Goal: Communication & Community: Answer question/provide support

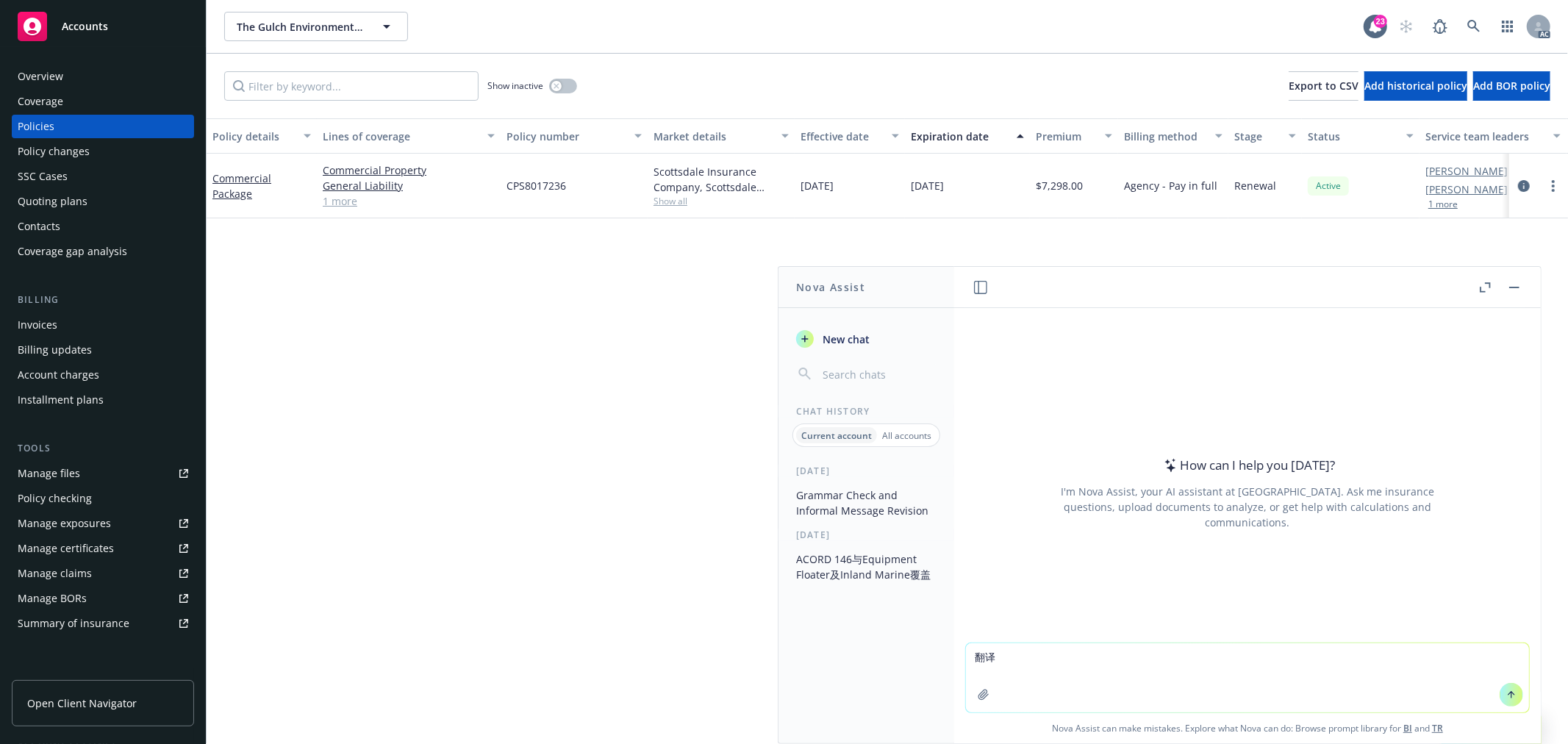
type textarea "翻"
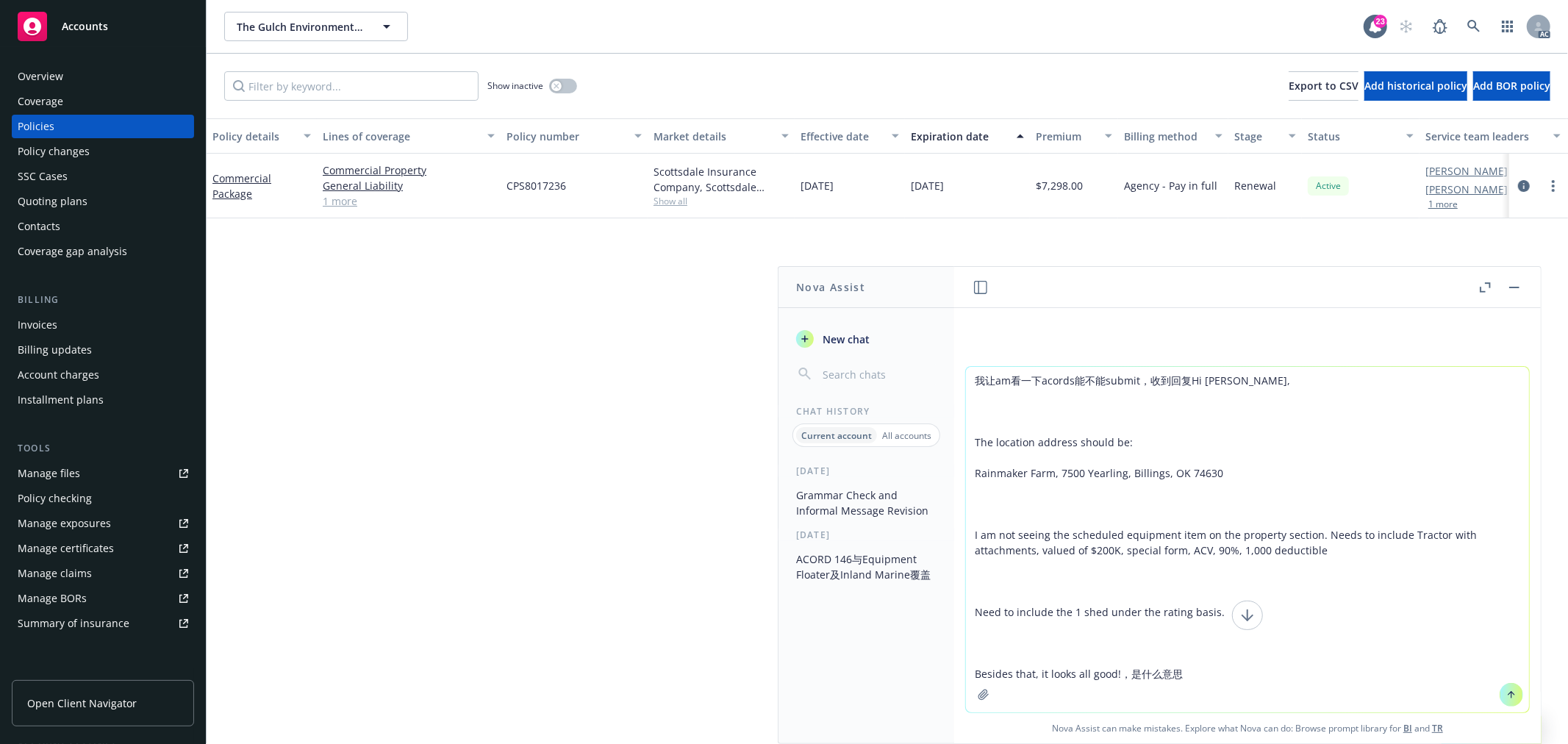
type textarea "我让am看一下acords能不能submit，收到回复Hi Fiona, The location address should be: Rainmaker …"
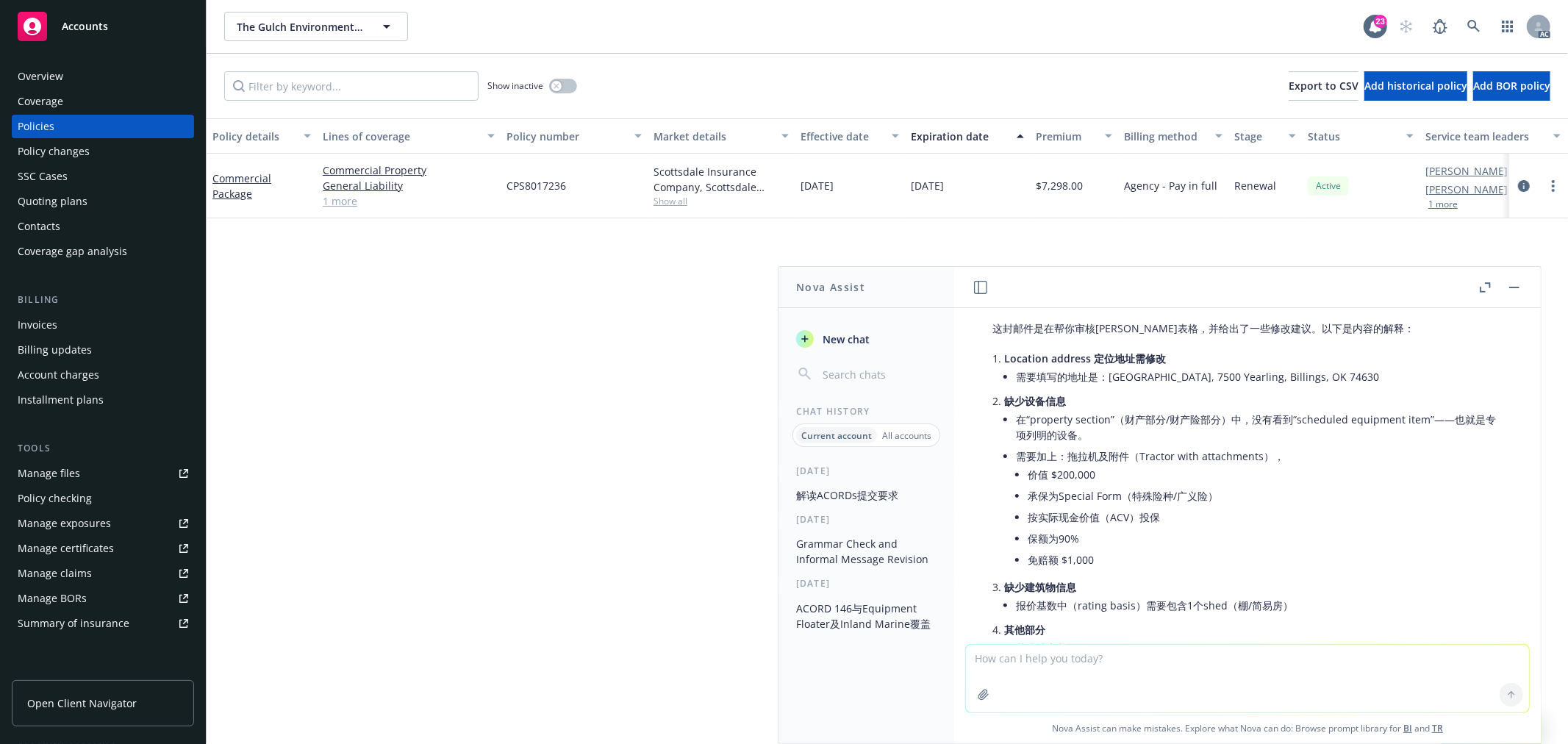
scroll to position [187, 0]
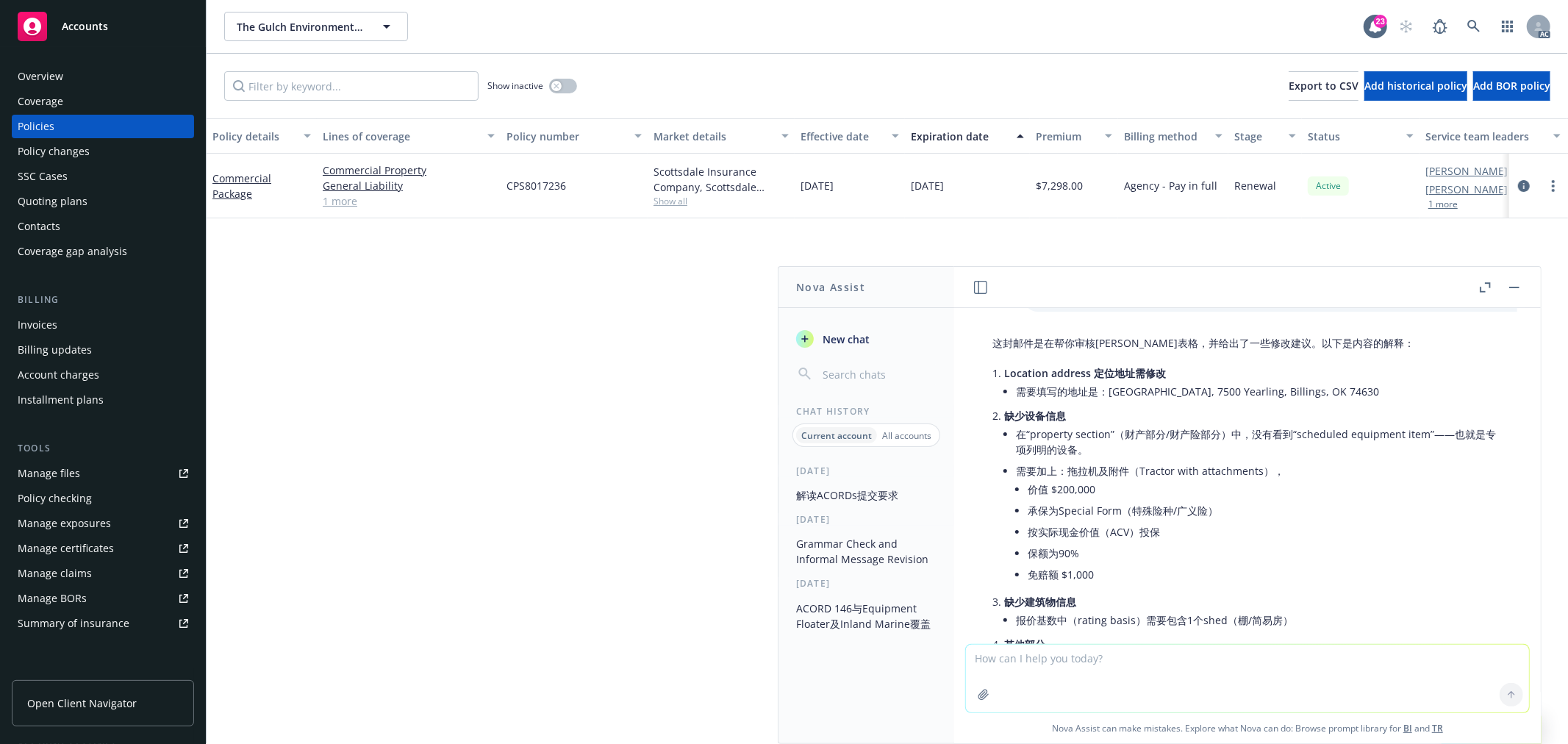
click at [1446, 200] on button "1 more" at bounding box center [1442, 204] width 30 height 9
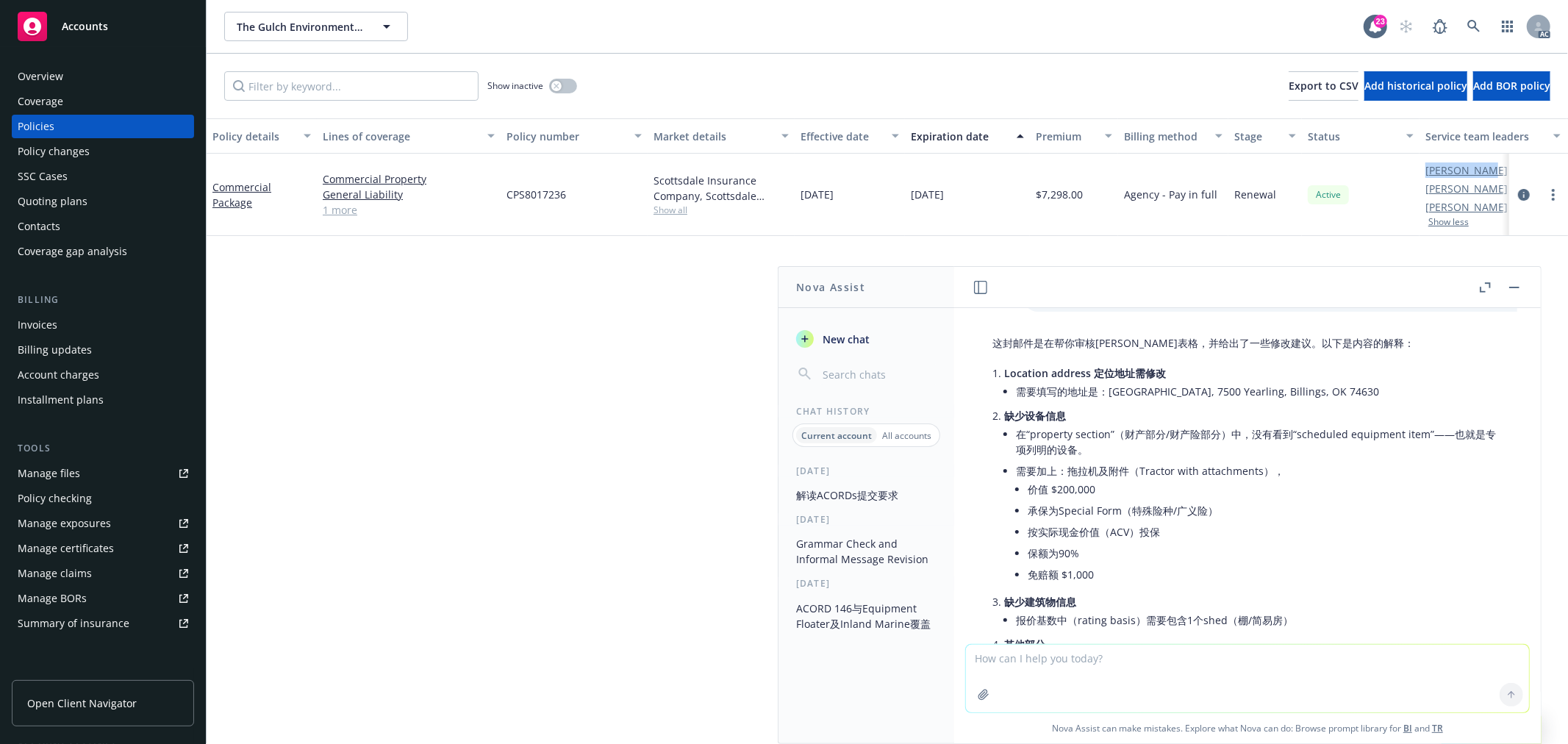
drag, startPoint x: 1405, startPoint y: 165, endPoint x: 1477, endPoint y: 166, distance: 72.0
click at [1477, 166] on div "Commercial Package Commercial Property General Liability Commercial Inland Mari…" at bounding box center [916, 195] width 1418 height 82
copy div "Michael Jos"
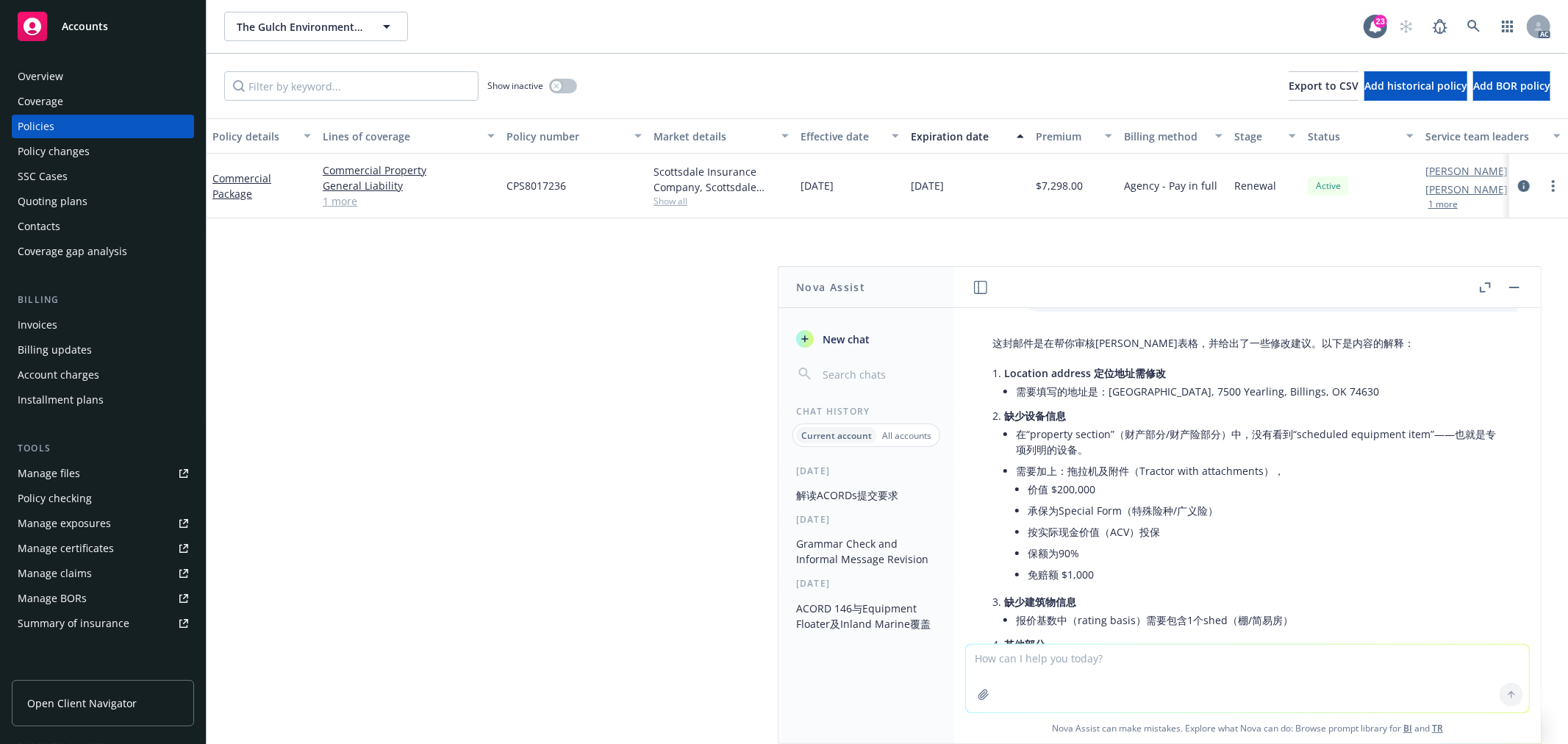
click at [1207, 663] on textarea at bounding box center [1247, 679] width 563 height 68
paste textarea "the insured is asking is there a renewal invoice for the insurance and is that …"
type textarea "check grammar 并润色： the insured is asking is there a renewal invoice for the ins…"
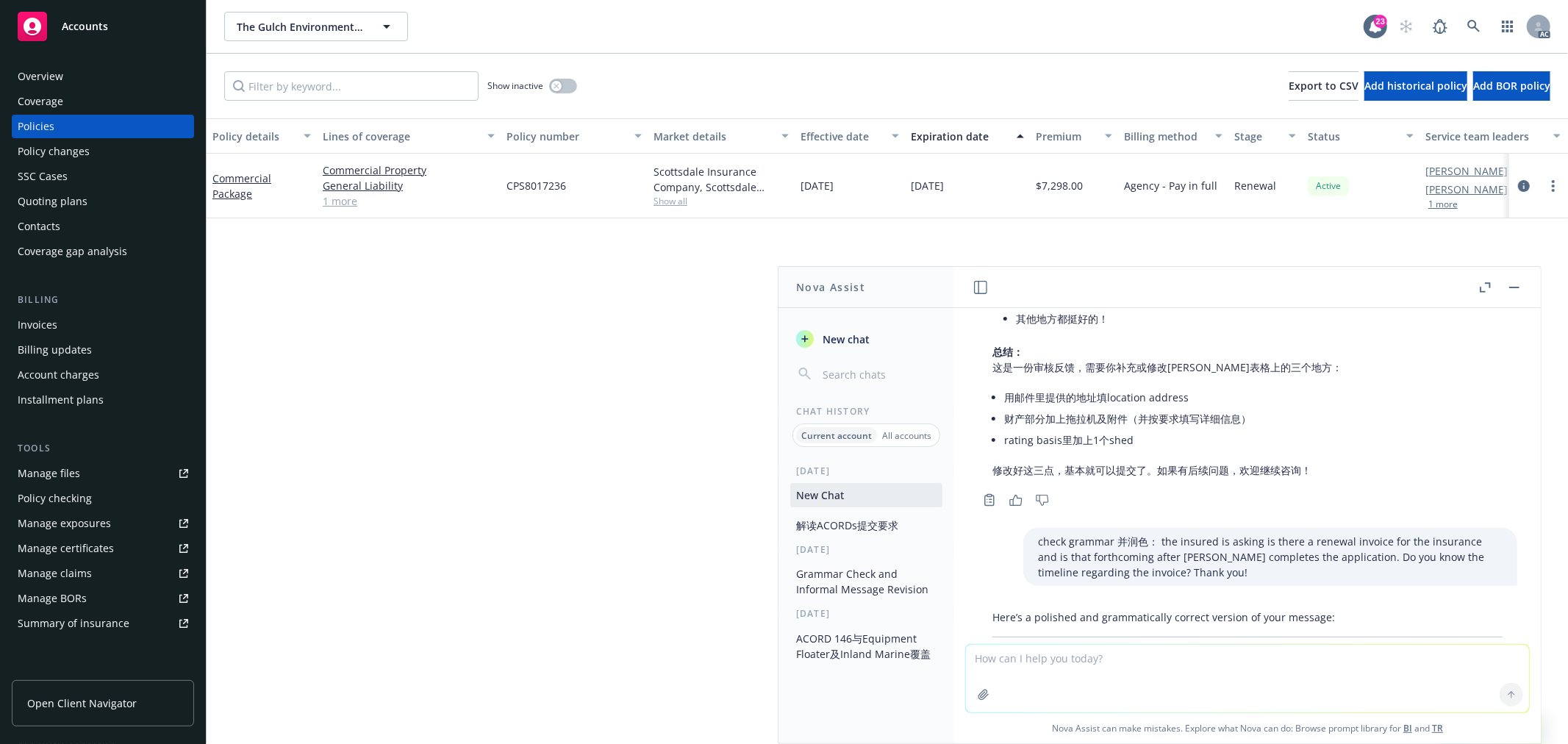
scroll to position [689, 0]
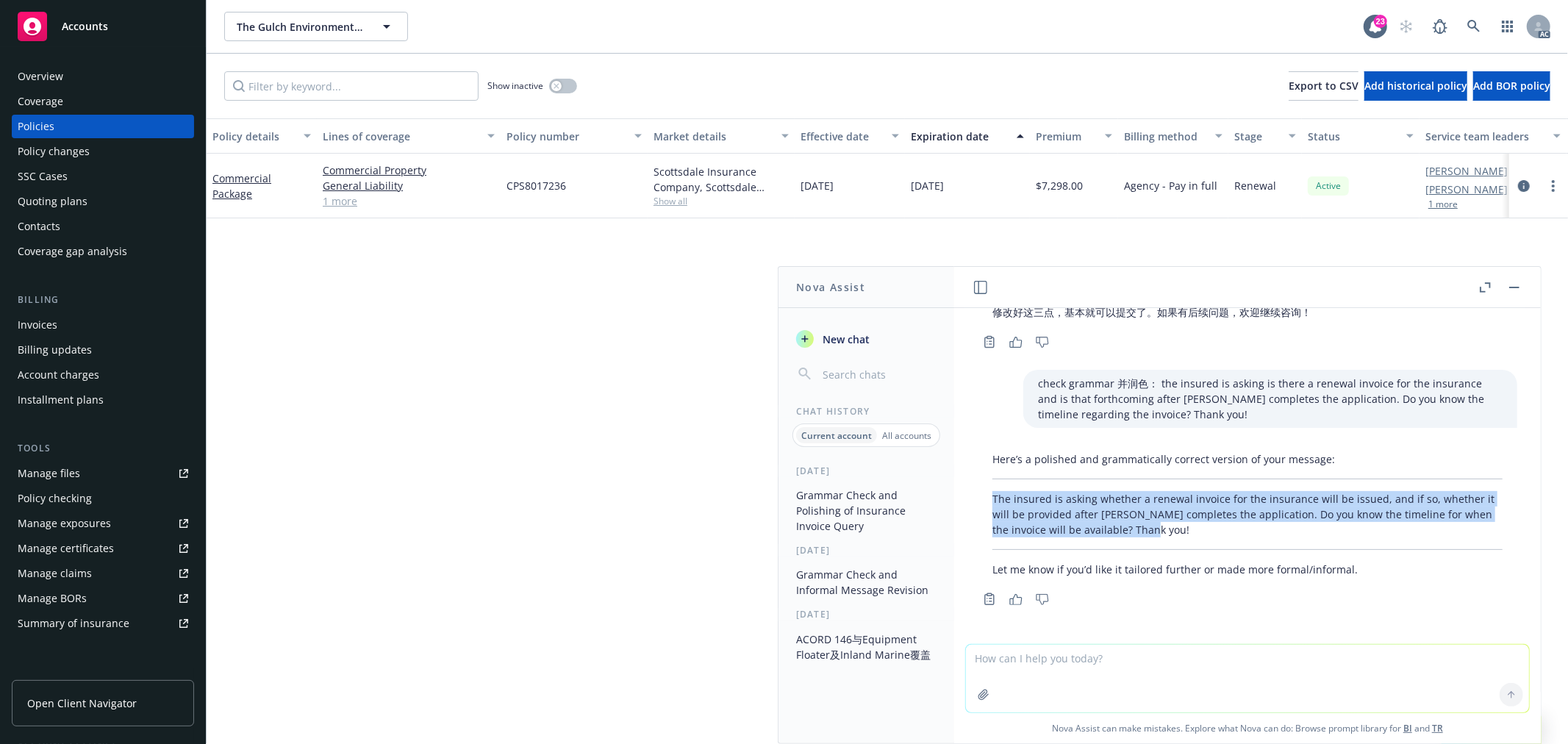
drag, startPoint x: 1164, startPoint y: 527, endPoint x: 975, endPoint y: 498, distance: 191.2
click at [975, 498] on div "Here’s a polished and grammatically correct version of your message: The insure…" at bounding box center [1247, 527] width 563 height 164
copy p "The insured is asking whether a renewal invoice for the insurance will be issue…"
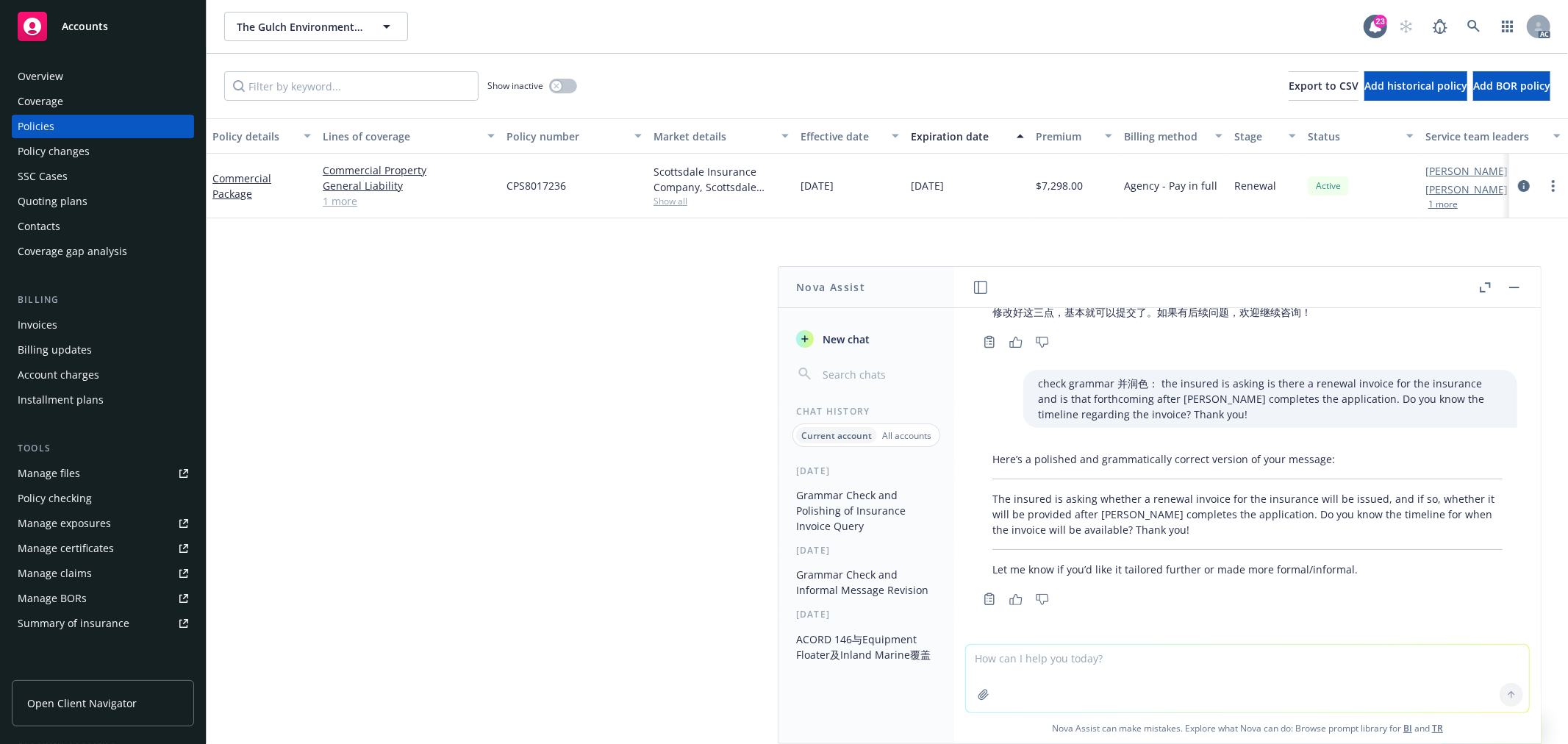
click at [1188, 672] on textarea at bounding box center [1247, 679] width 563 height 68
paste textarea "Thank you for confirming! I was looking on the supplement in the exposures sect…"
type textarea "翻译：Thank you for confirming! I was looking on the supplement in the exposures s…"
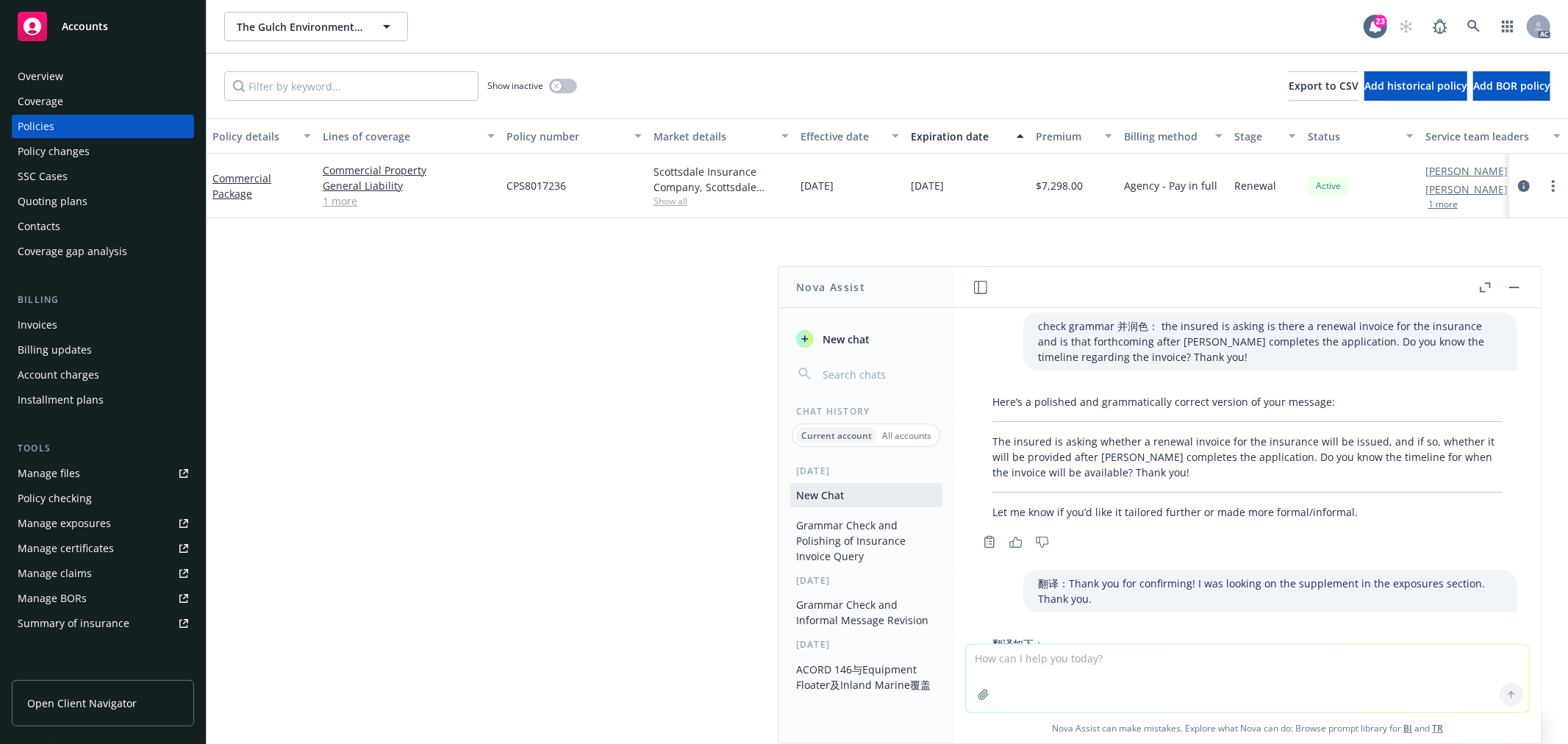
scroll to position [848, 0]
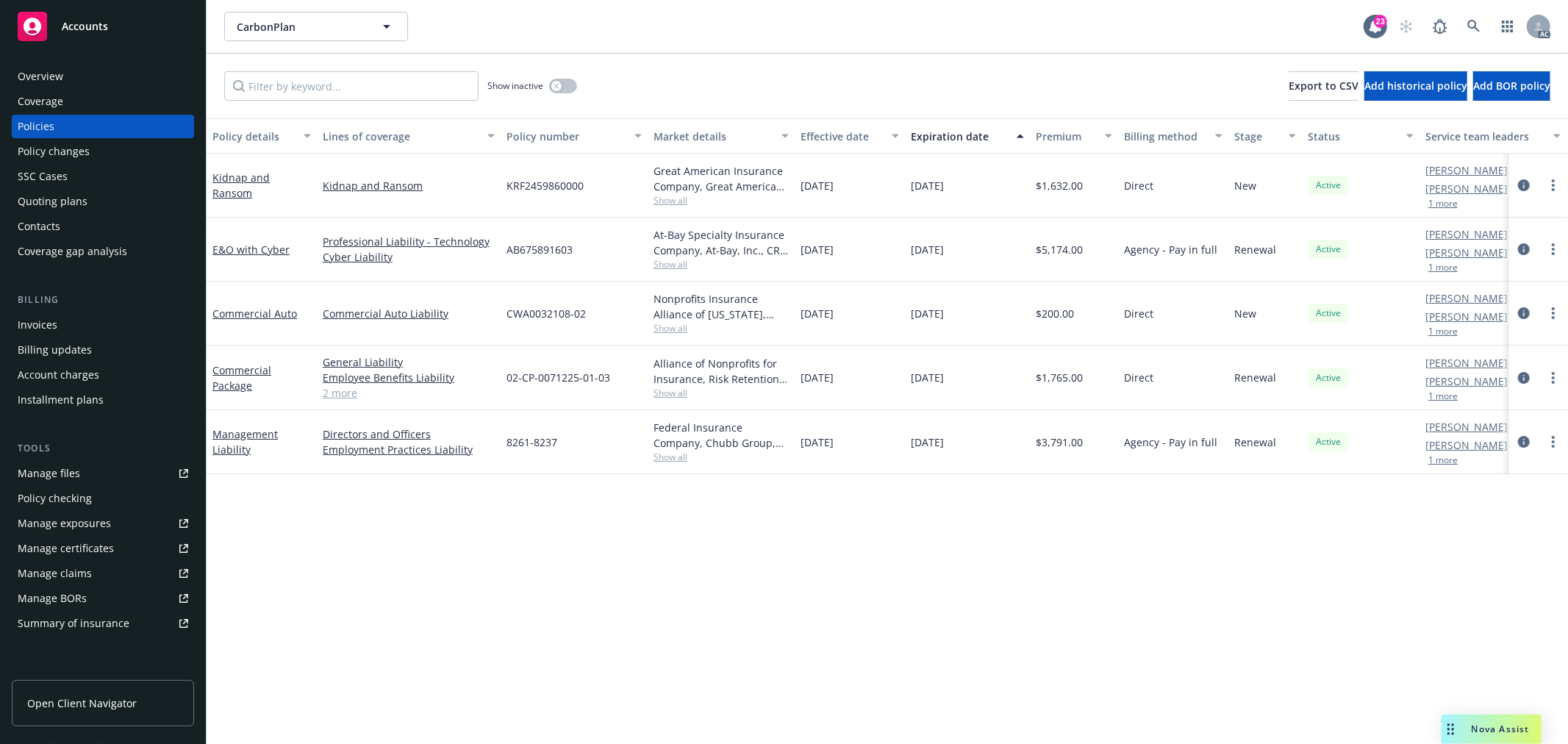
click at [1498, 721] on div "Nova Assist" at bounding box center [1492, 730] width 100 height 30
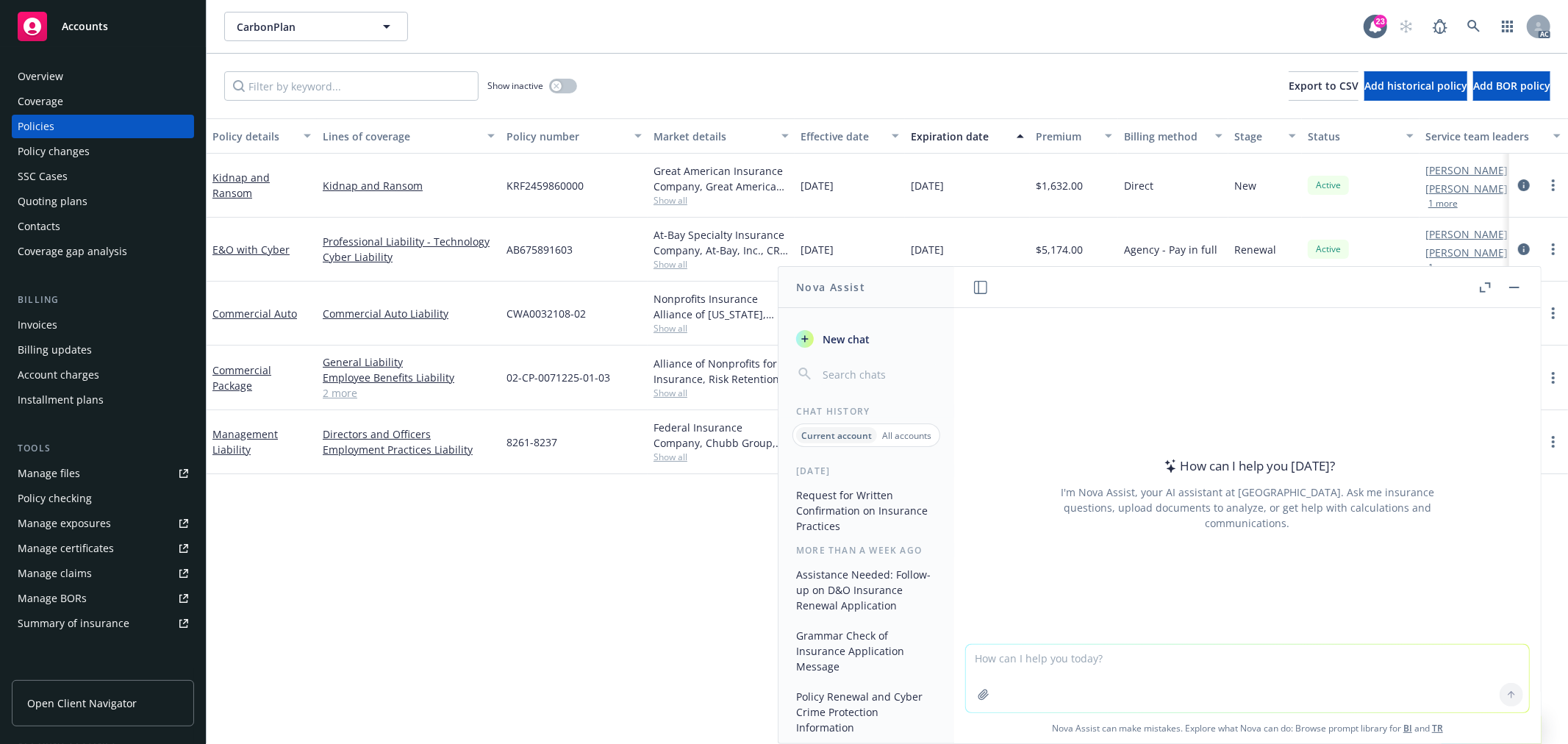
click at [1167, 653] on textarea at bounding box center [1247, 679] width 563 height 68
type textarea "f"
paste textarea "Based on the accounting records, the combined net book value of machinery and e…"
type textarea "翻译：Based on the accounting records, the combined net book value of machinery an…"
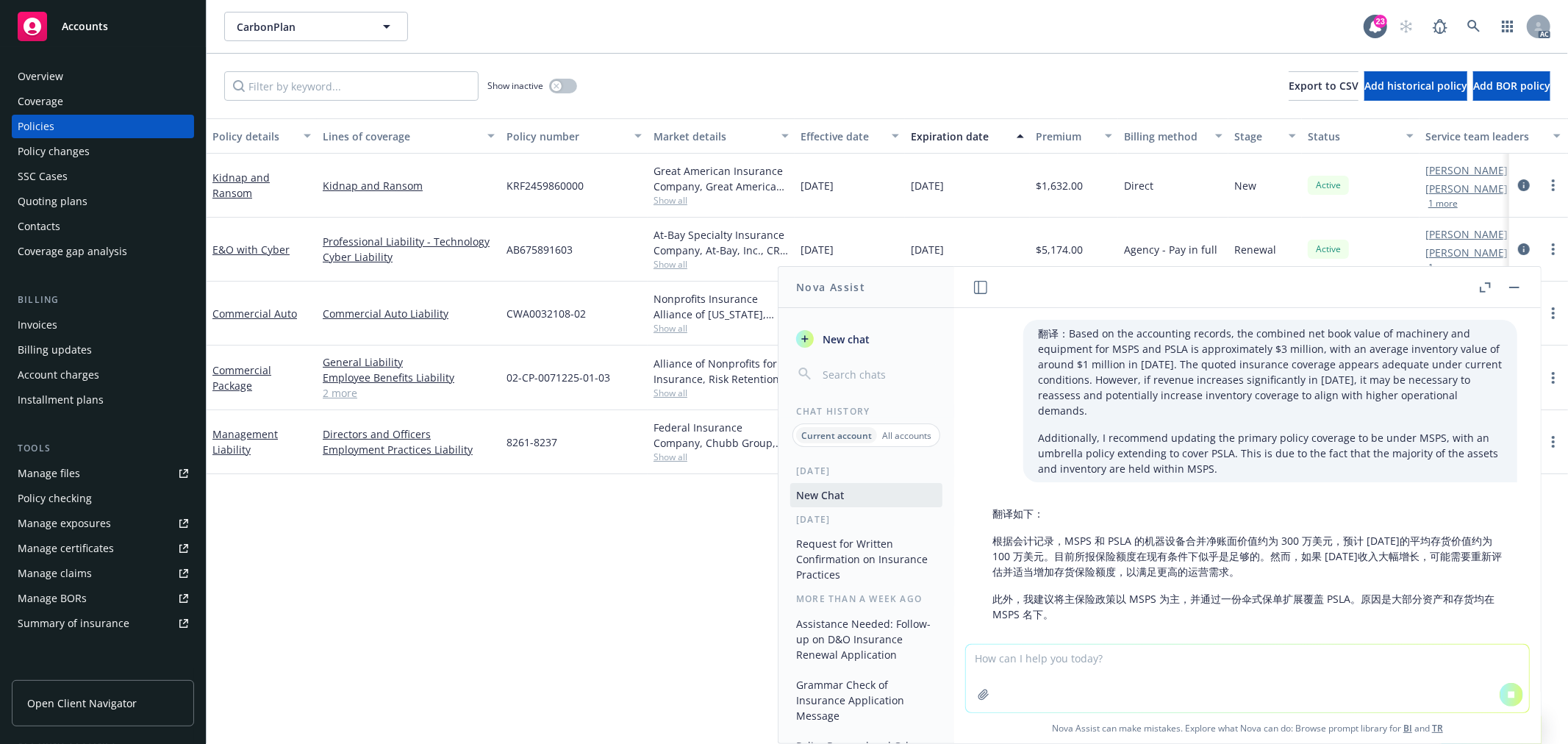
scroll to position [30, 0]
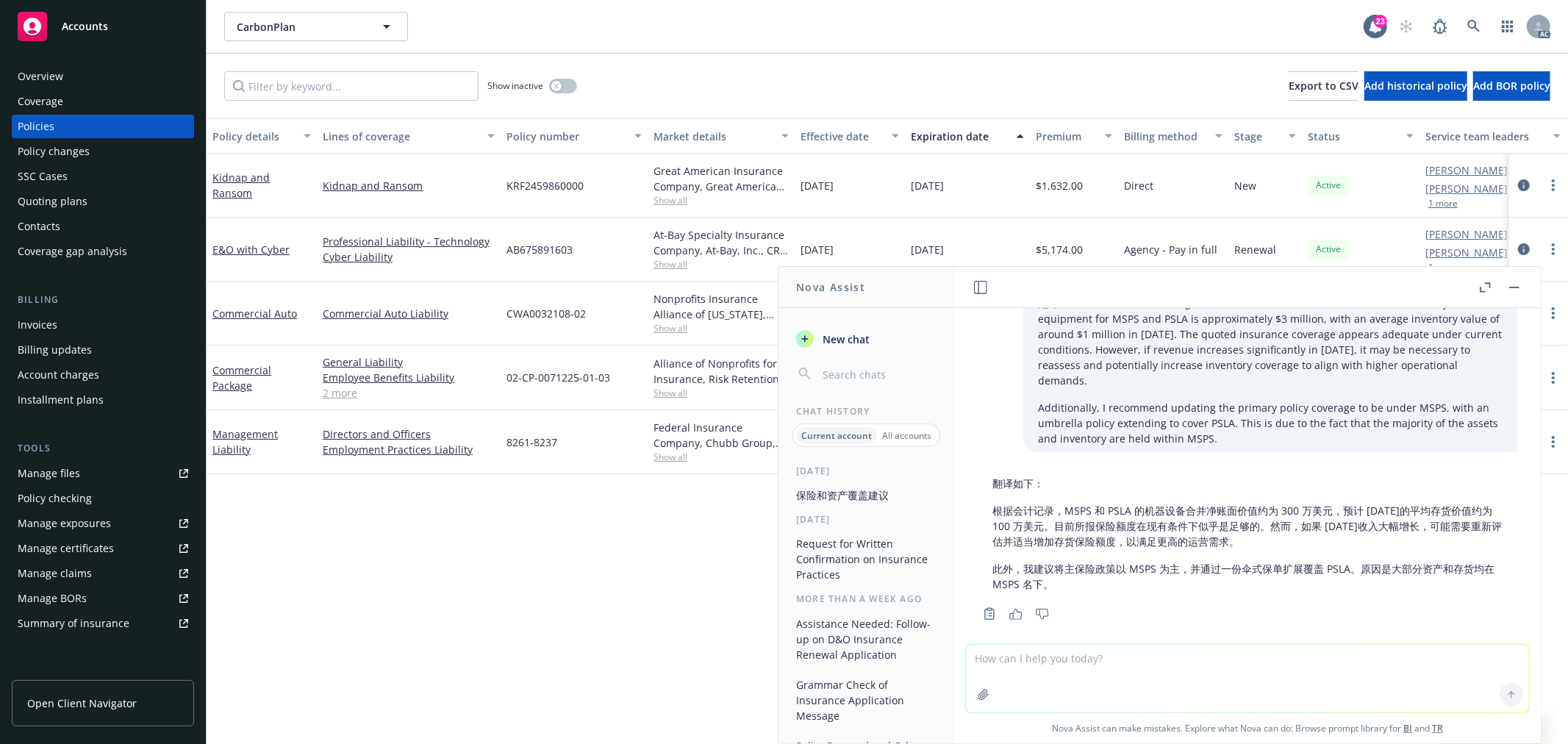
click at [1084, 668] on textarea at bounding box center [1247, 679] width 563 height 68
paste textarea "we received the SOV and above response from insured. Could you please help revi…"
type textarea "check grammar: we received the SOV and above response from insured. Could you p…"
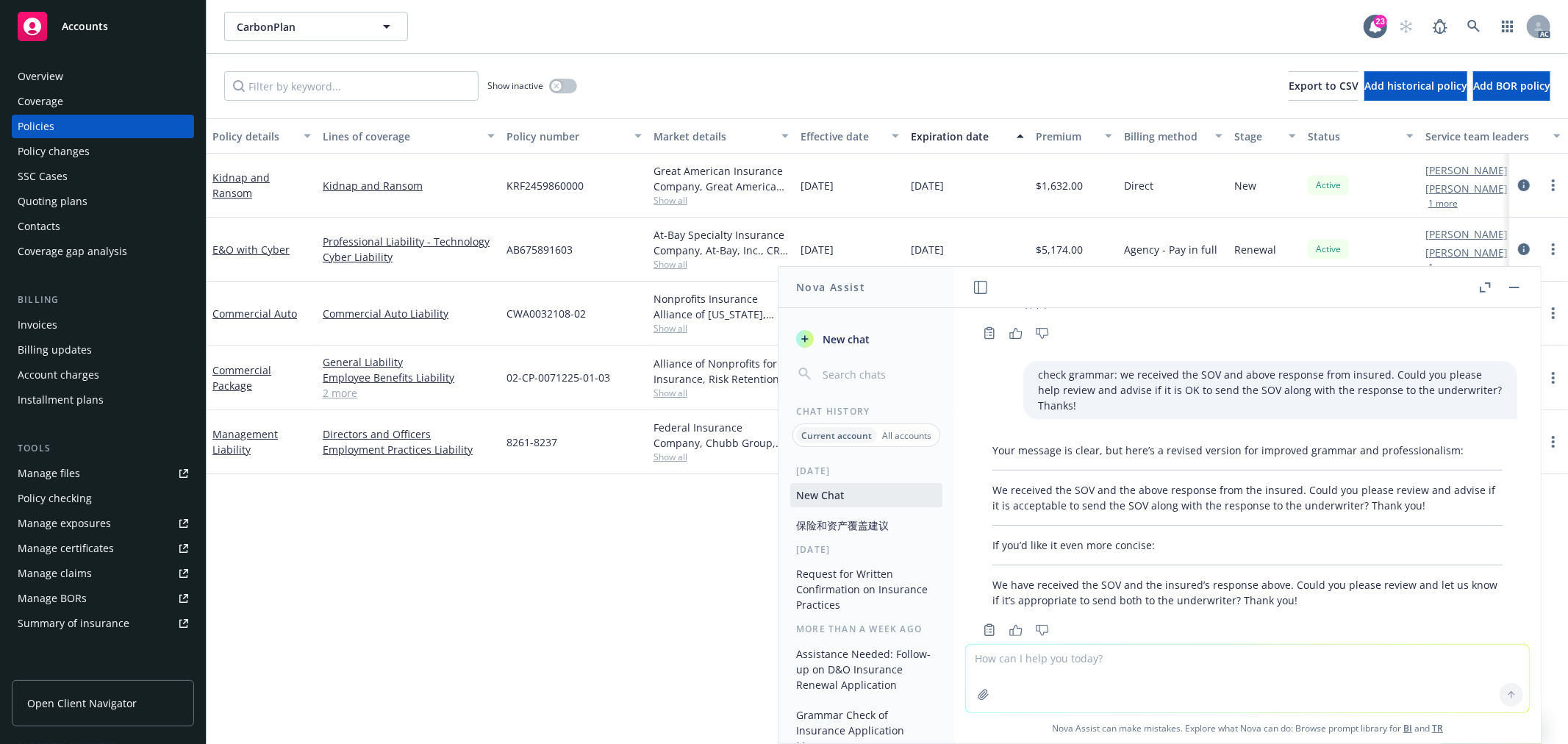
scroll to position [312, 0]
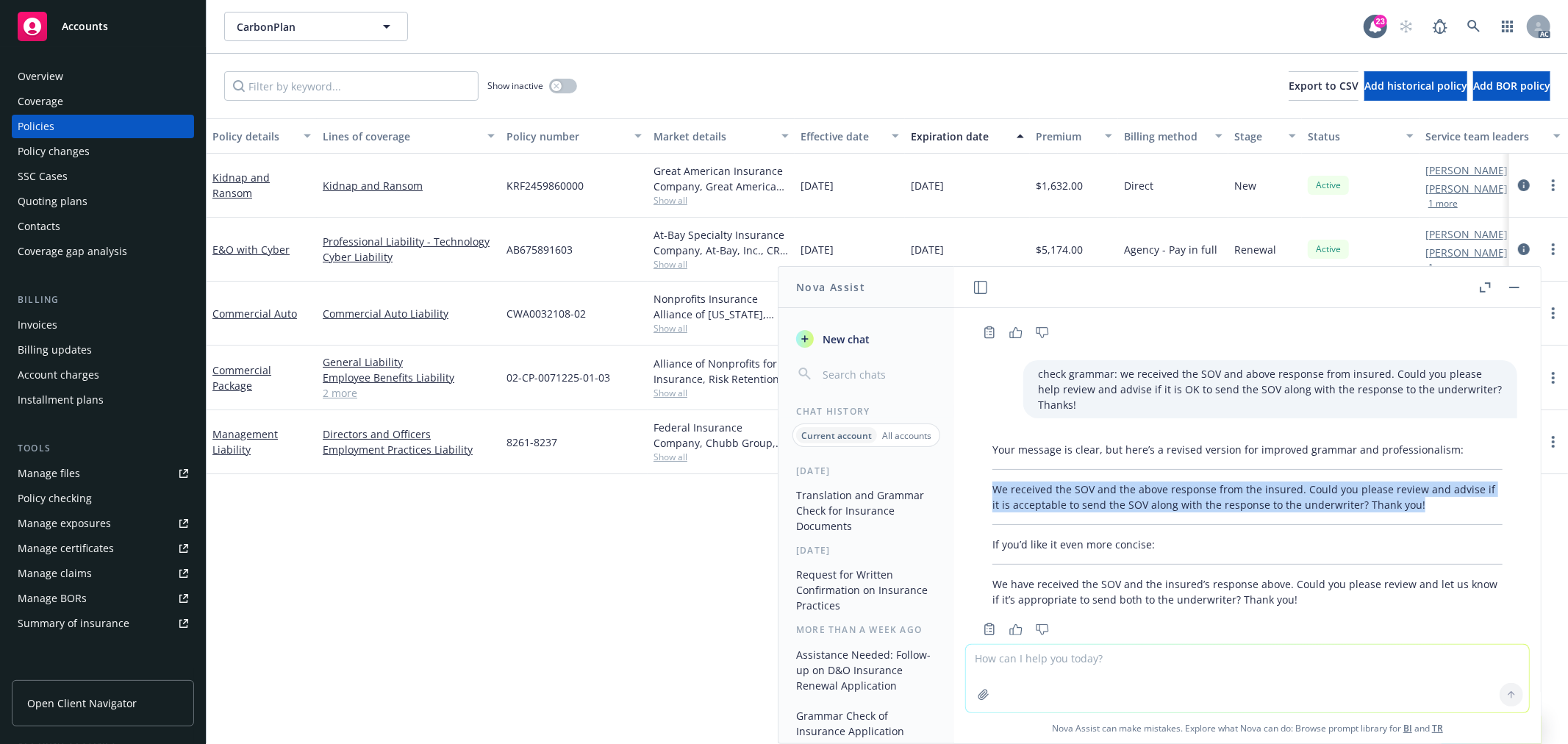
drag, startPoint x: 988, startPoint y: 458, endPoint x: 1420, endPoint y: 475, distance: 432.3
click at [1420, 475] on div "Your message is clear, but here’s a revised version for improved grammar and pr…" at bounding box center [1247, 524] width 539 height 177
copy p "We received the SOV and the above response from the insured. Could you please r…"
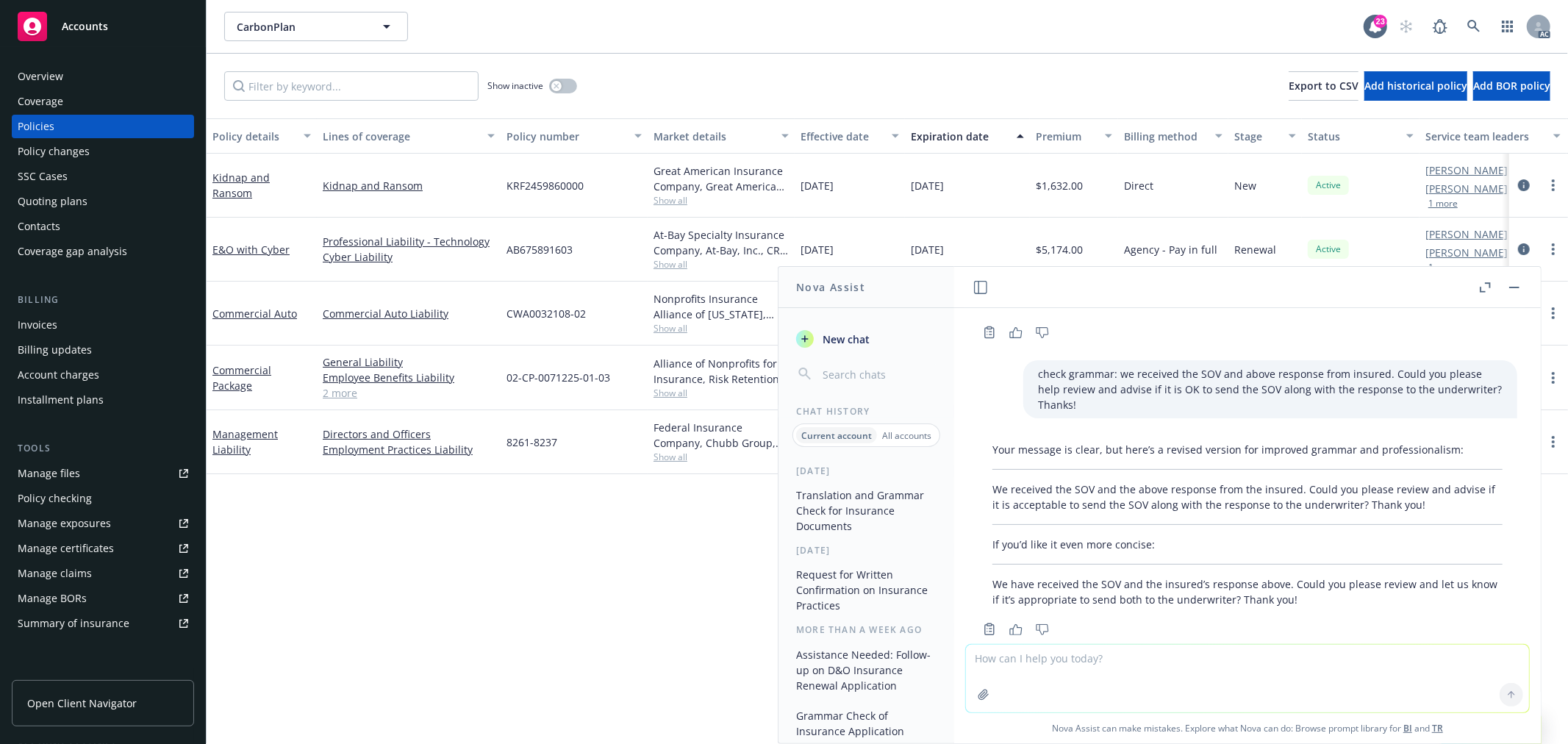
click at [1143, 664] on textarea at bounding box center [1247, 679] width 563 height 68
type textarea "f"
paste textarea "We're kindly letting you know the invoice for your Commercial Package and Crime…"
type textarea "翻译：We're kindly letting you know the invoice for your Commercial Package and Cr…"
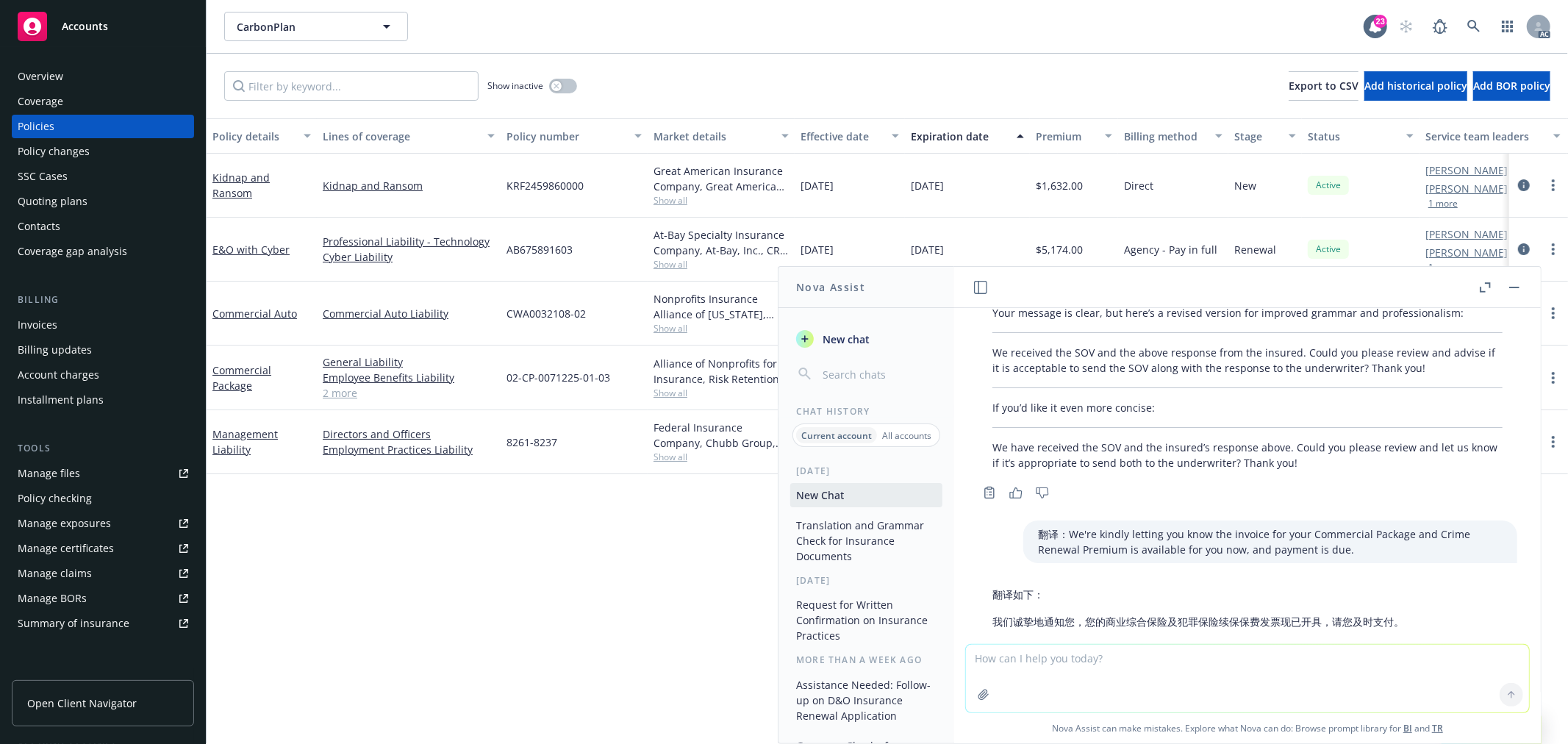
scroll to position [470, 0]
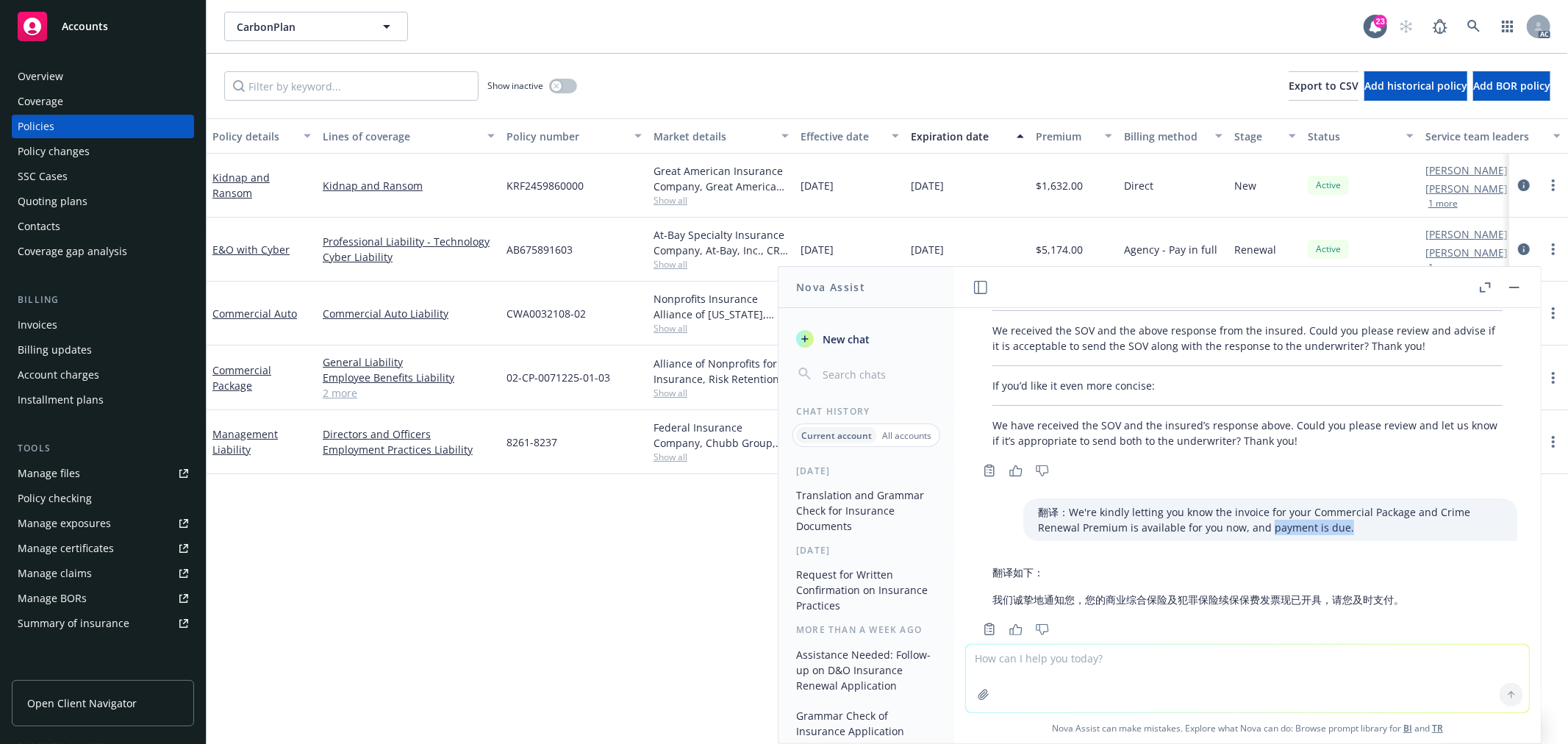
drag, startPoint x: 1318, startPoint y: 498, endPoint x: 1242, endPoint y: 496, distance: 76.0
click at [1242, 504] on p "翻译：We're kindly letting you know the invoice for your Commercial Package and Cr…" at bounding box center [1269, 519] width 464 height 31
copy p "payment is due."
click at [1162, 651] on textarea at bounding box center [1247, 679] width 563 height 68
paste textarea "payment is due."
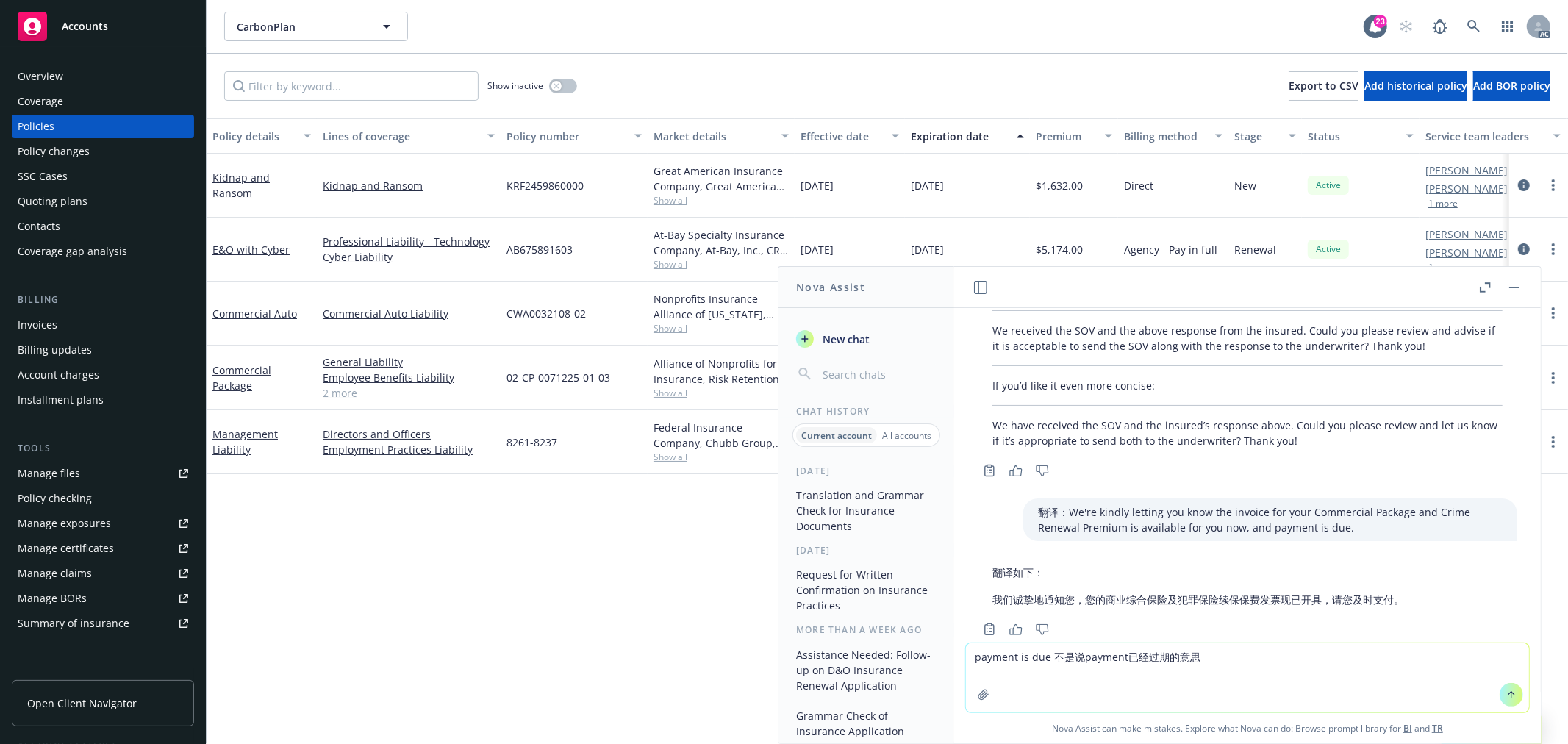
type textarea "payment is due 不是说payment已经过期的意思？"
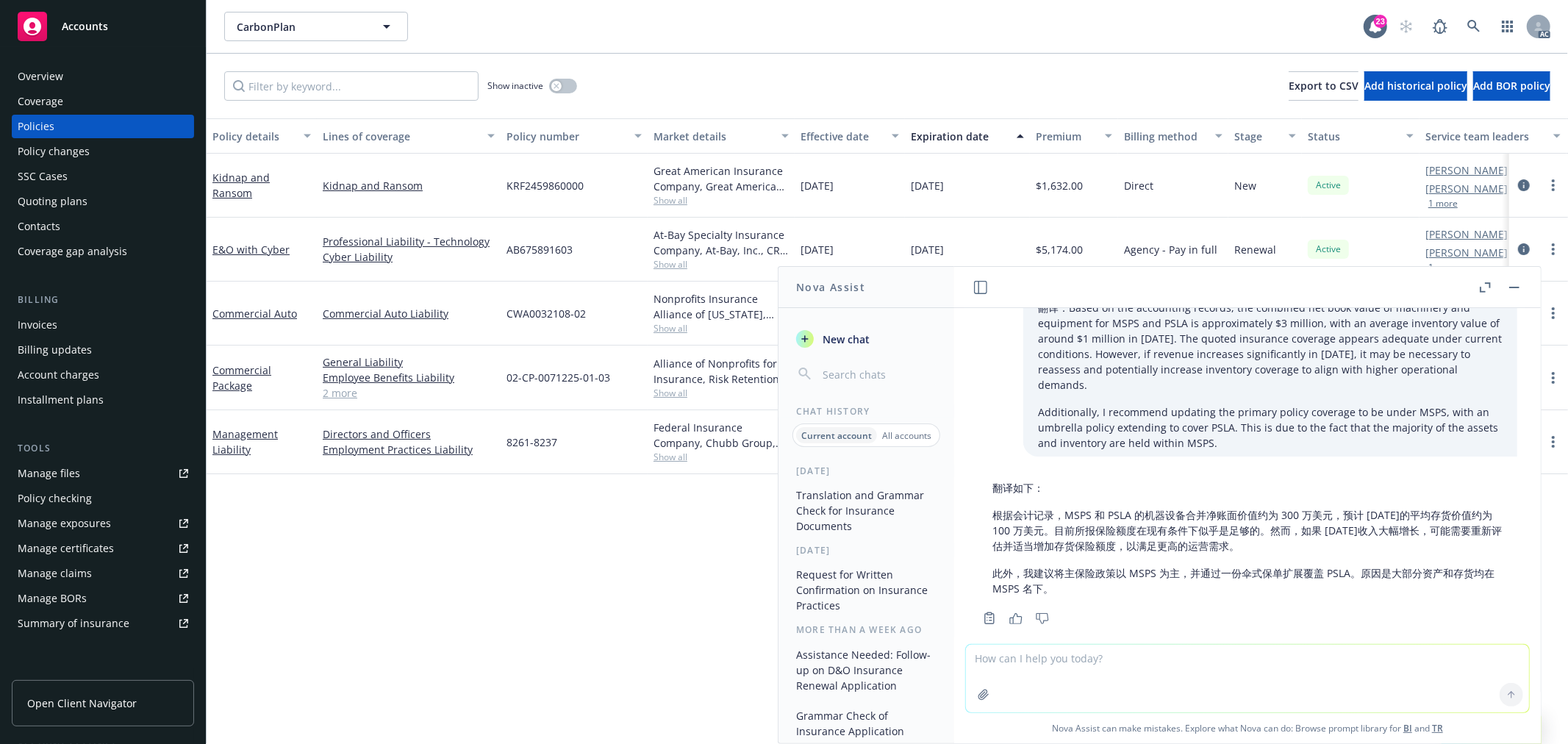
scroll to position [0, 0]
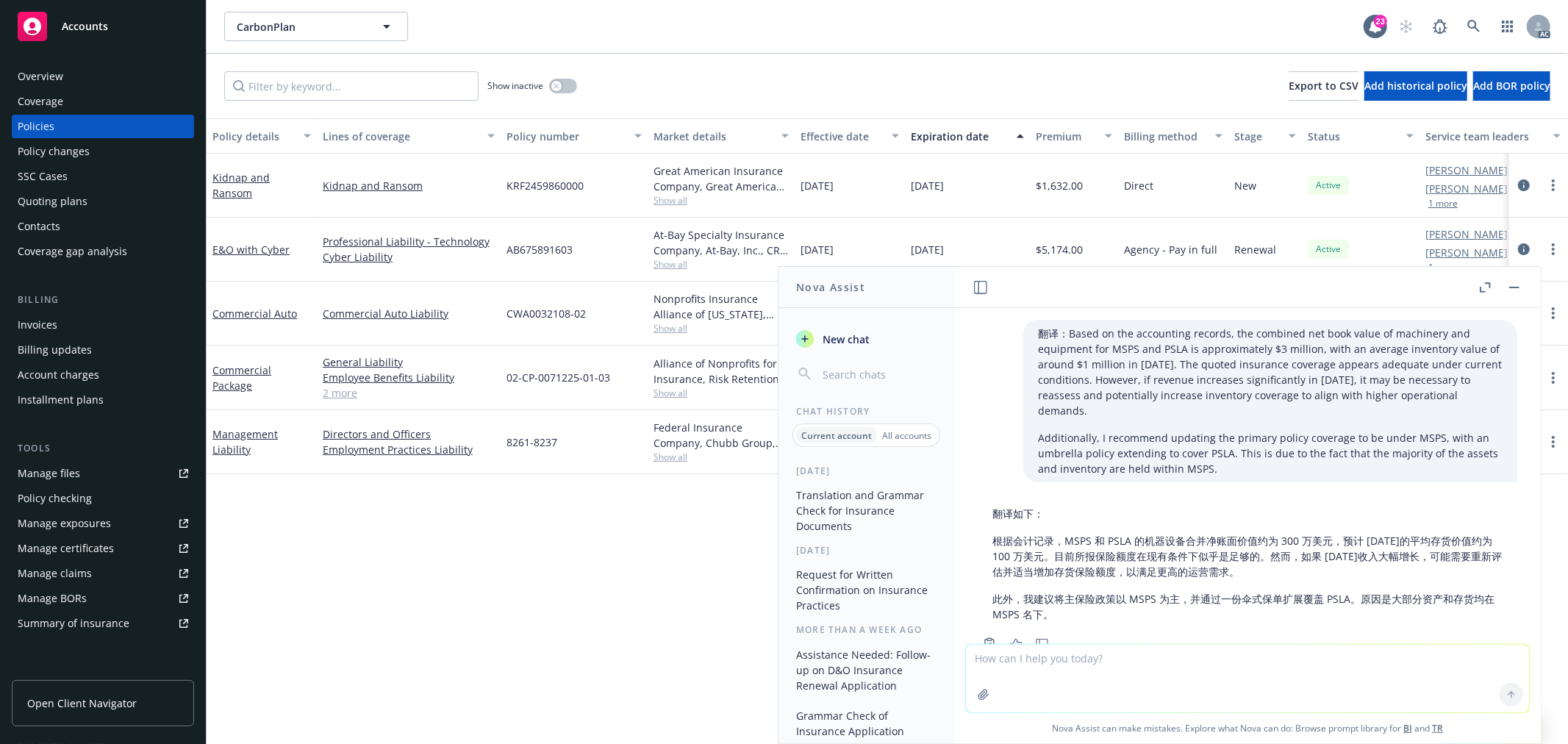
click at [1067, 668] on textarea at bounding box center [1247, 679] width 563 height 68
paste textarea "I am not seeing the scheduled equipment item on the property section. Needs to …"
type textarea "翻译：I am not seeing the scheduled equipment item on the property section. Needs …"
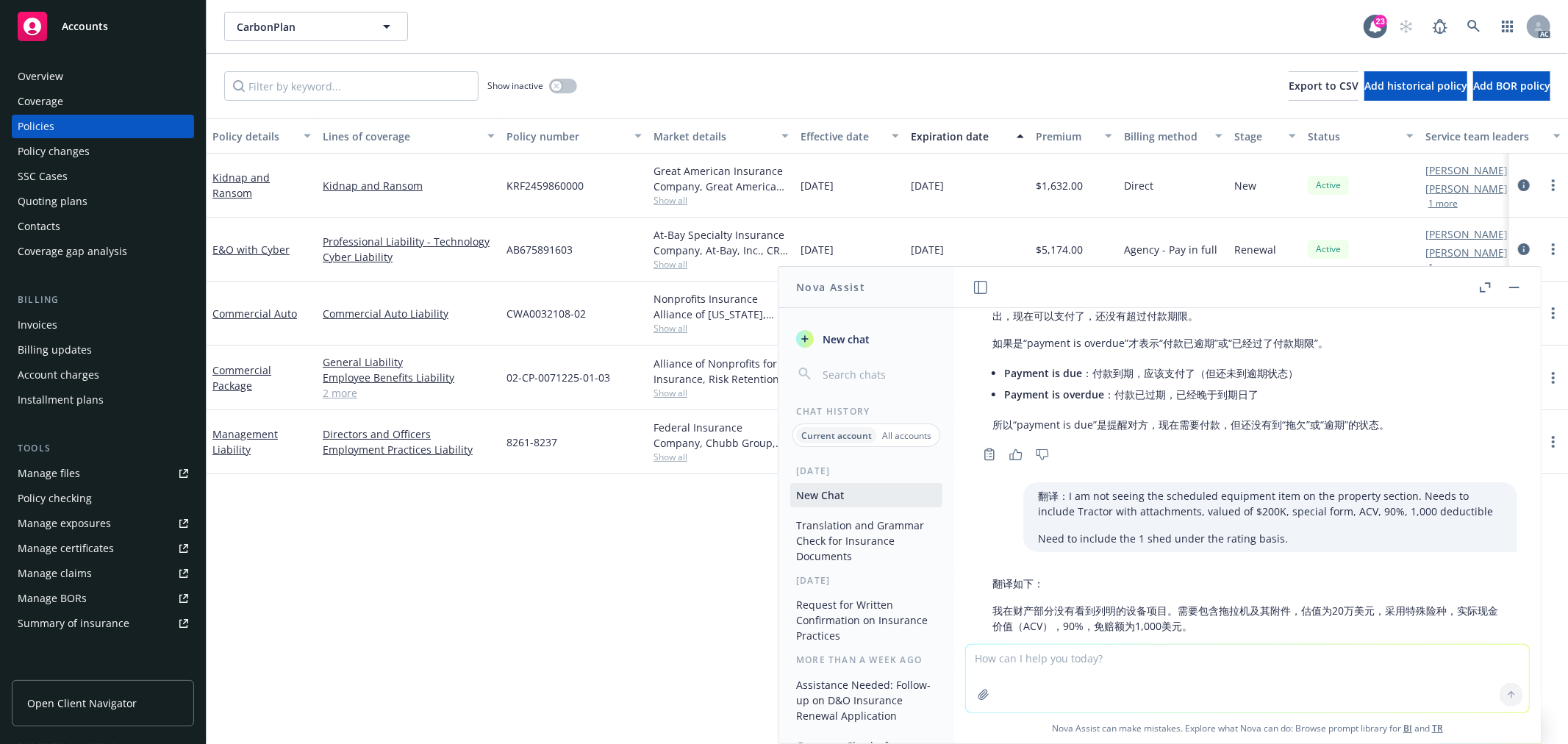
scroll to position [939, 0]
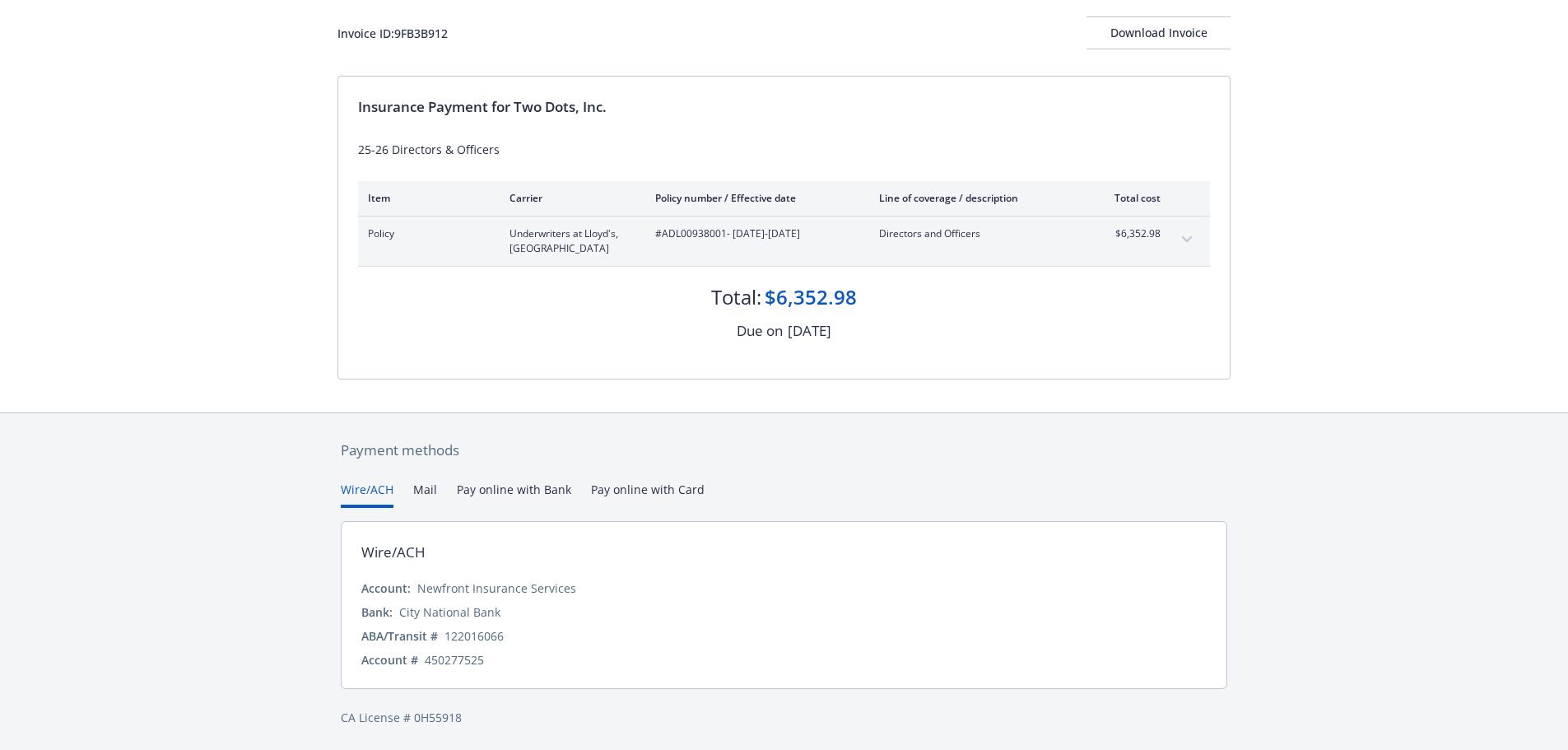
scroll to position [98, 0]
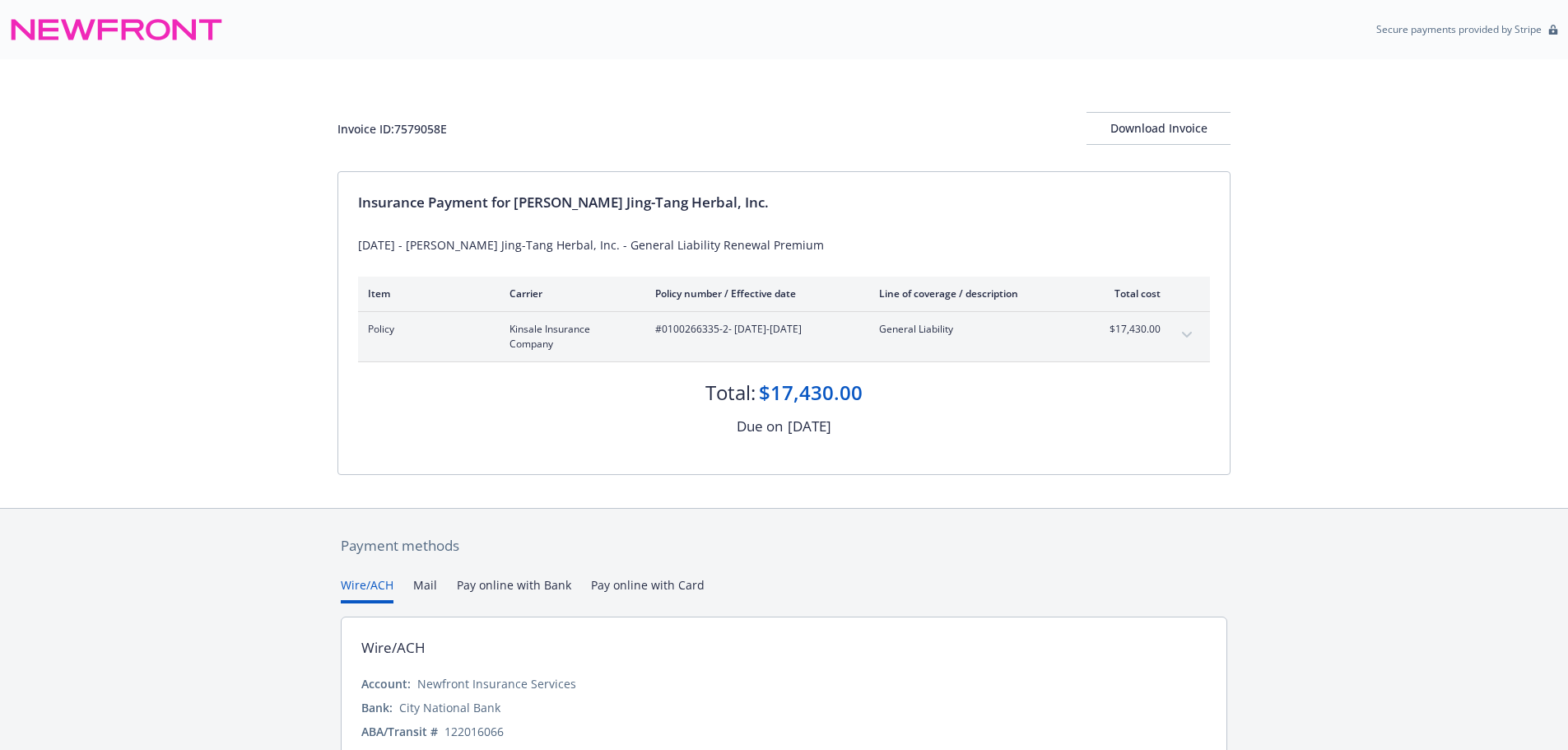
click at [703, 329] on span "#0100266335-2 - [DATE]-[DATE]" at bounding box center [754, 329] width 197 height 14
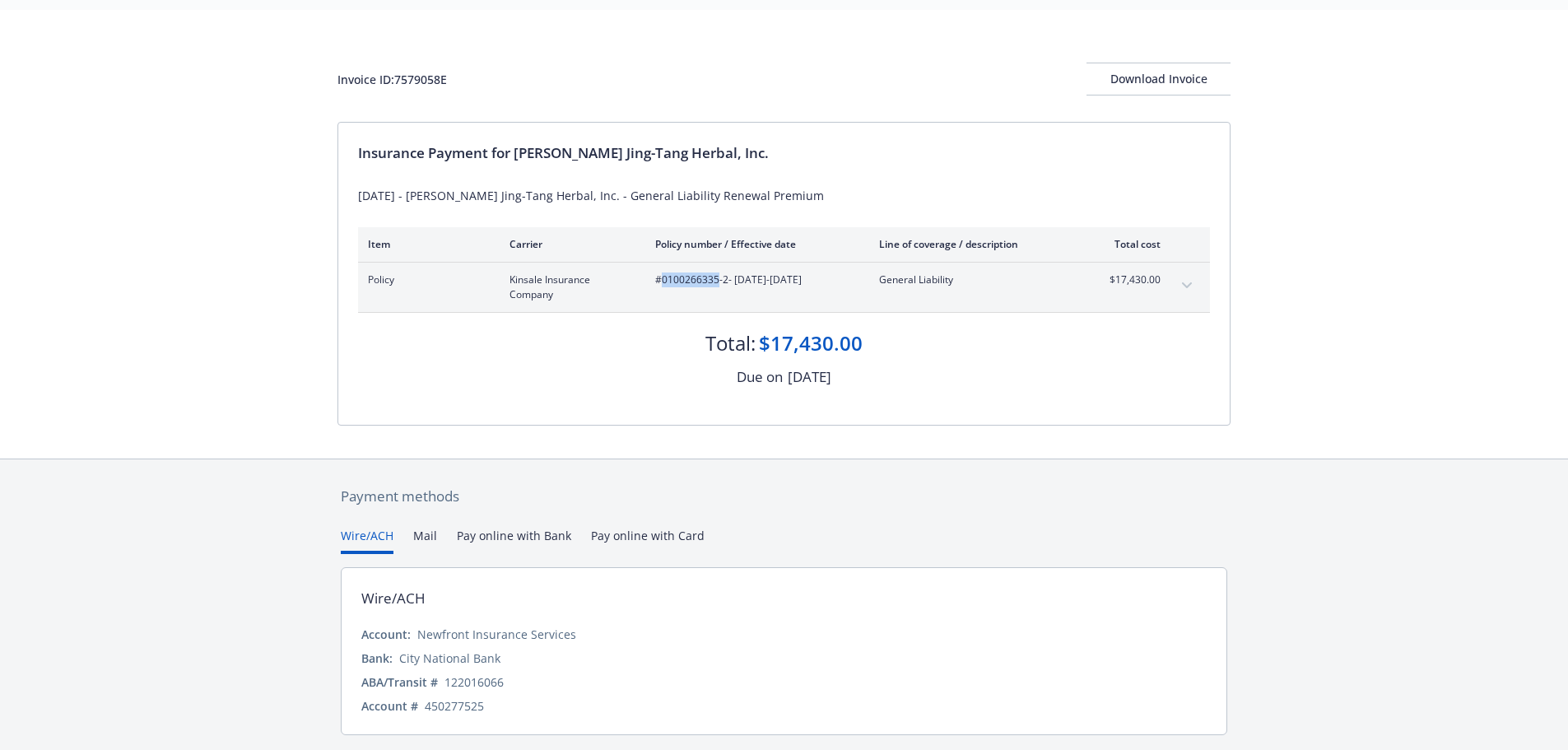
scroll to position [98, 0]
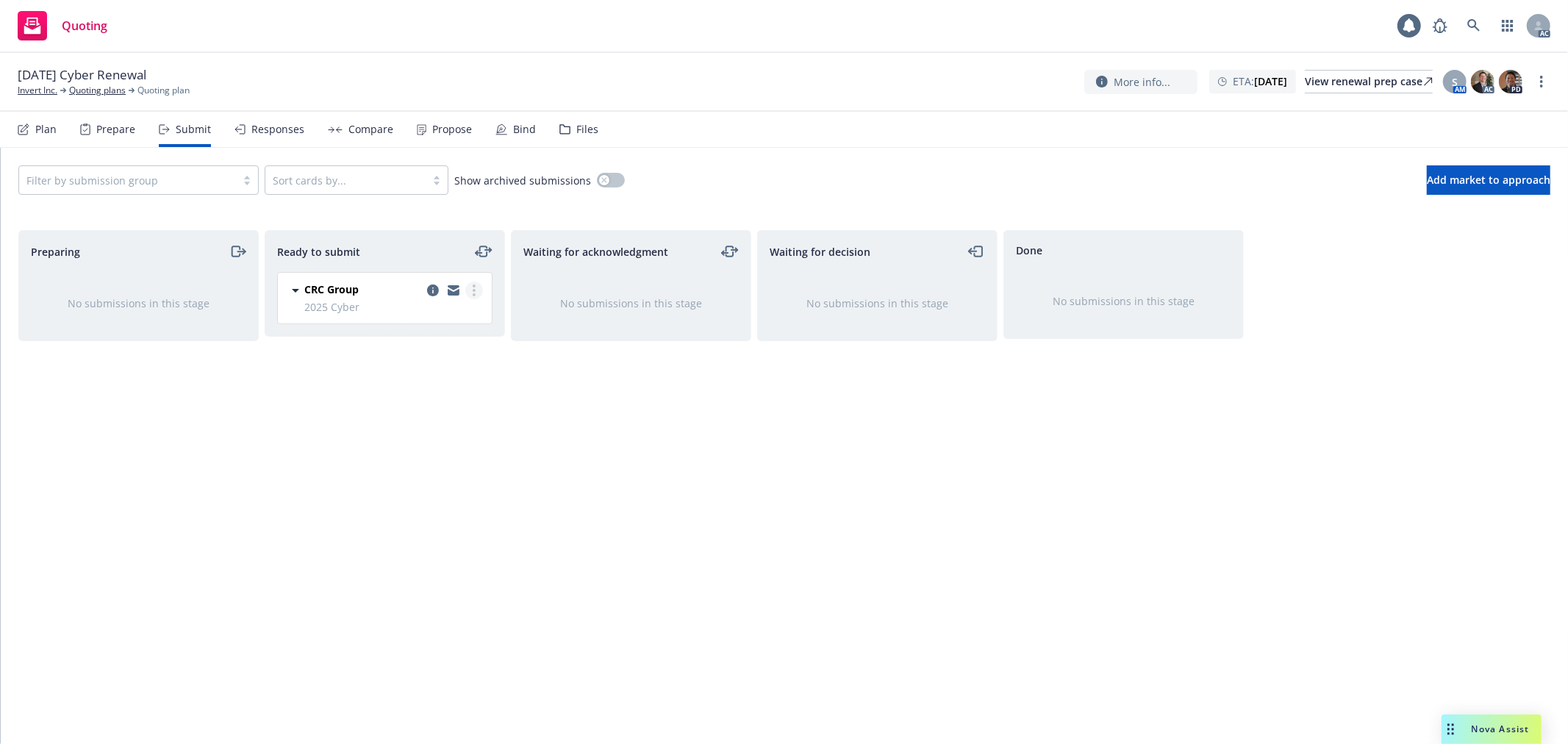
click at [477, 290] on link "more" at bounding box center [474, 291] width 18 height 18
click at [444, 359] on link "Log acknowledgement" at bounding box center [408, 350] width 147 height 30
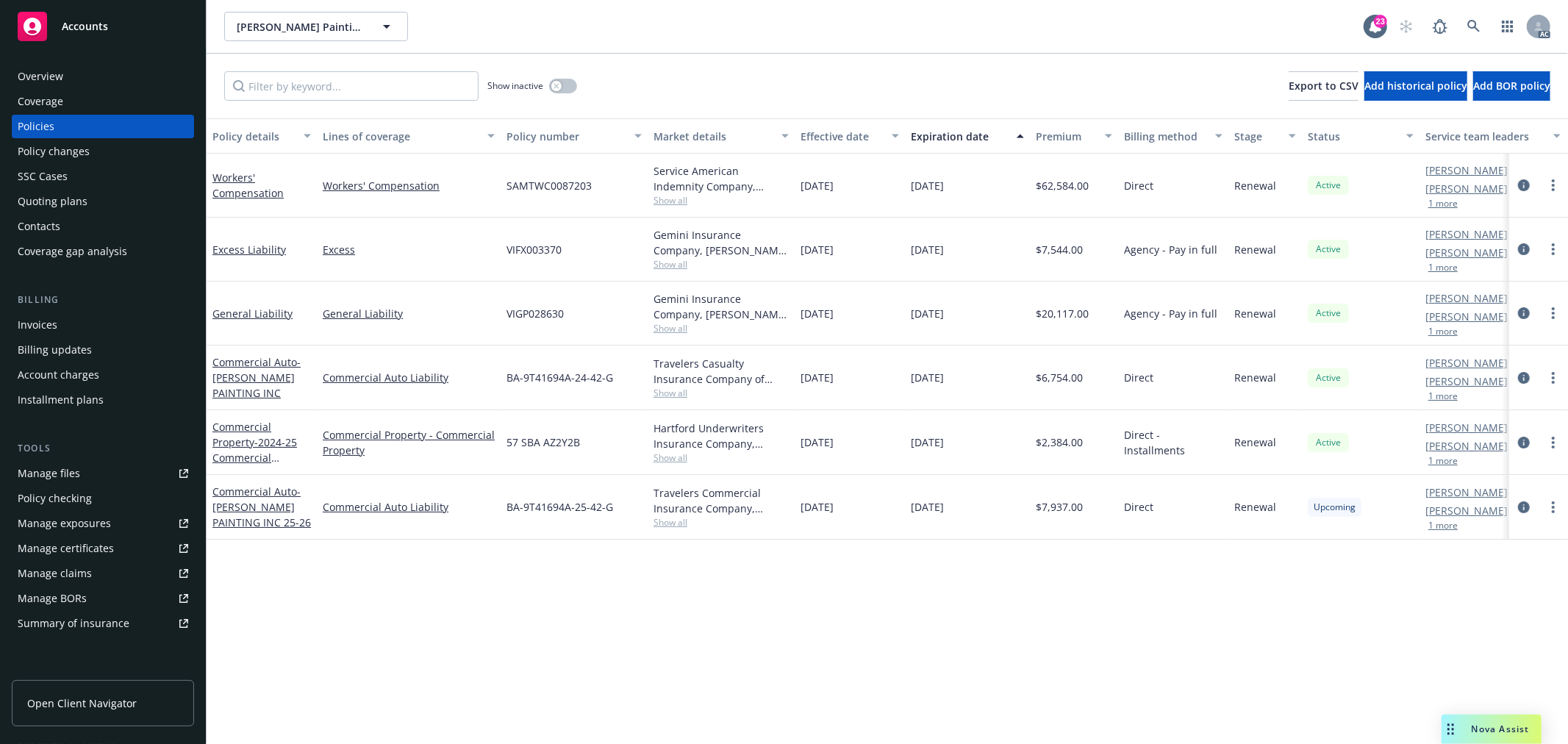
click at [259, 319] on div "General Liability" at bounding box center [262, 313] width 98 height 15
click at [260, 313] on link "General Liability" at bounding box center [253, 313] width 80 height 14
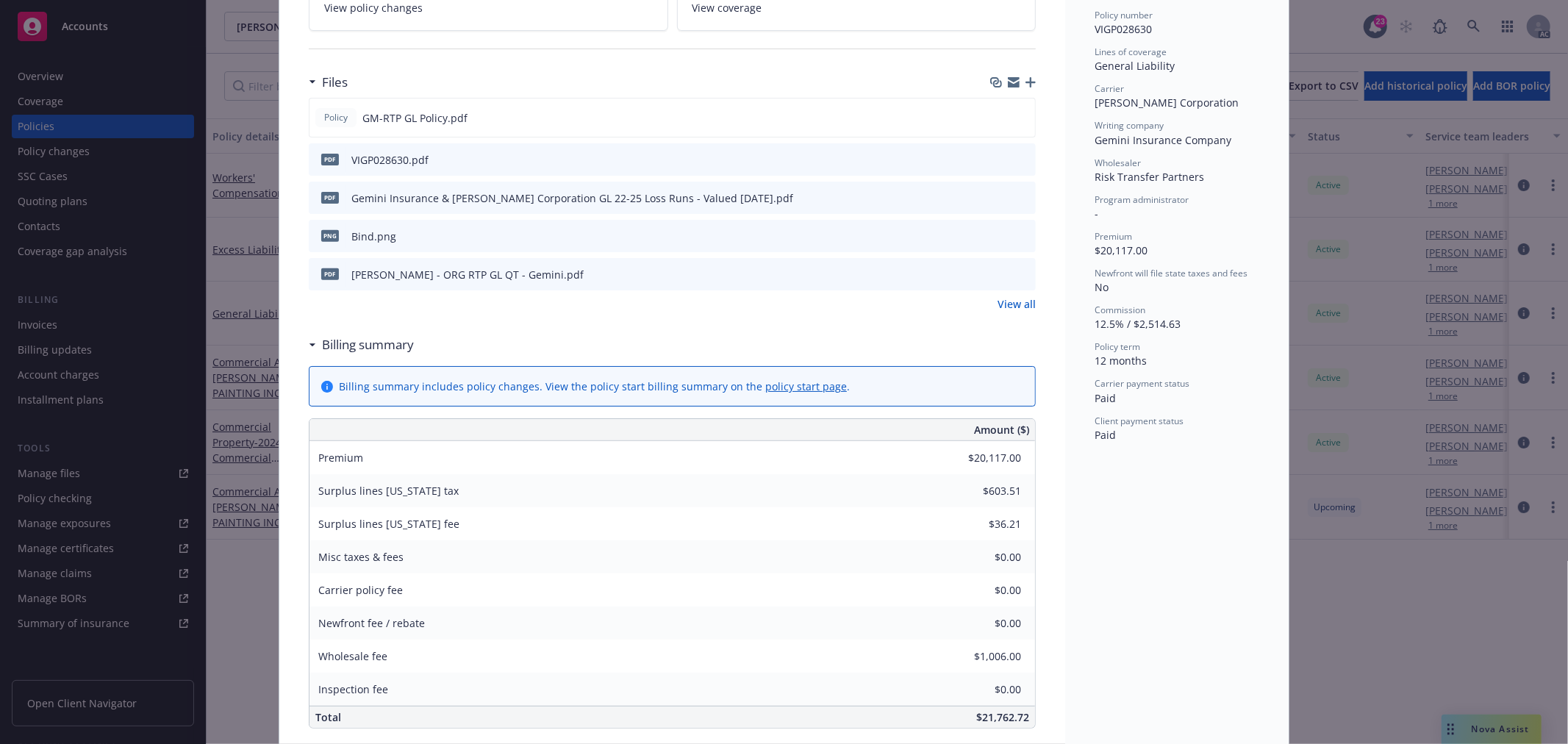
scroll to position [245, 0]
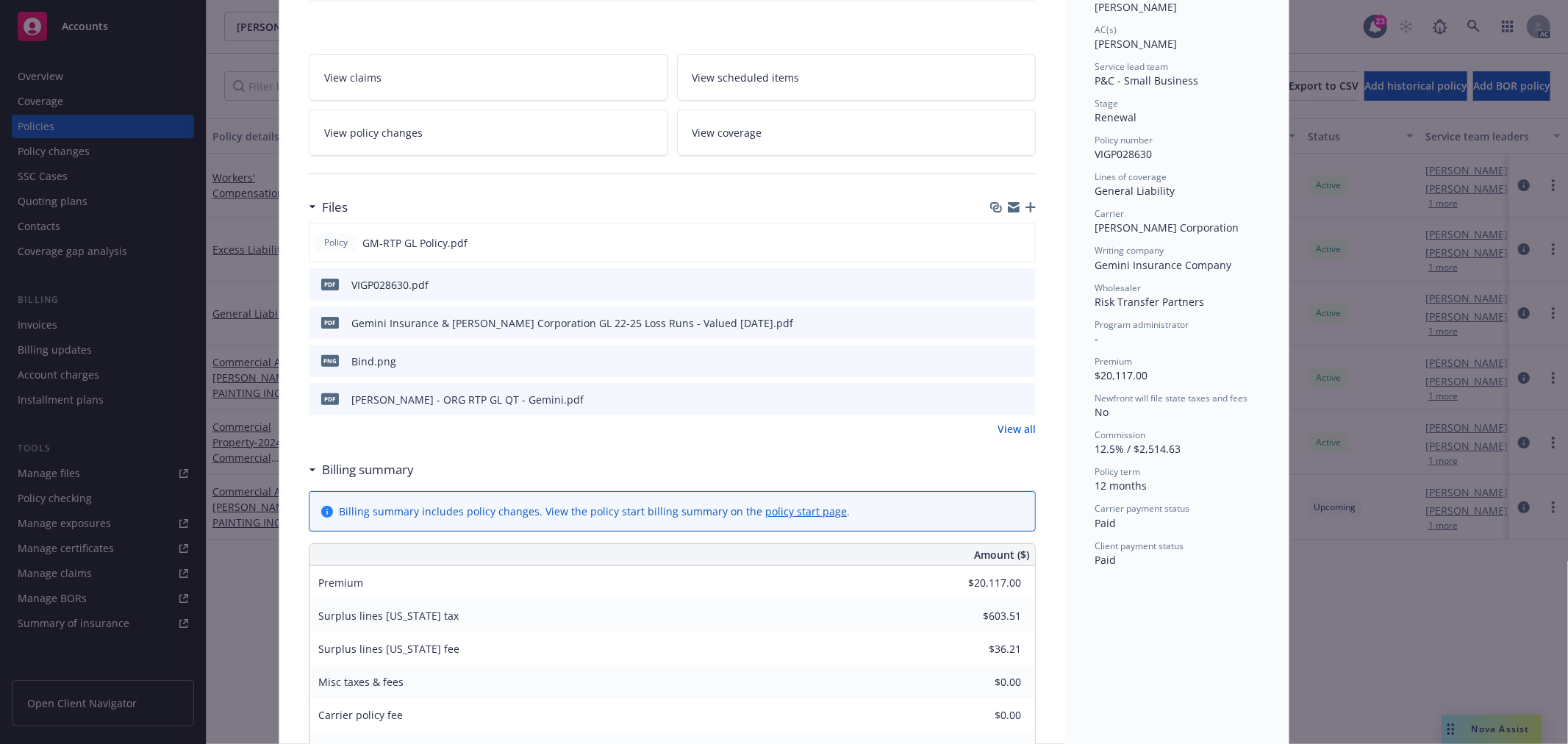
click at [415, 143] on link "View policy changes" at bounding box center [488, 133] width 359 height 47
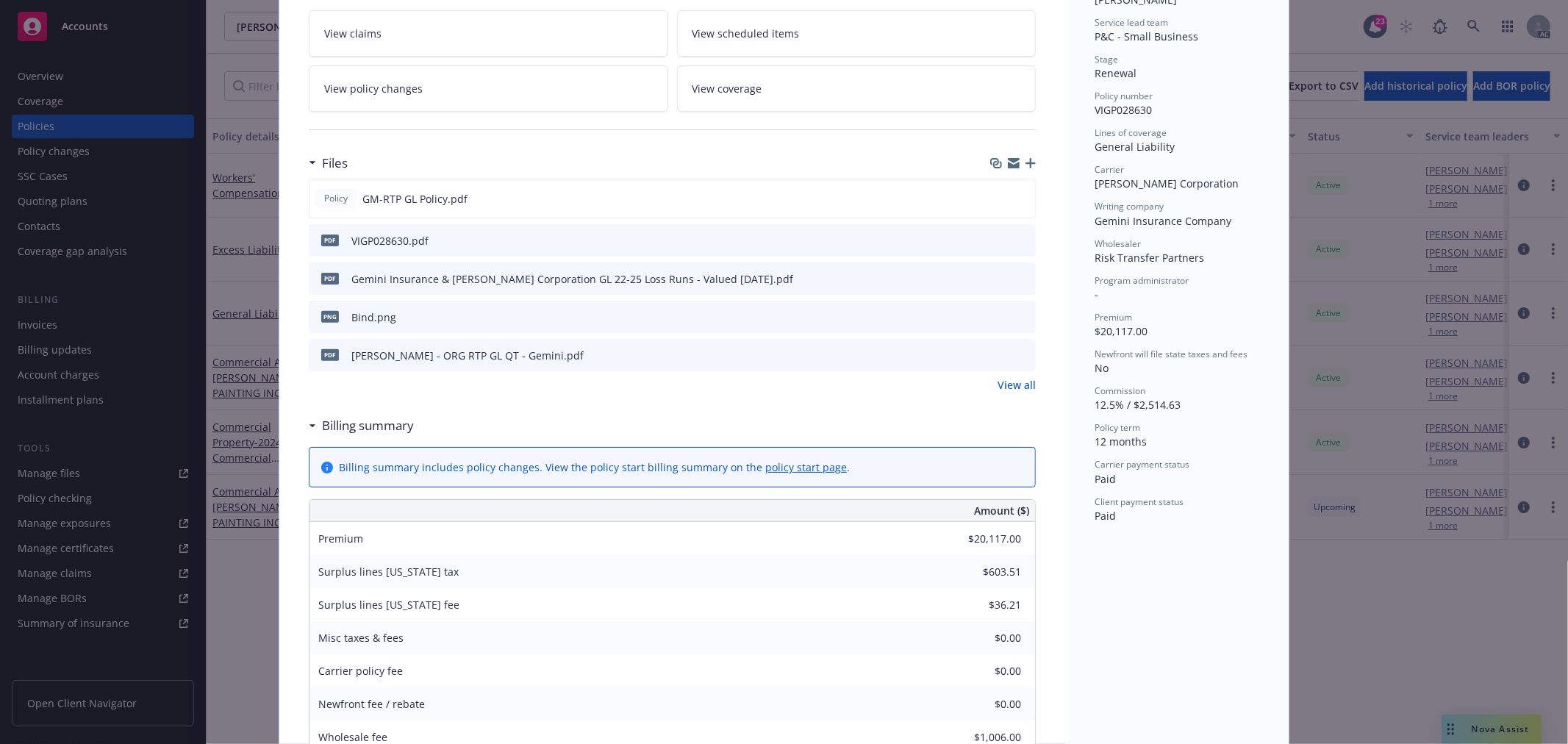
scroll to position [126, 0]
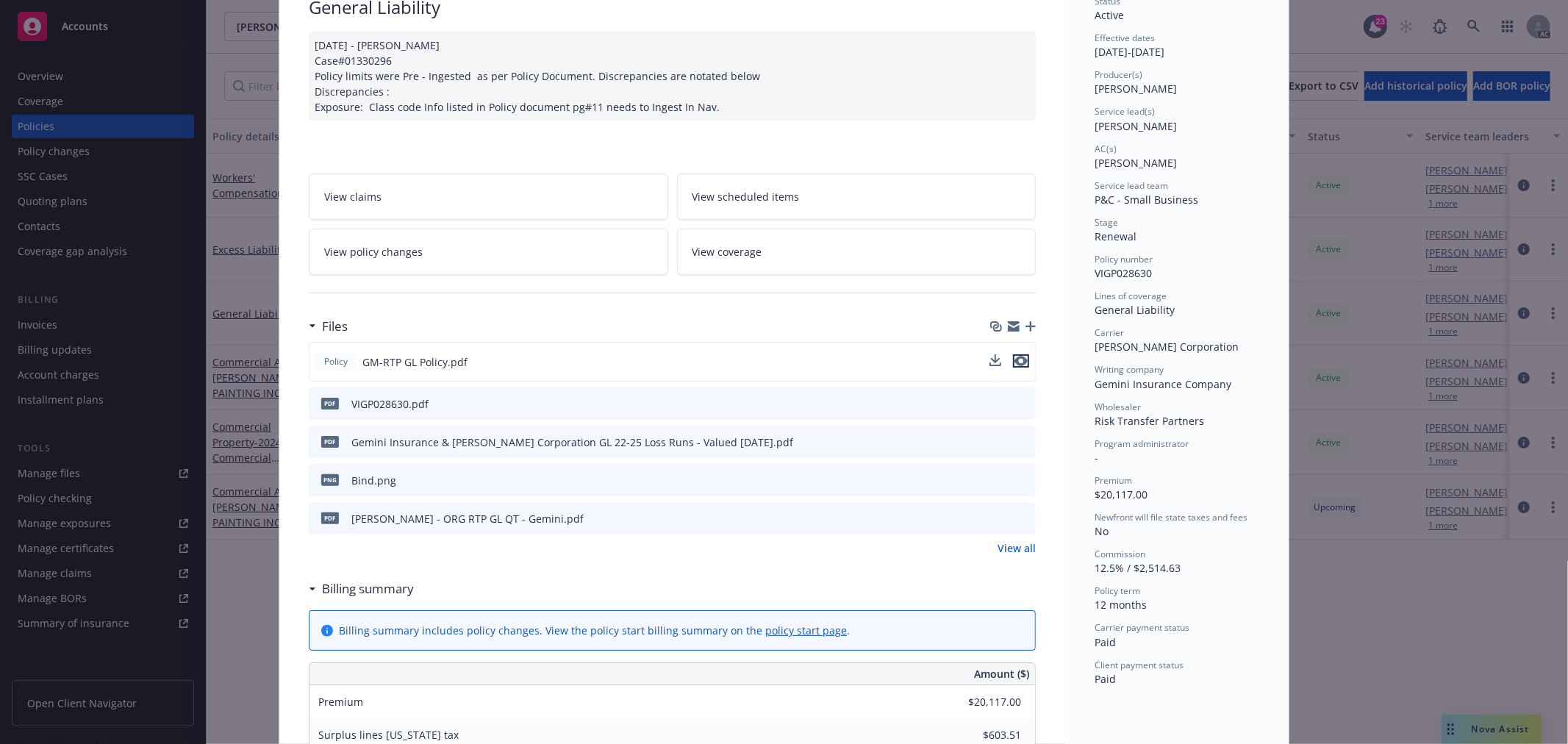
click at [1014, 362] on icon "preview file" at bounding box center [1021, 361] width 13 height 10
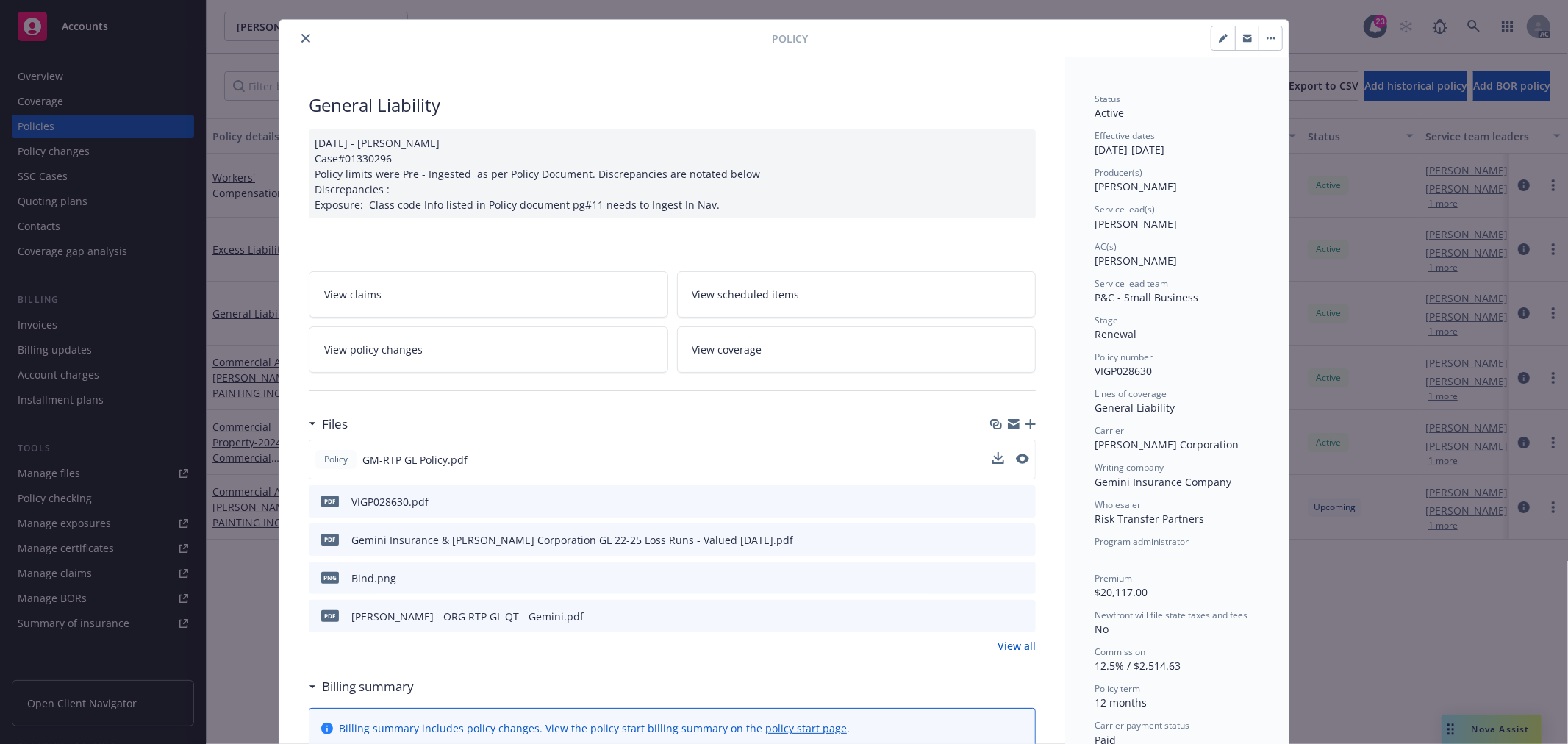
scroll to position [0, 0]
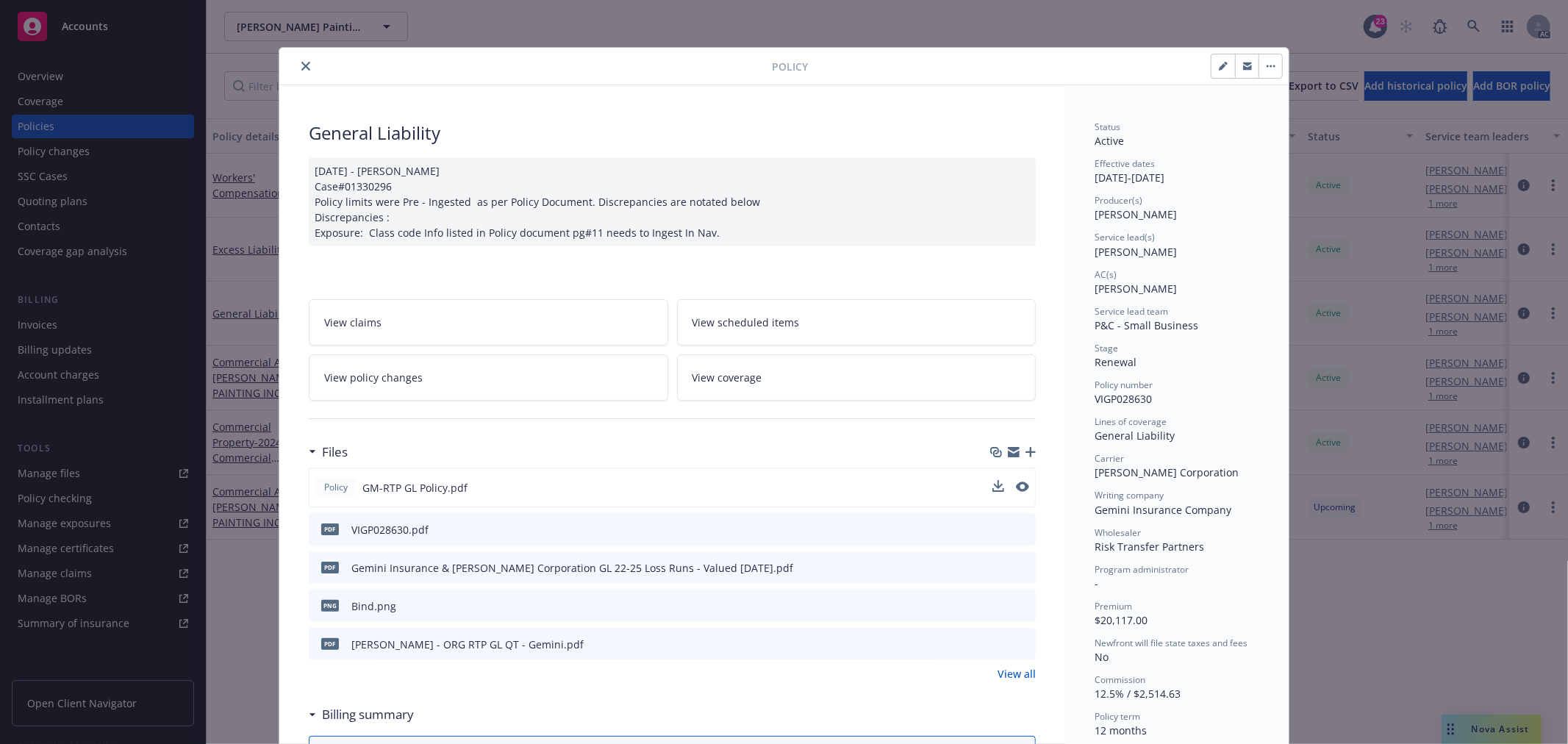
click at [304, 64] on button "close" at bounding box center [306, 66] width 18 height 18
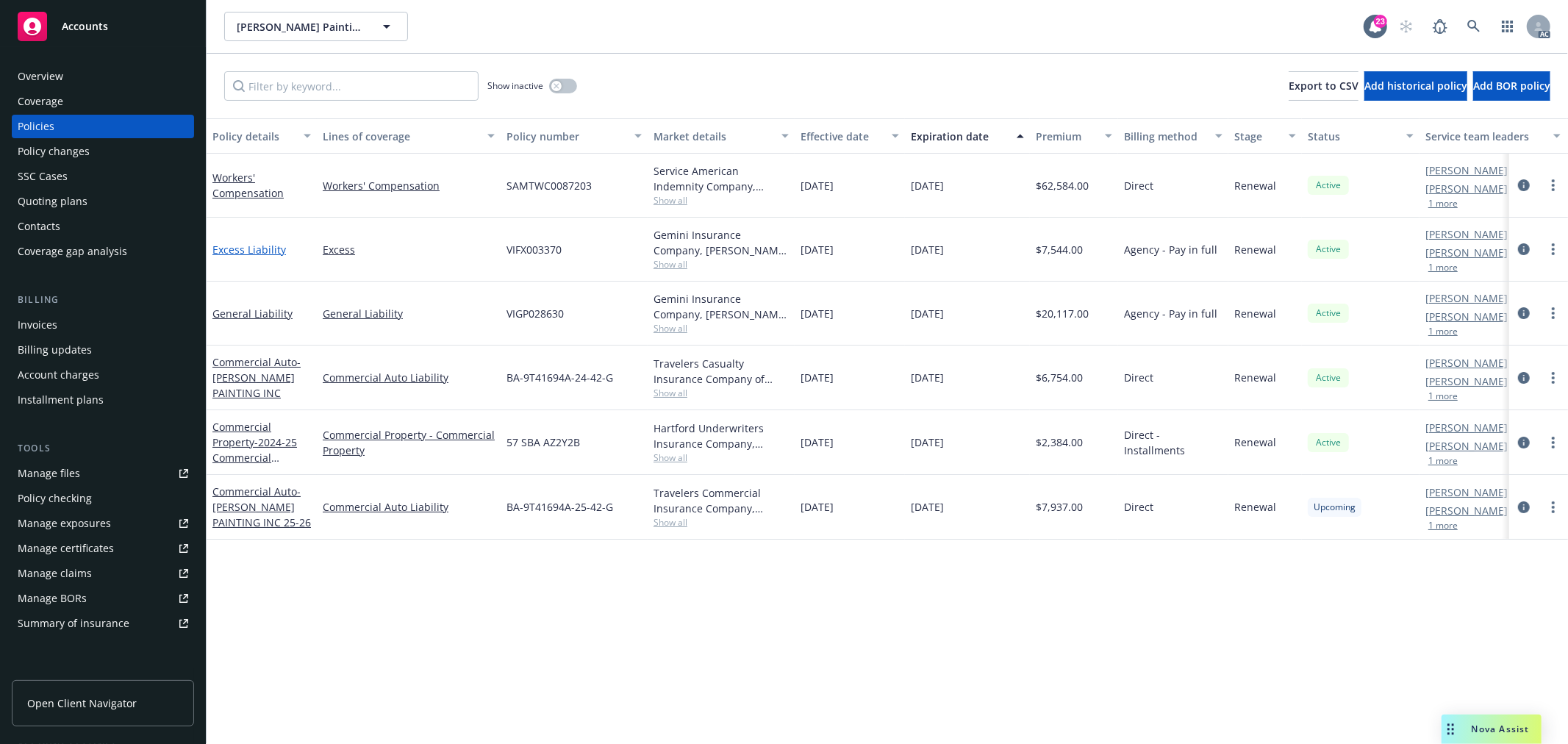
click at [251, 243] on link "Excess Liability" at bounding box center [249, 249] width 73 height 14
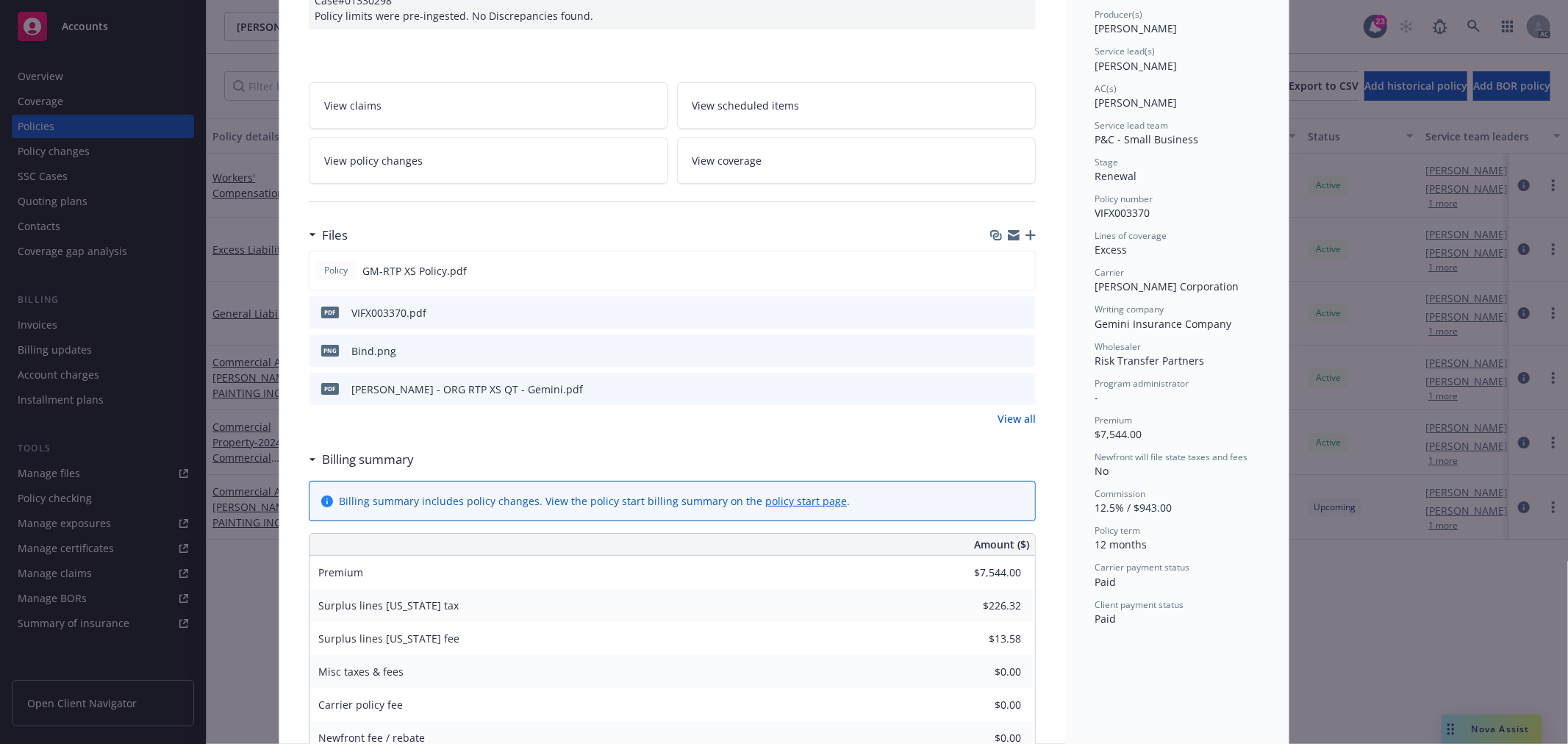
scroll to position [81, 0]
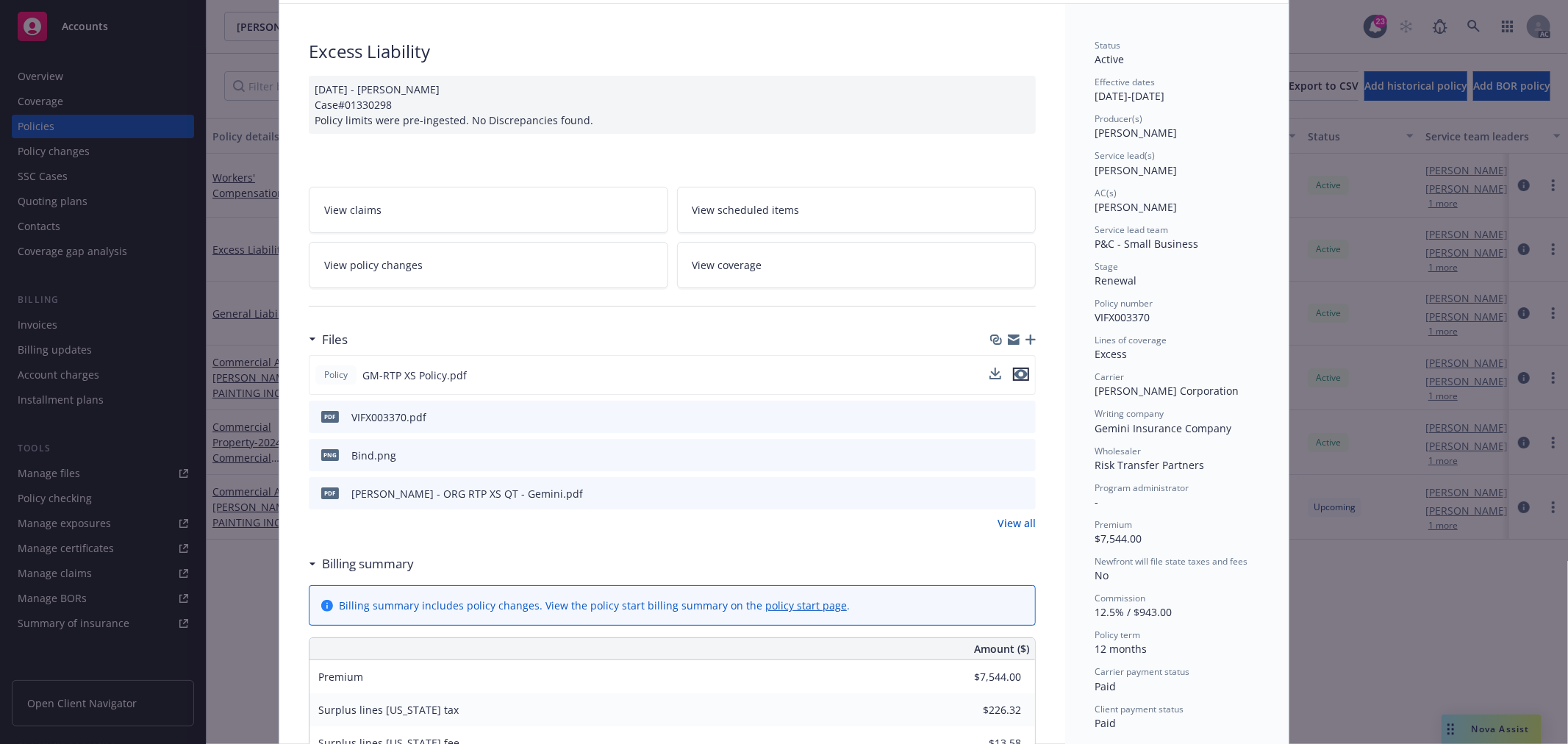
click at [1016, 375] on icon "preview file" at bounding box center [1021, 374] width 13 height 10
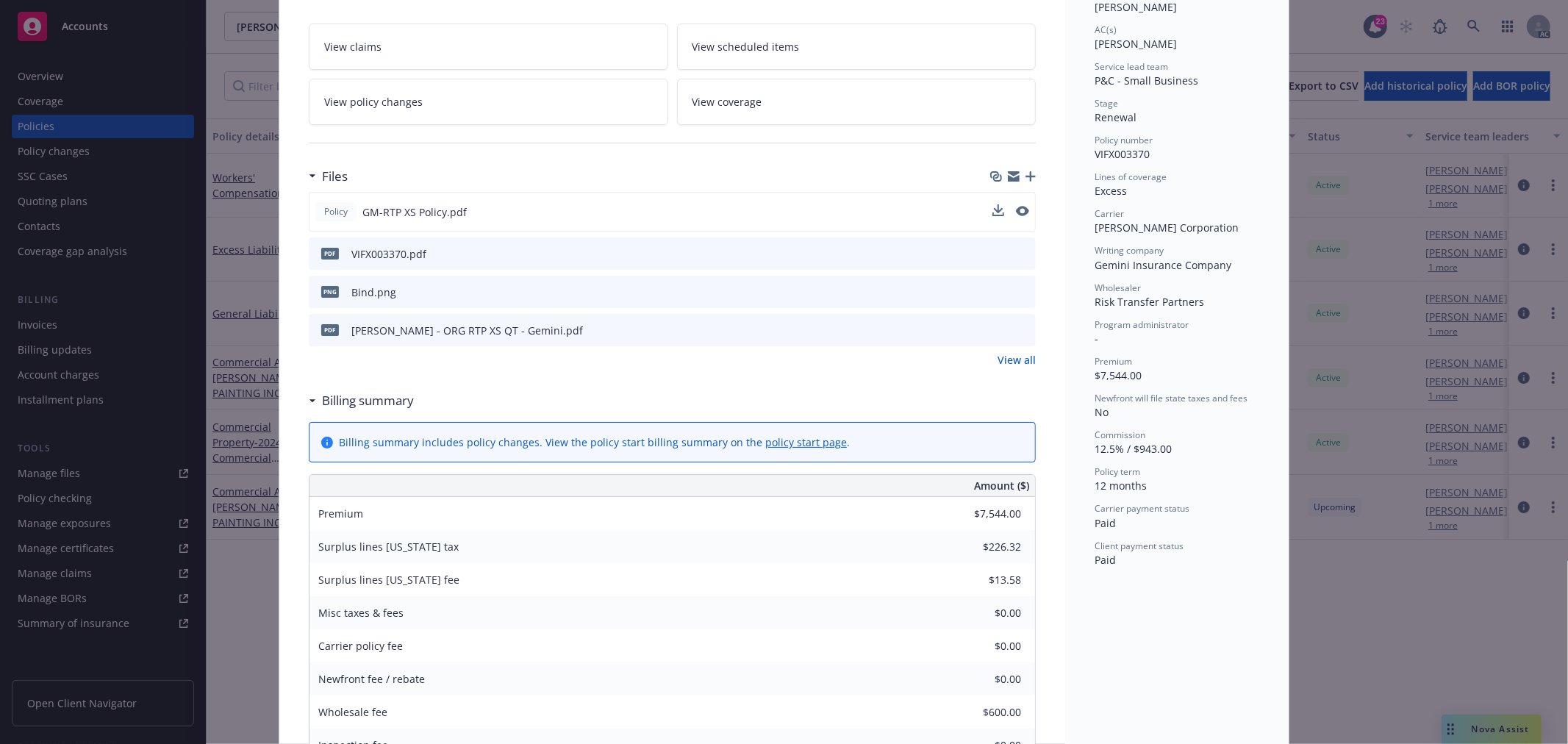
scroll to position [163, 0]
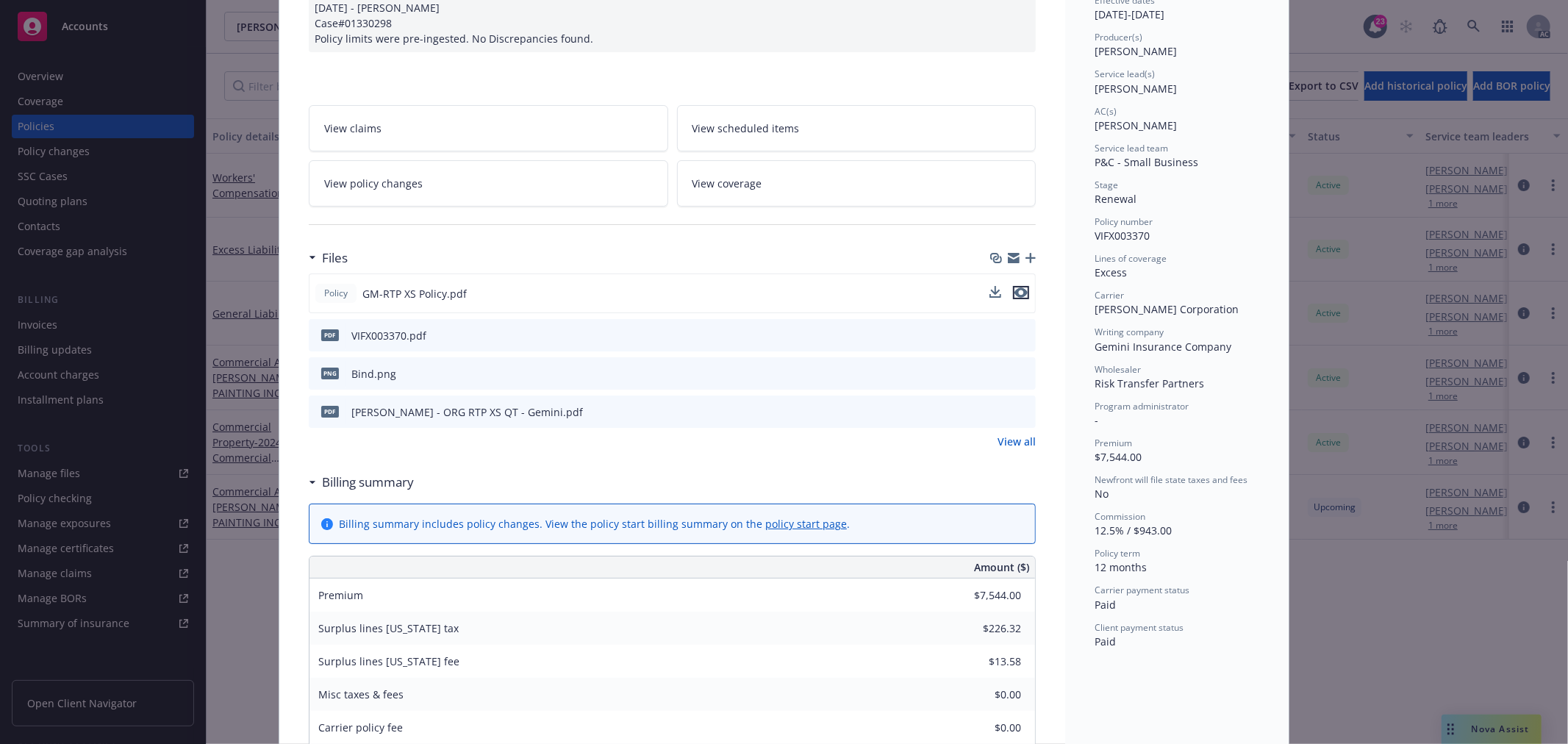
click at [1014, 289] on icon "preview file" at bounding box center [1021, 292] width 13 height 10
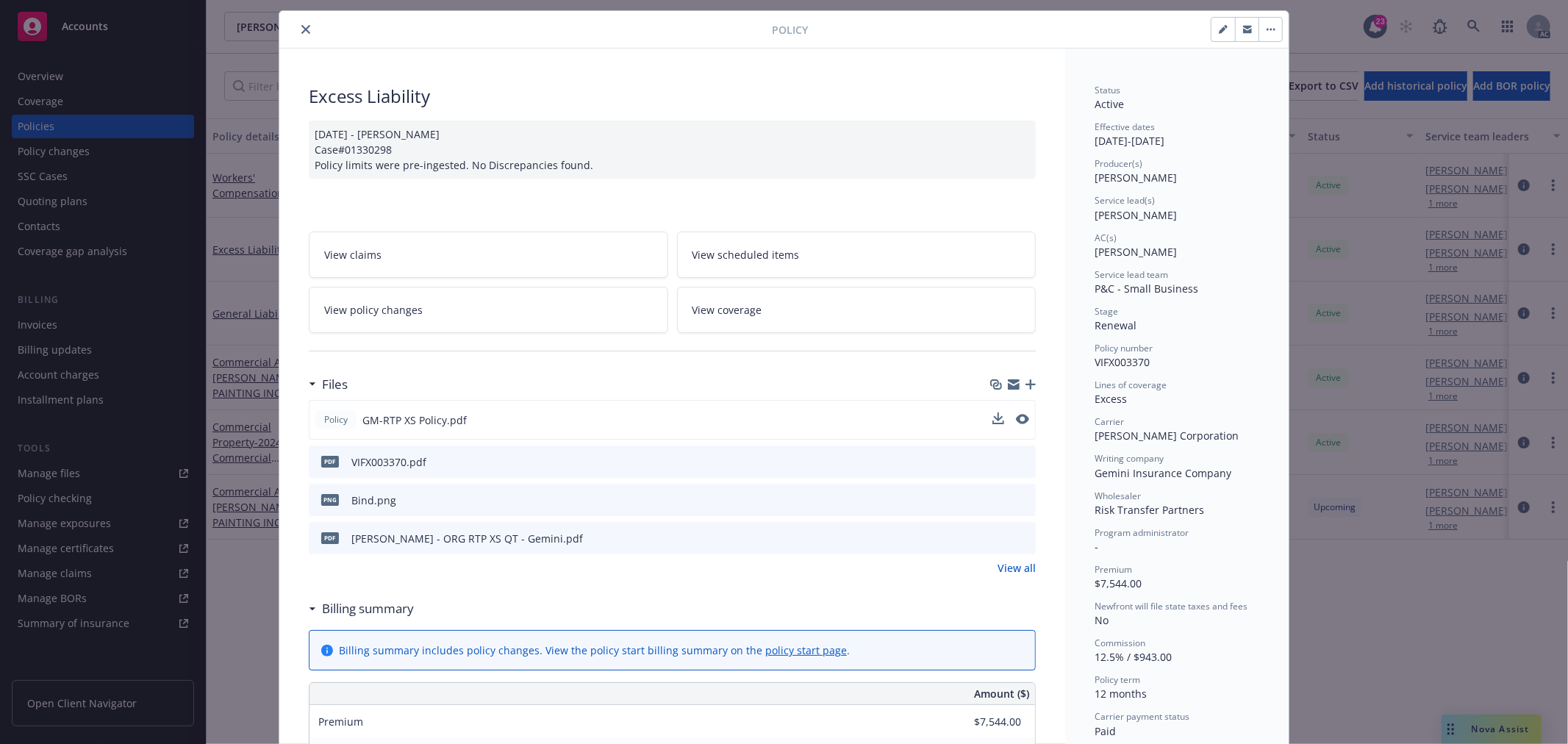
scroll to position [0, 0]
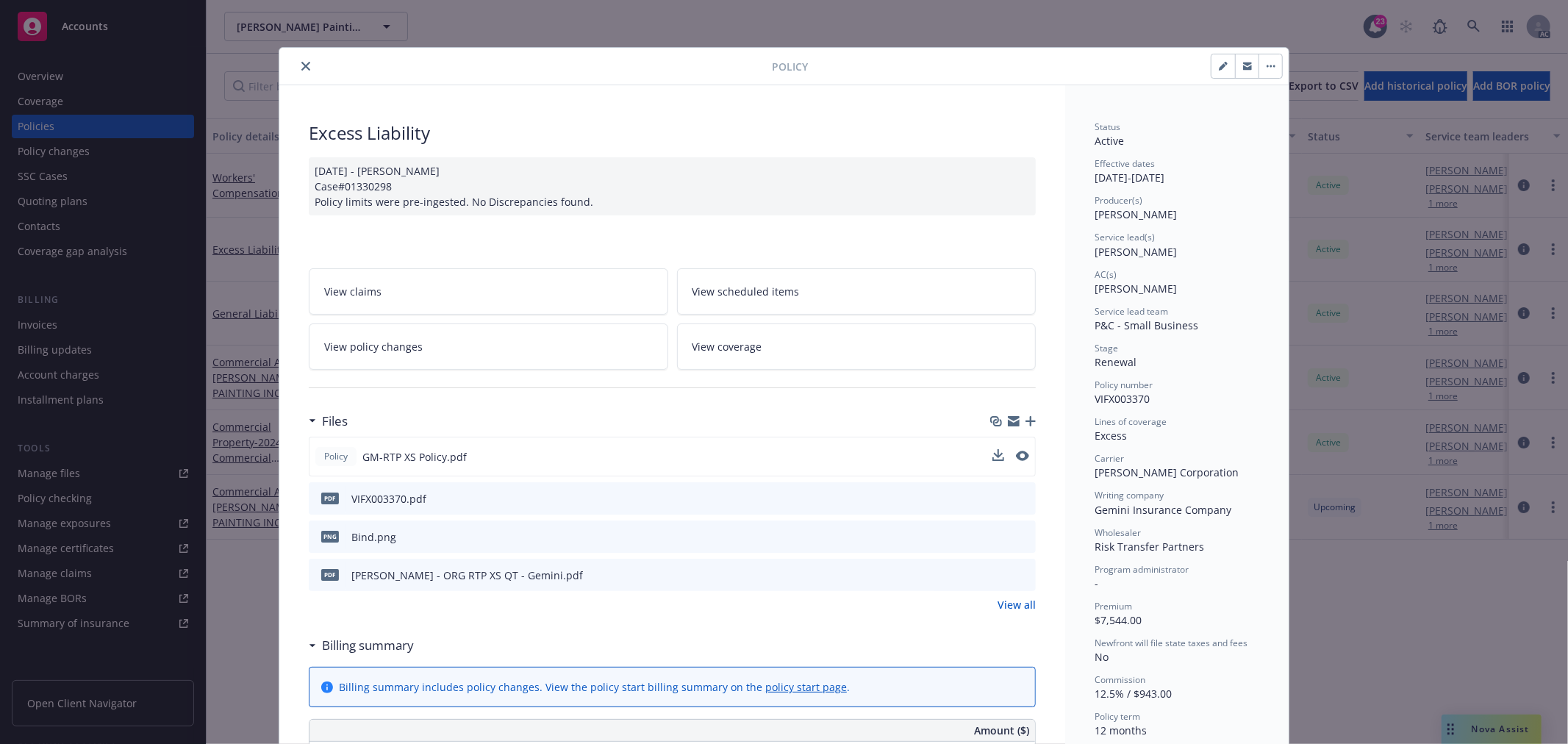
click at [303, 70] on icon "close" at bounding box center [305, 66] width 9 height 9
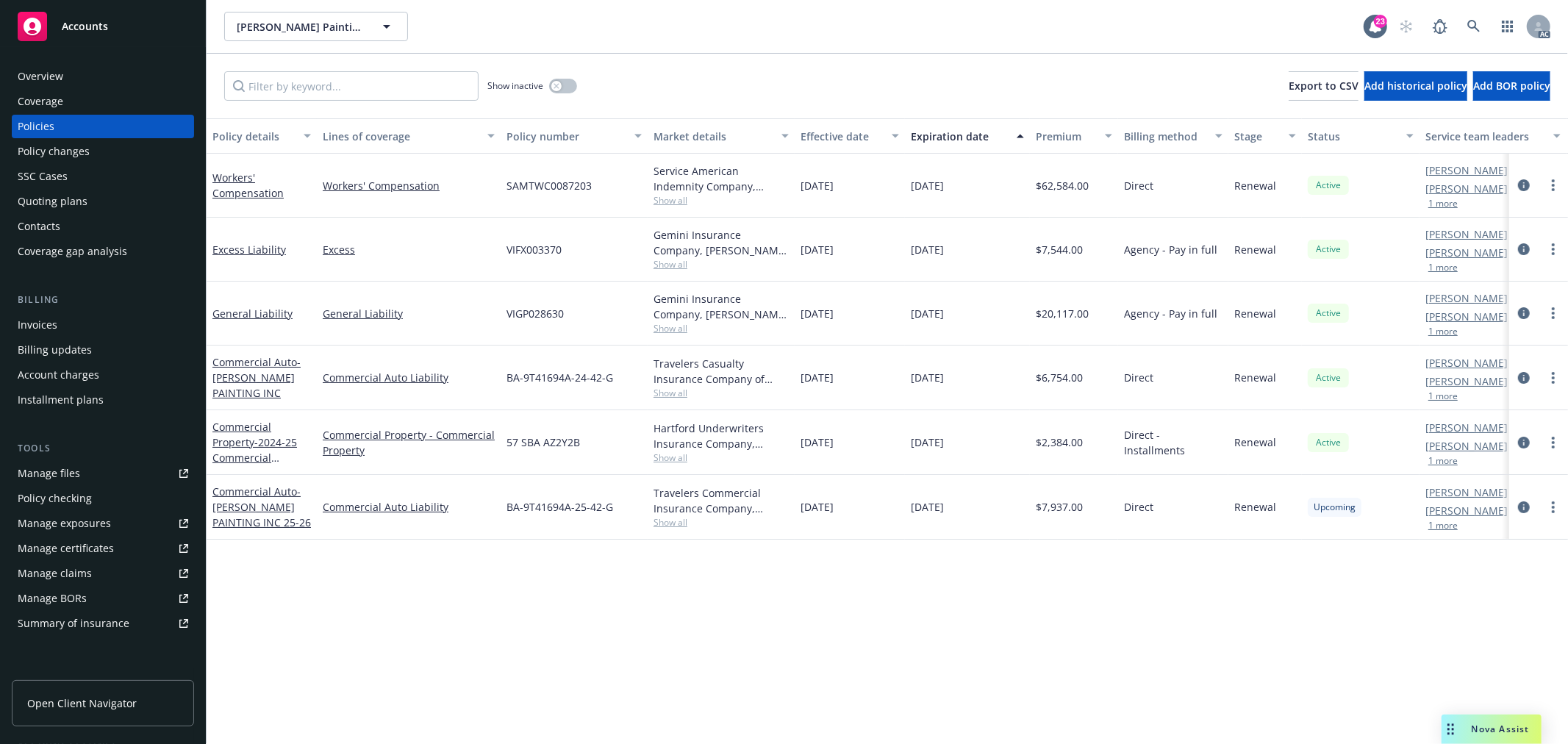
click at [1509, 735] on span "Nova Assist" at bounding box center [1500, 730] width 58 height 13
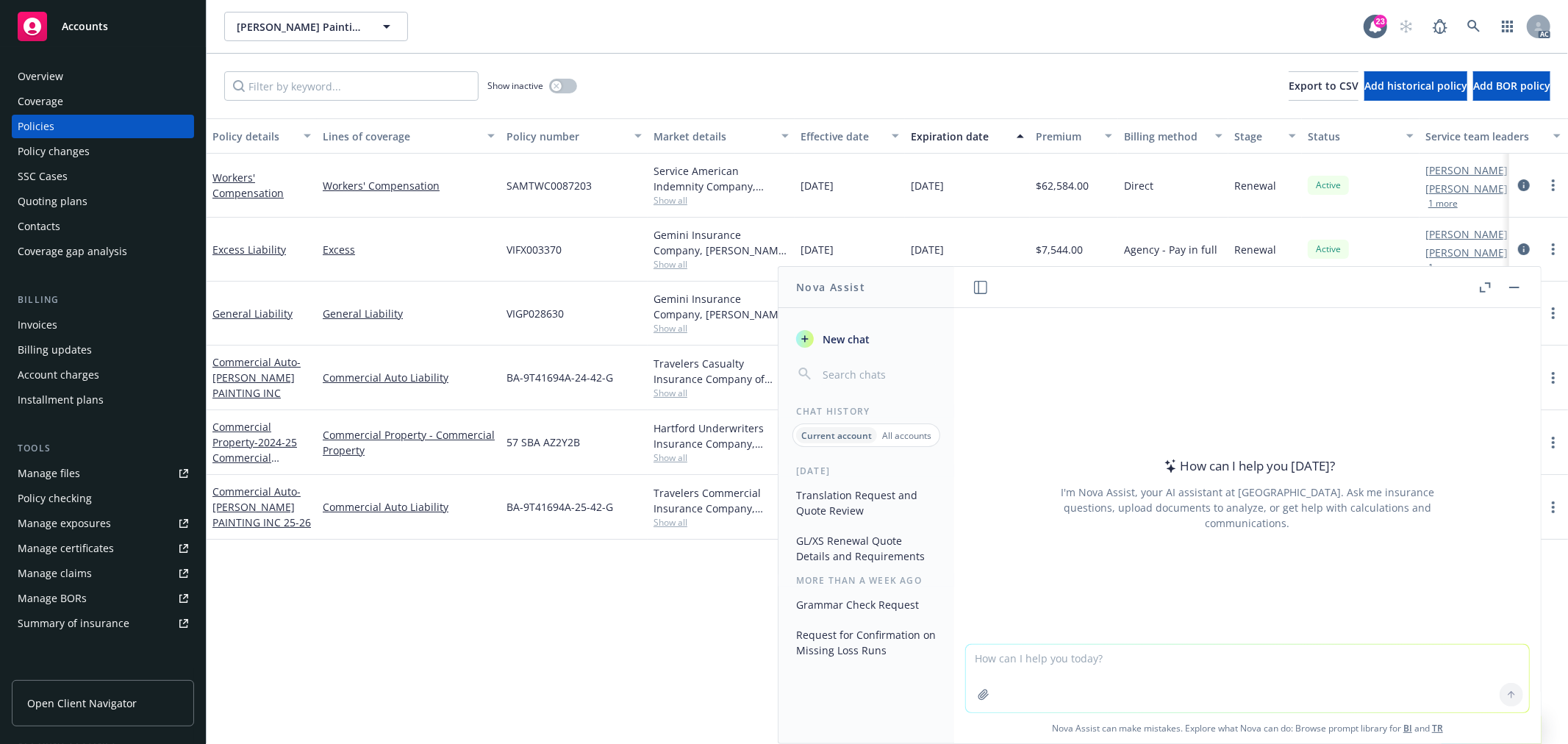
click at [1149, 679] on textarea at bounding box center [1247, 679] width 563 height 68
paste textarea "Thank you for your instructions. Please see attached revised Acord forms. Could…"
type textarea "润色：Thank you for your instructions. Please see attached revised Acord forms. Co…"
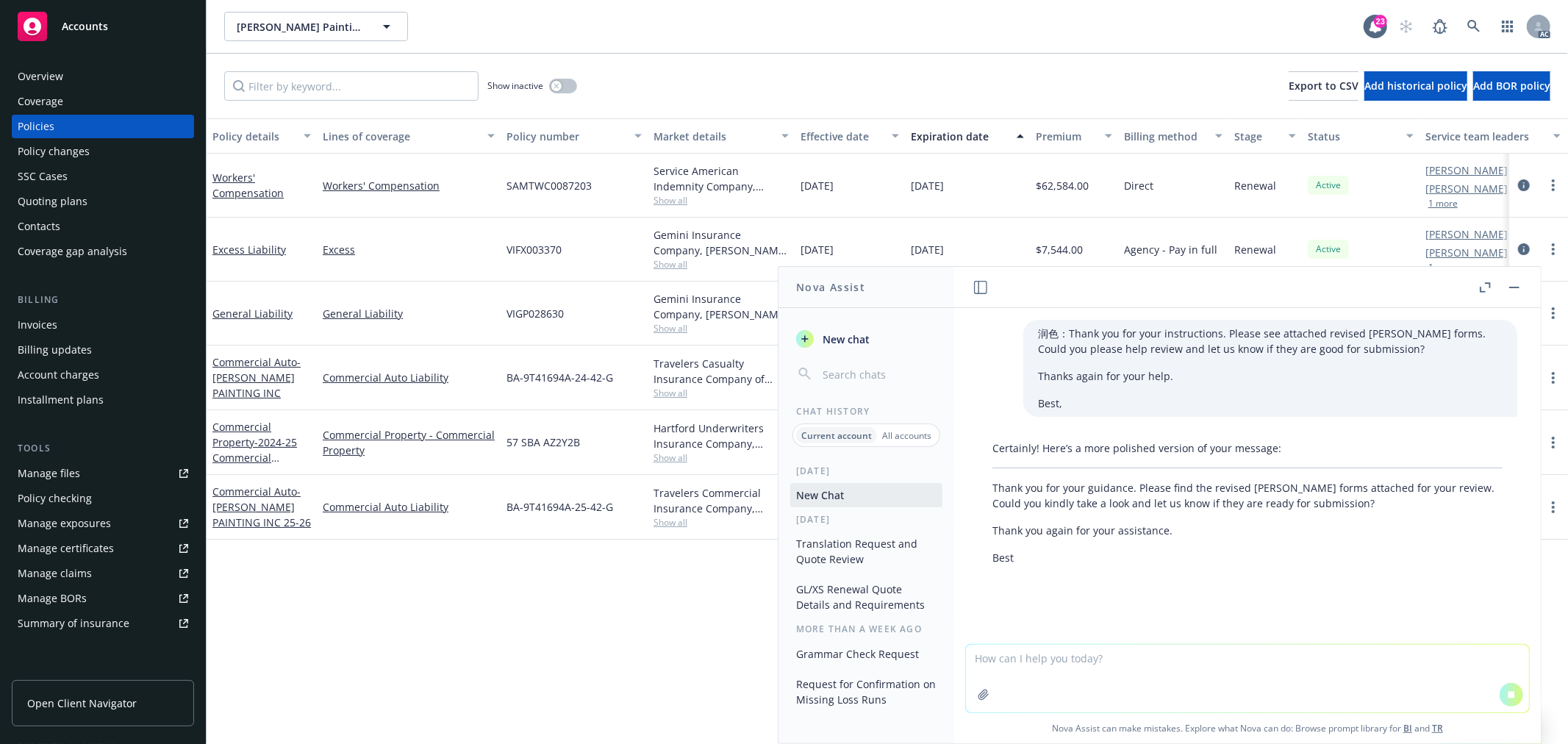
scroll to position [4, 0]
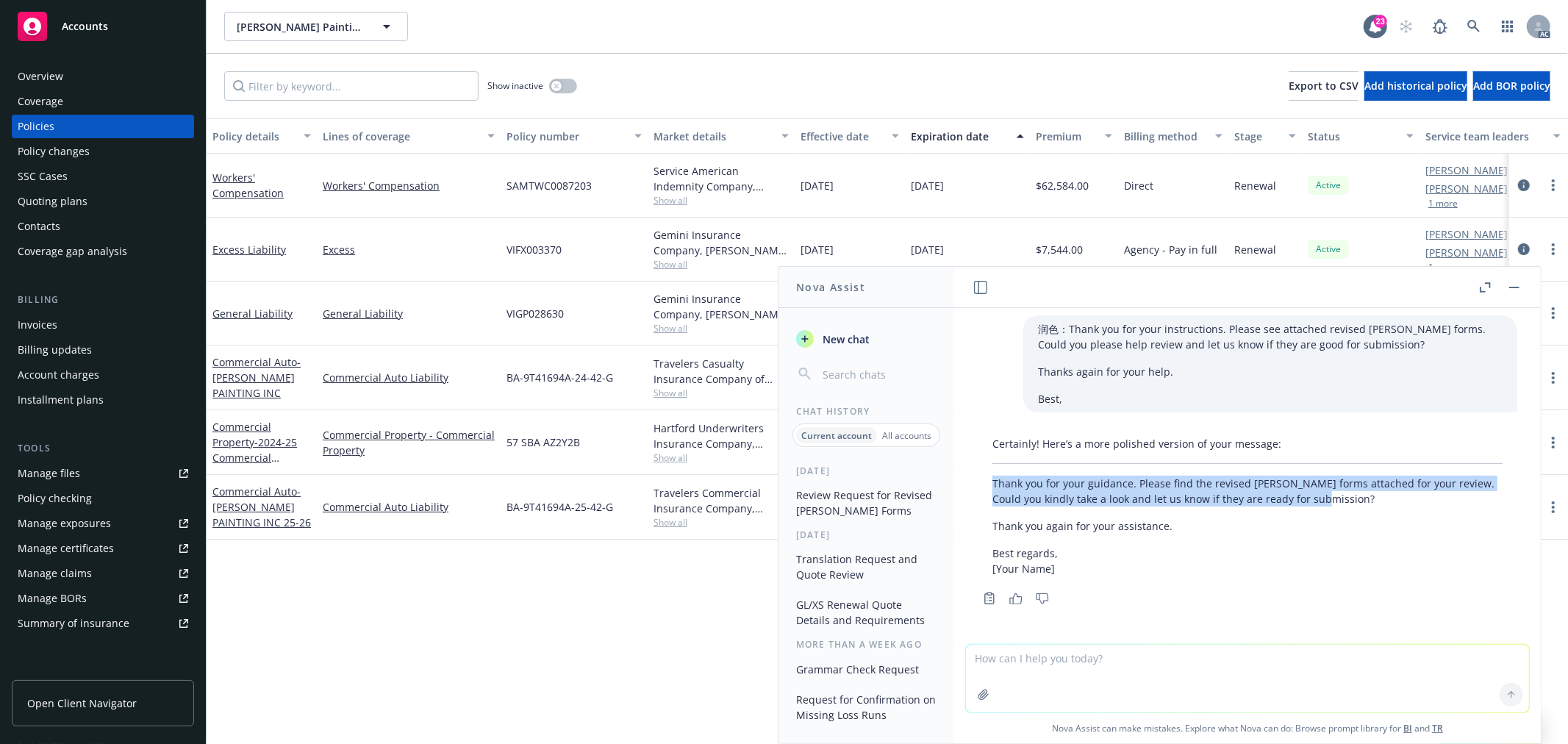
drag, startPoint x: 1336, startPoint y: 496, endPoint x: 989, endPoint y: 486, distance: 347.1
click at [989, 486] on div "Certainly! Here’s a more polished version of your message: Thank you for your g…" at bounding box center [1247, 506] width 539 height 152
copy p "Thank you for your guidance. Please find the revised ACORD forms attached for y…"
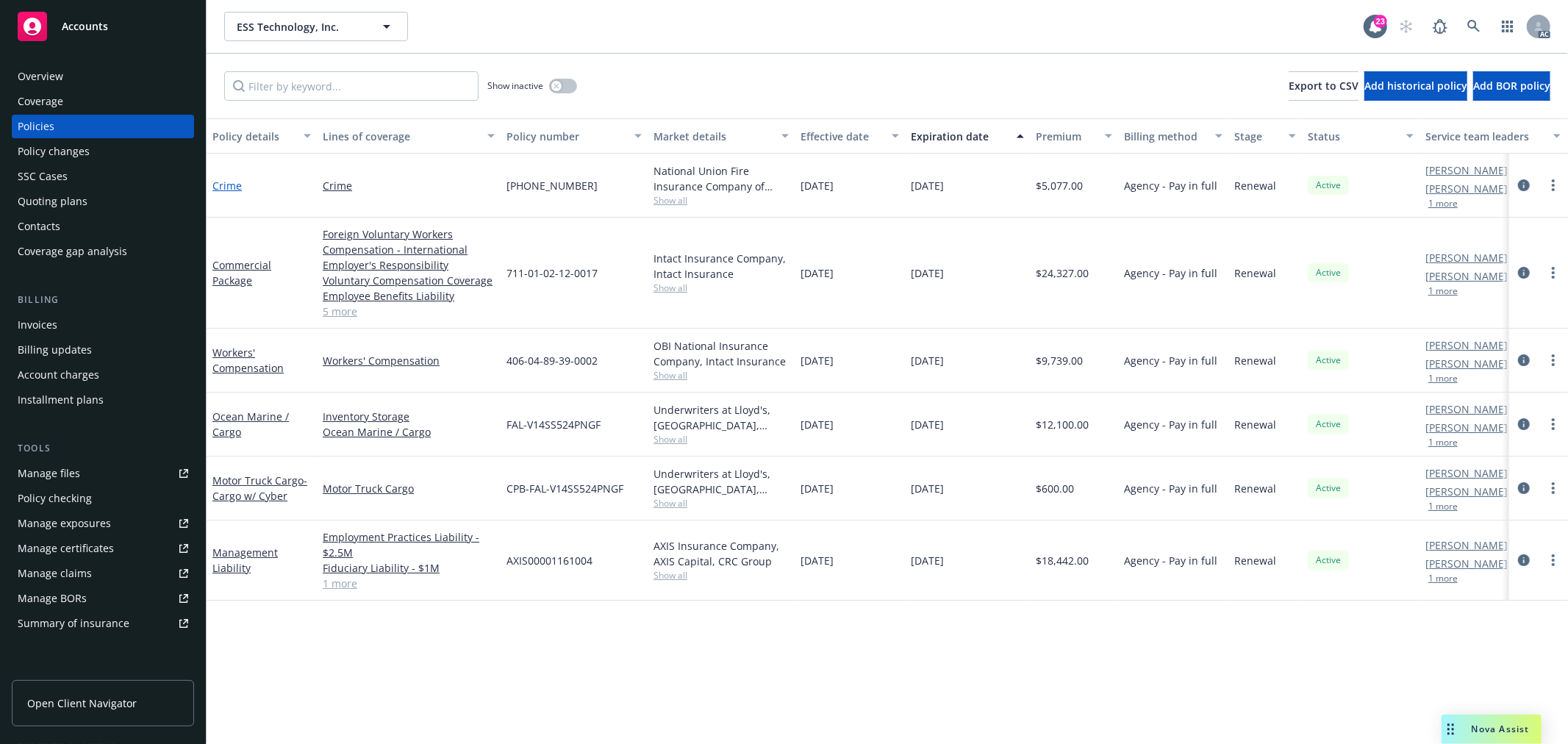
click at [231, 182] on link "Crime" at bounding box center [227, 185] width 30 height 14
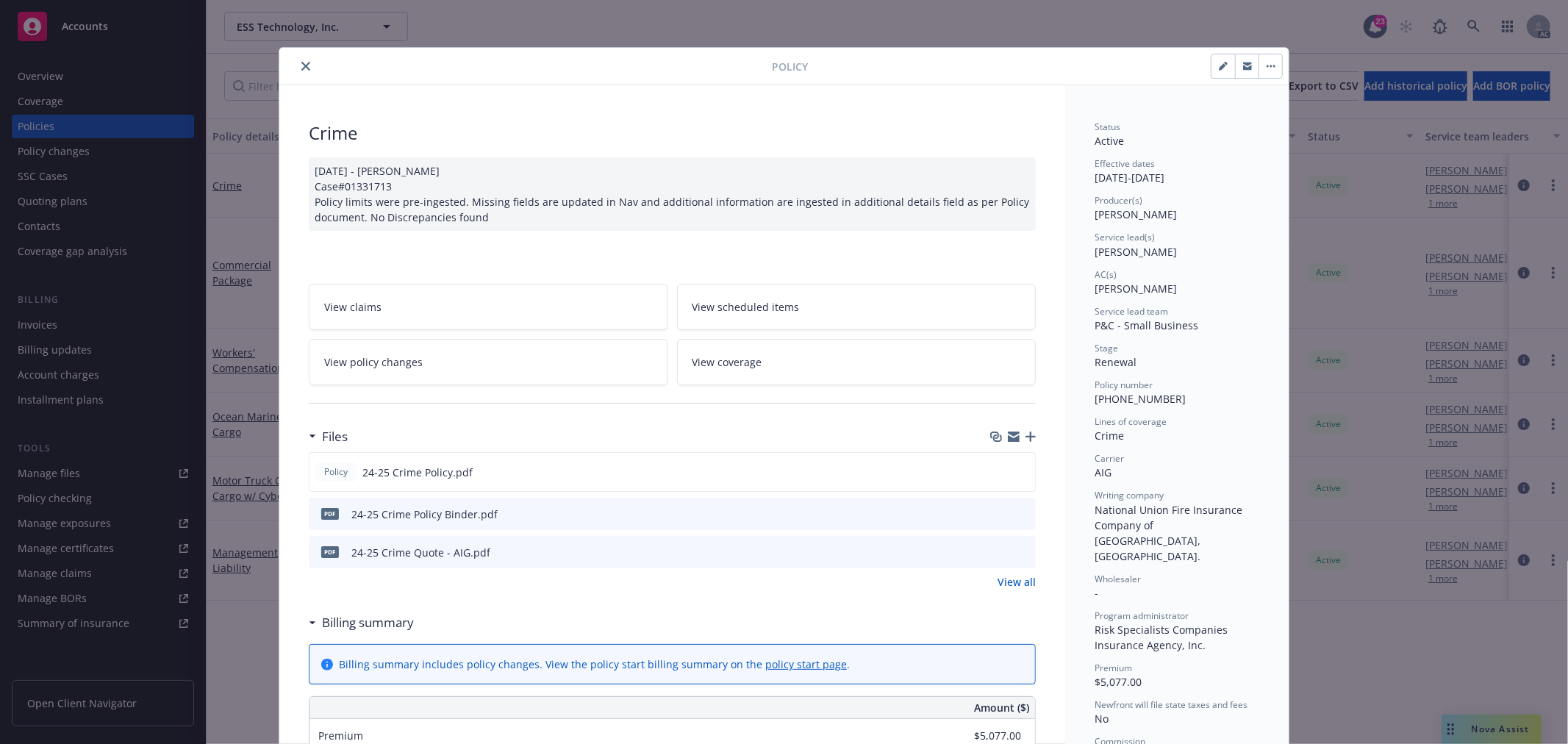
click at [495, 347] on link "View policy changes" at bounding box center [488, 362] width 359 height 47
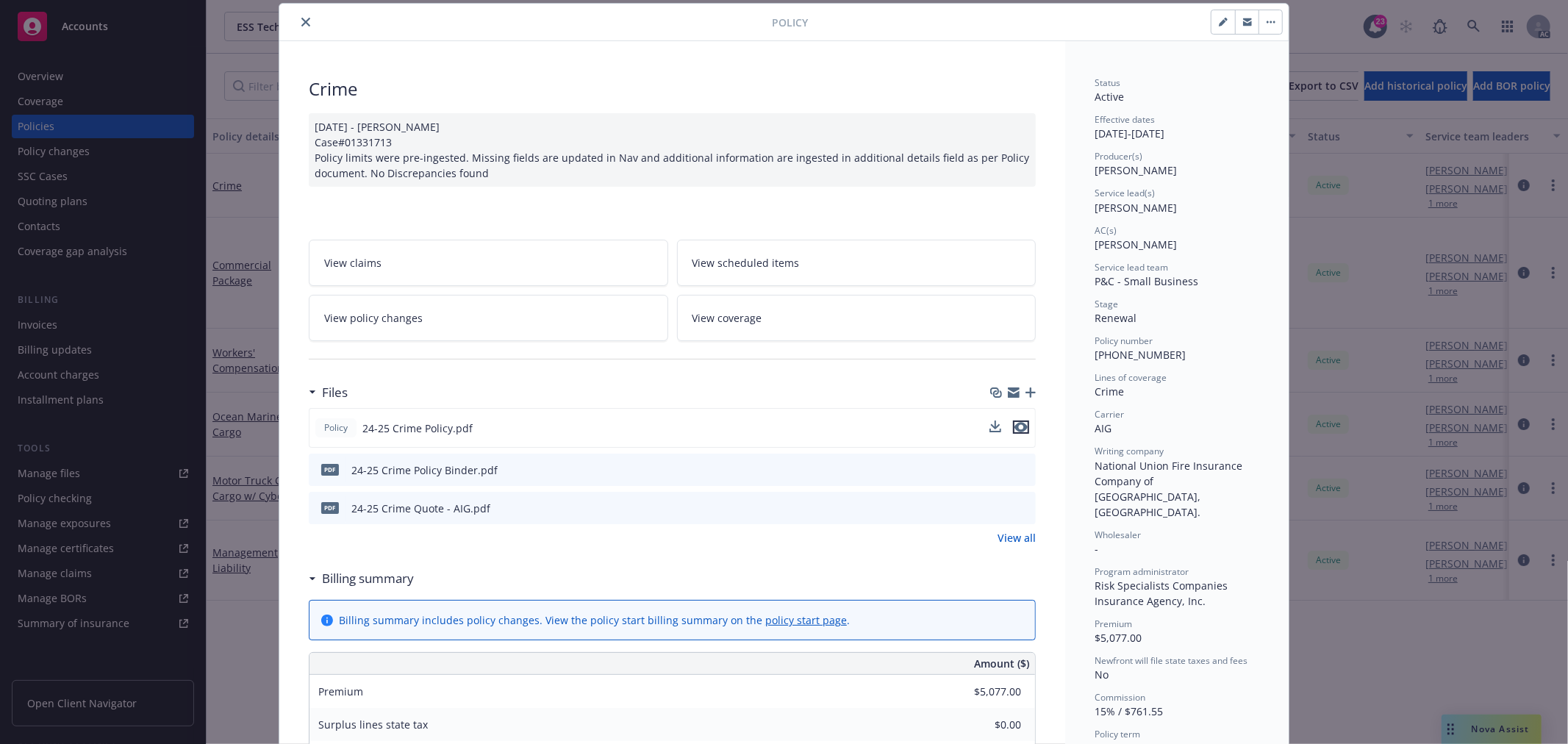
click at [1017, 428] on icon "preview file" at bounding box center [1021, 427] width 13 height 10
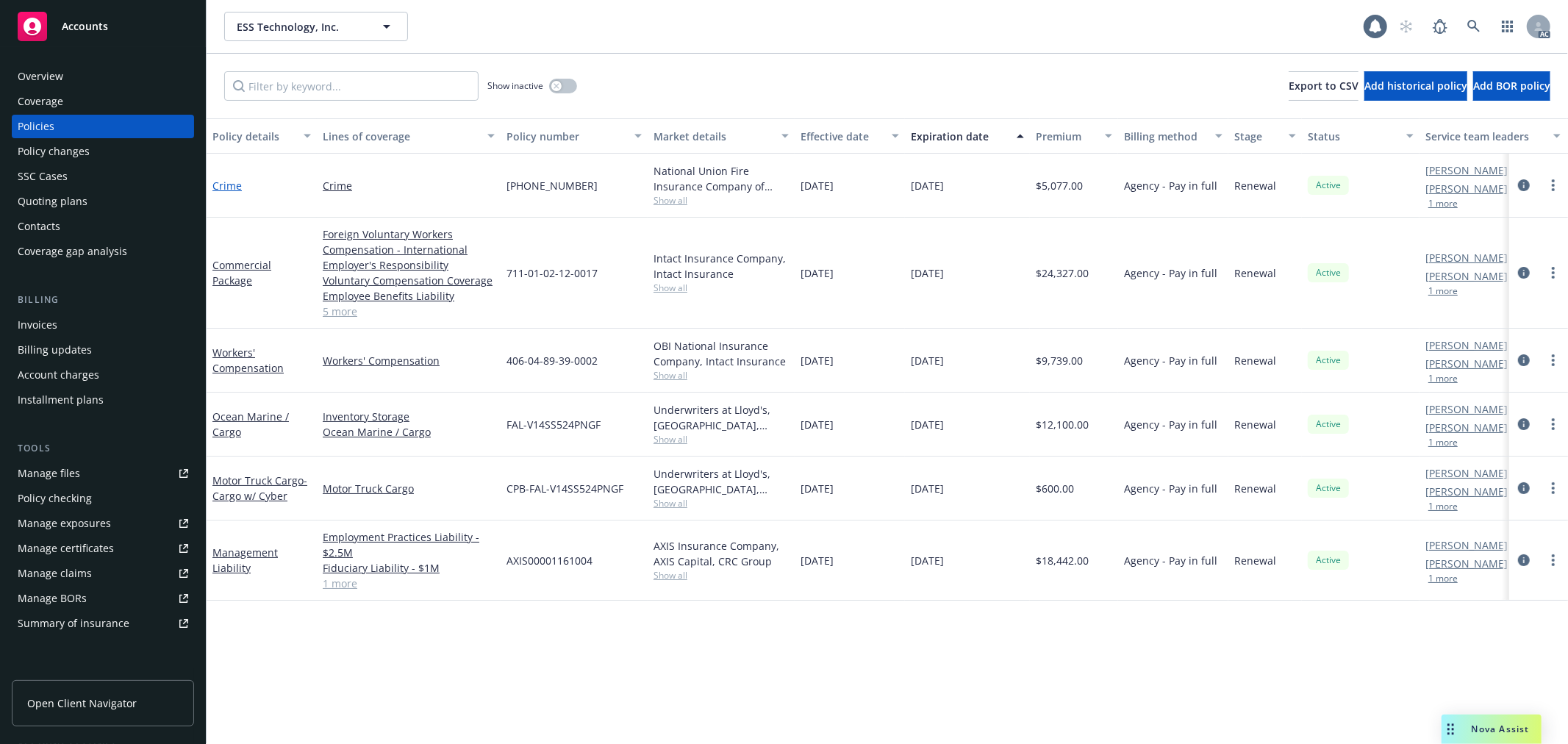
click at [233, 182] on link "Crime" at bounding box center [227, 185] width 30 height 14
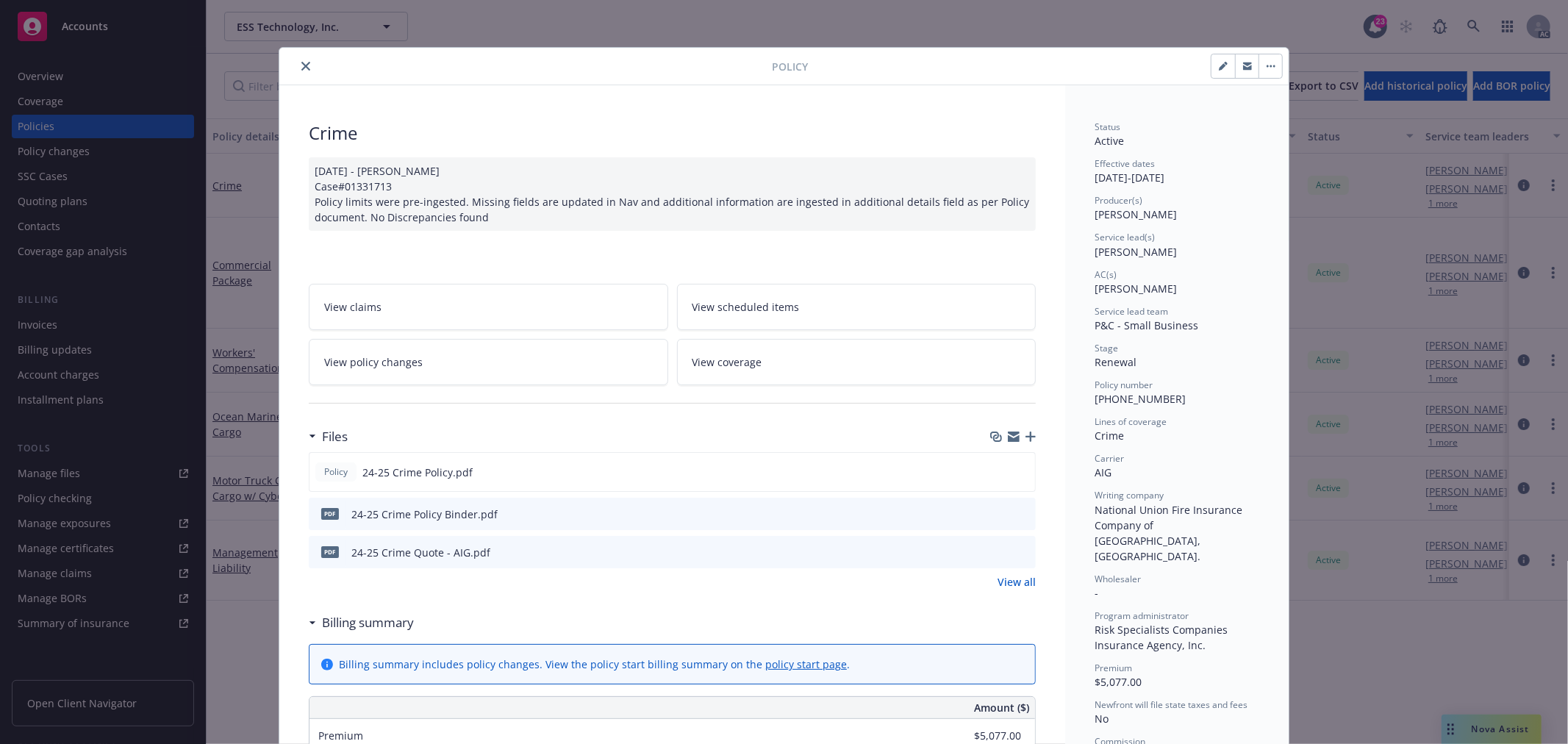
click at [518, 370] on link "View policy changes" at bounding box center [488, 362] width 359 height 47
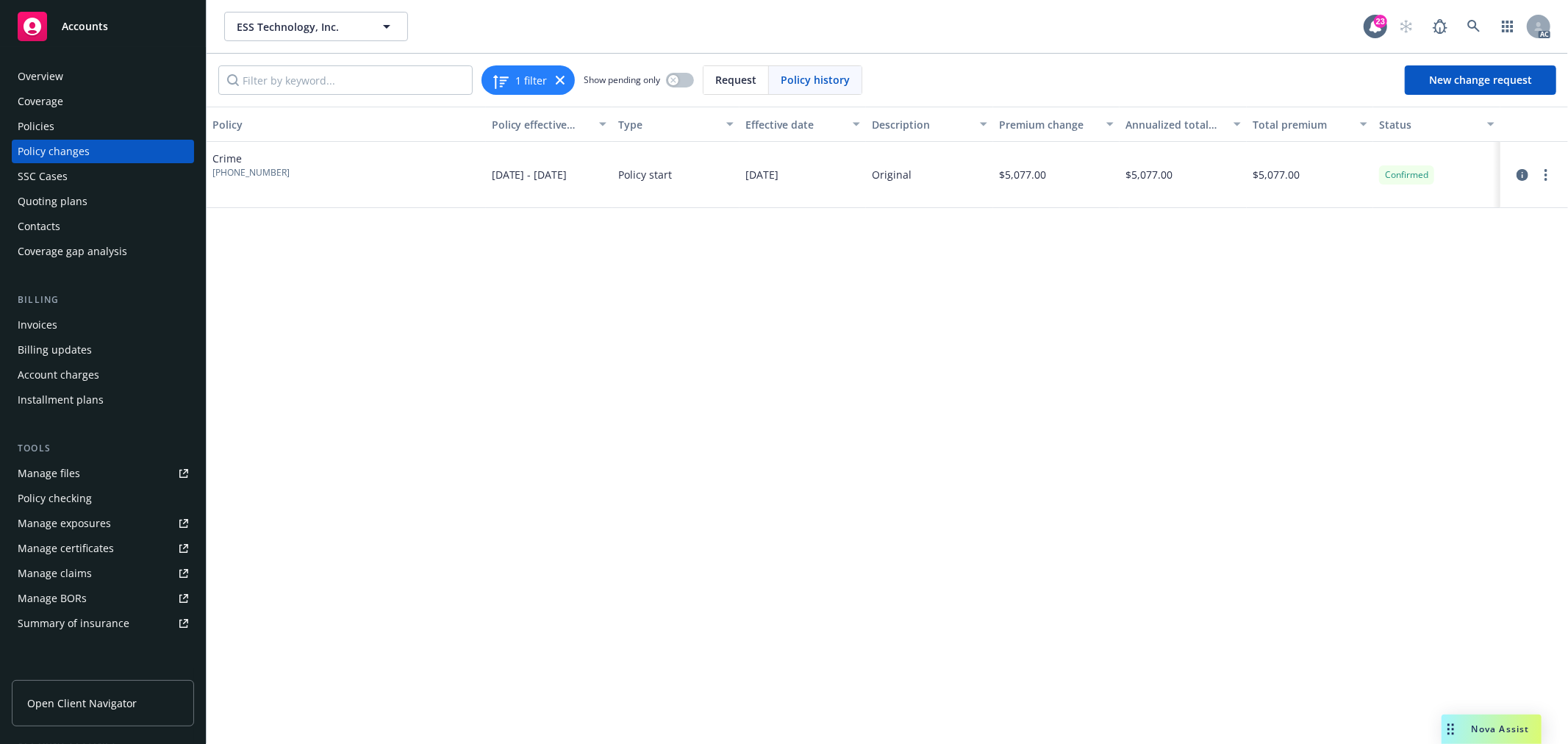
drag, startPoint x: 89, startPoint y: 1, endPoint x: 386, endPoint y: 319, distance: 435.1
click at [386, 319] on div "Policy Policy effective dates Type Effective date Description Premium change An…" at bounding box center [887, 425] width 1361 height 638
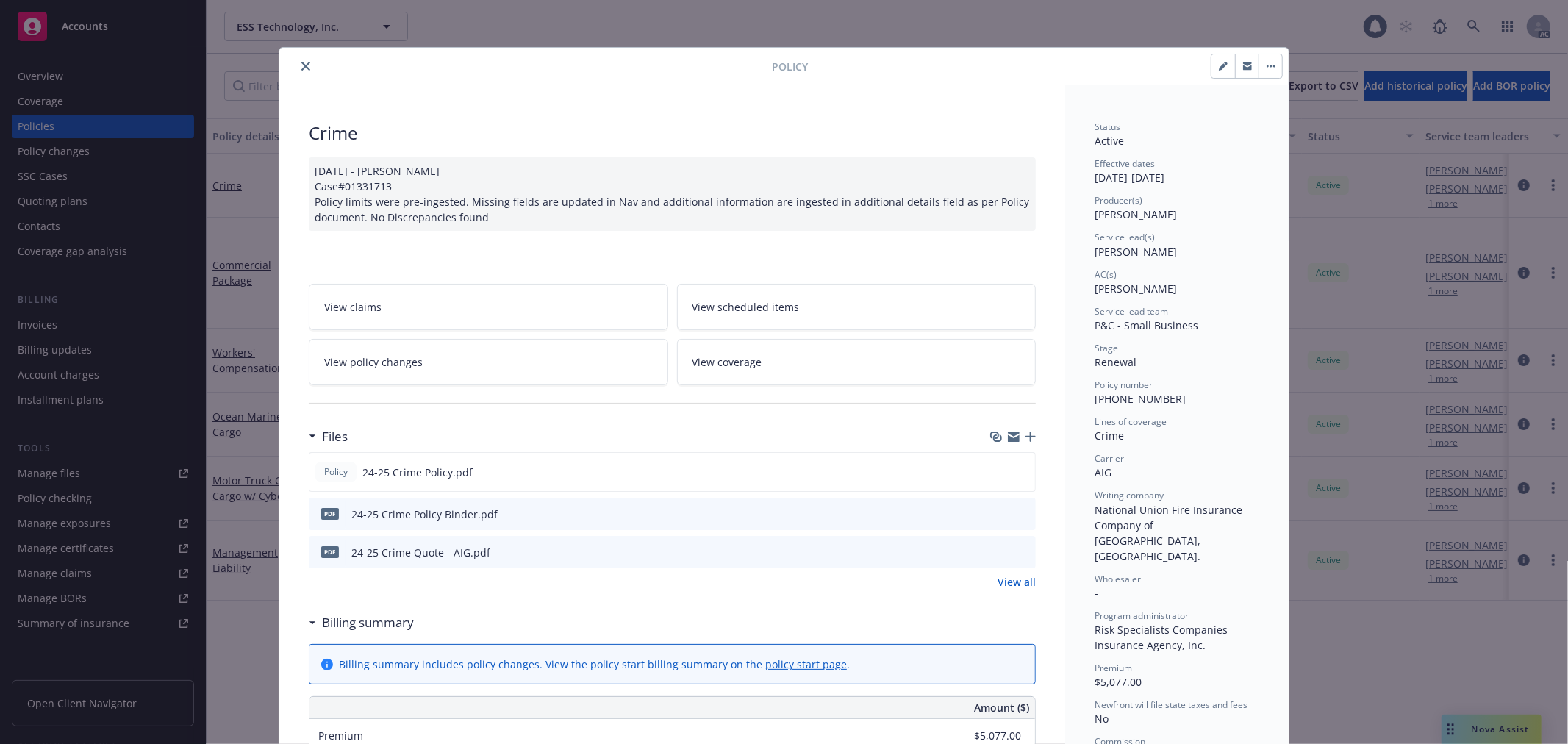
scroll to position [44, 0]
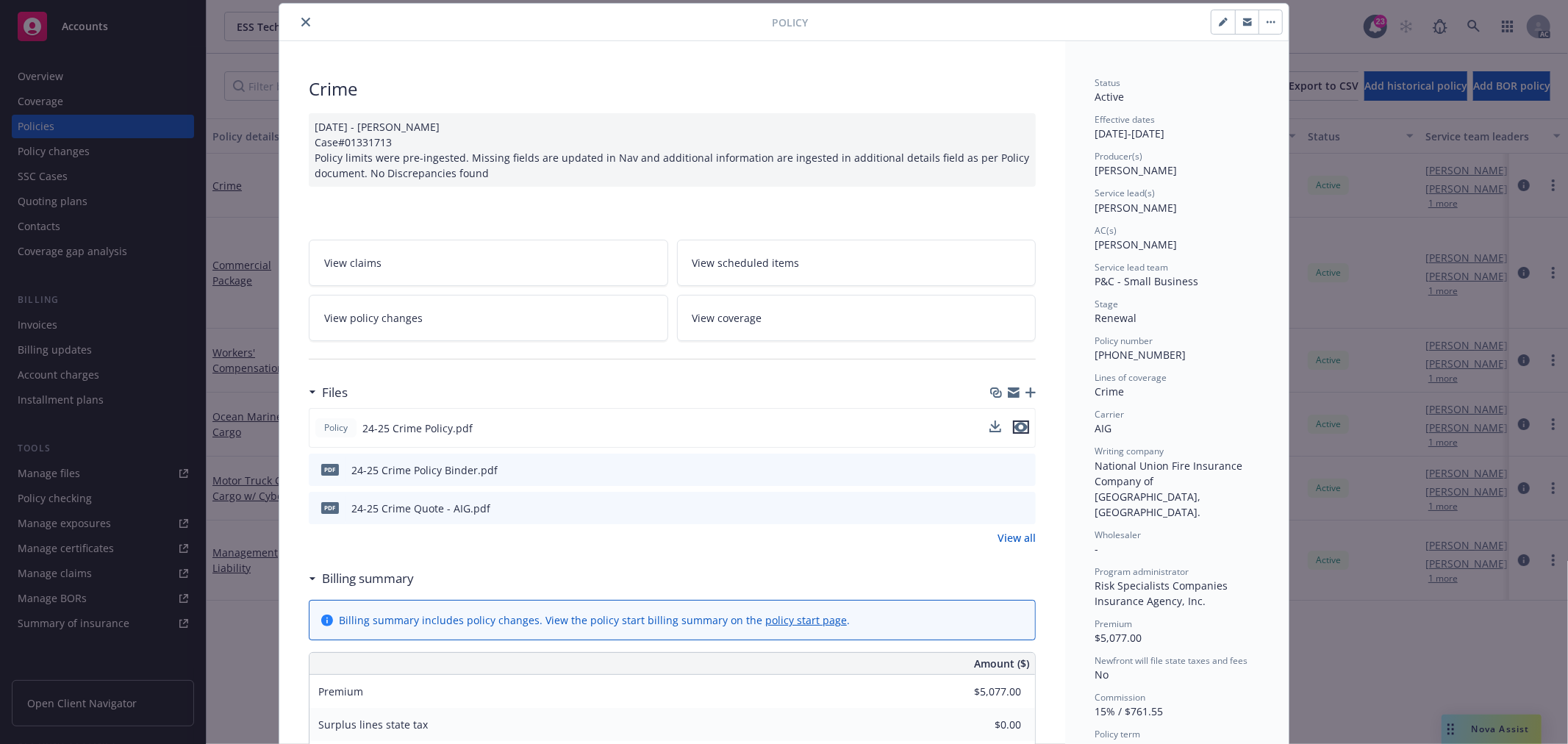
click at [1014, 428] on icon "preview file" at bounding box center [1021, 427] width 13 height 10
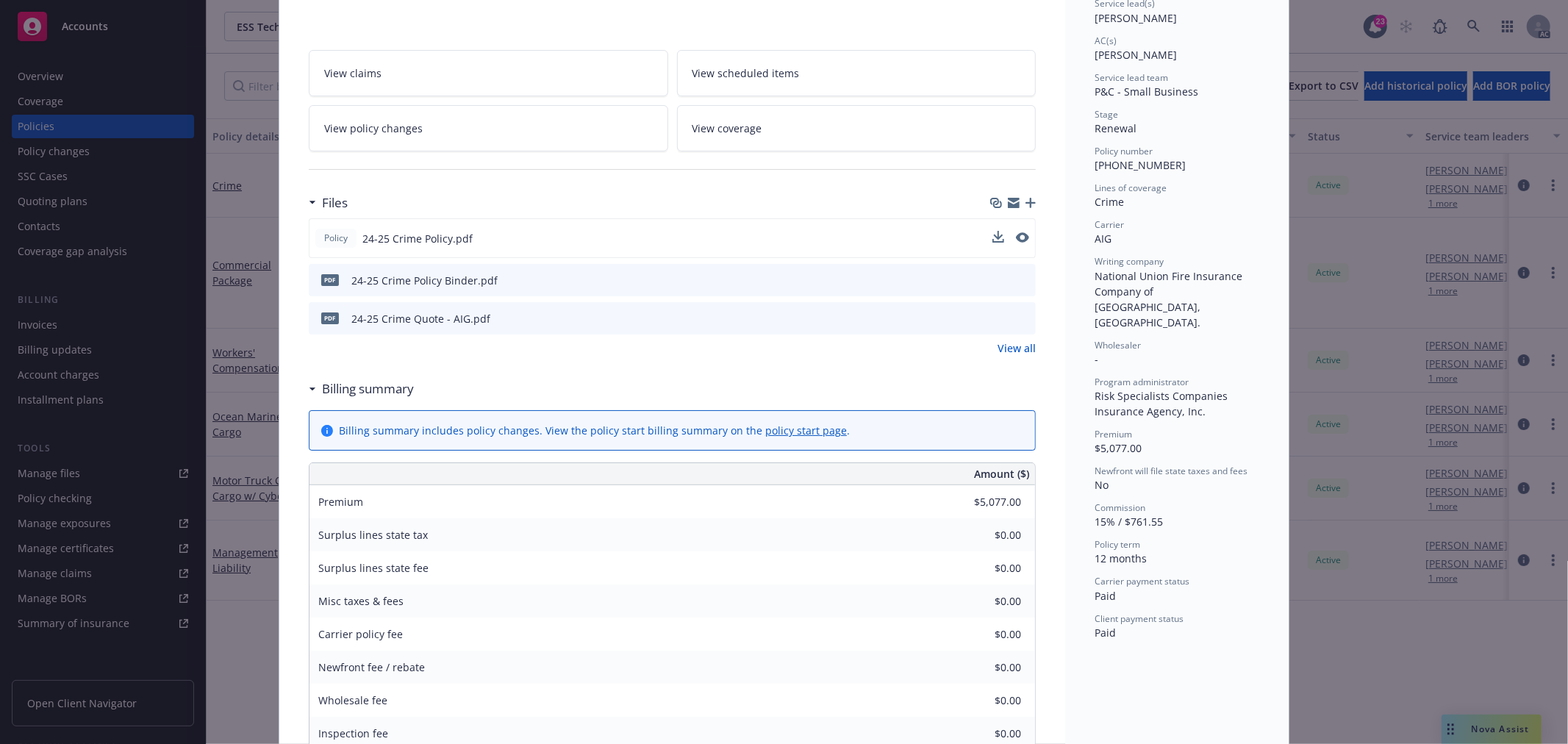
scroll to position [289, 0]
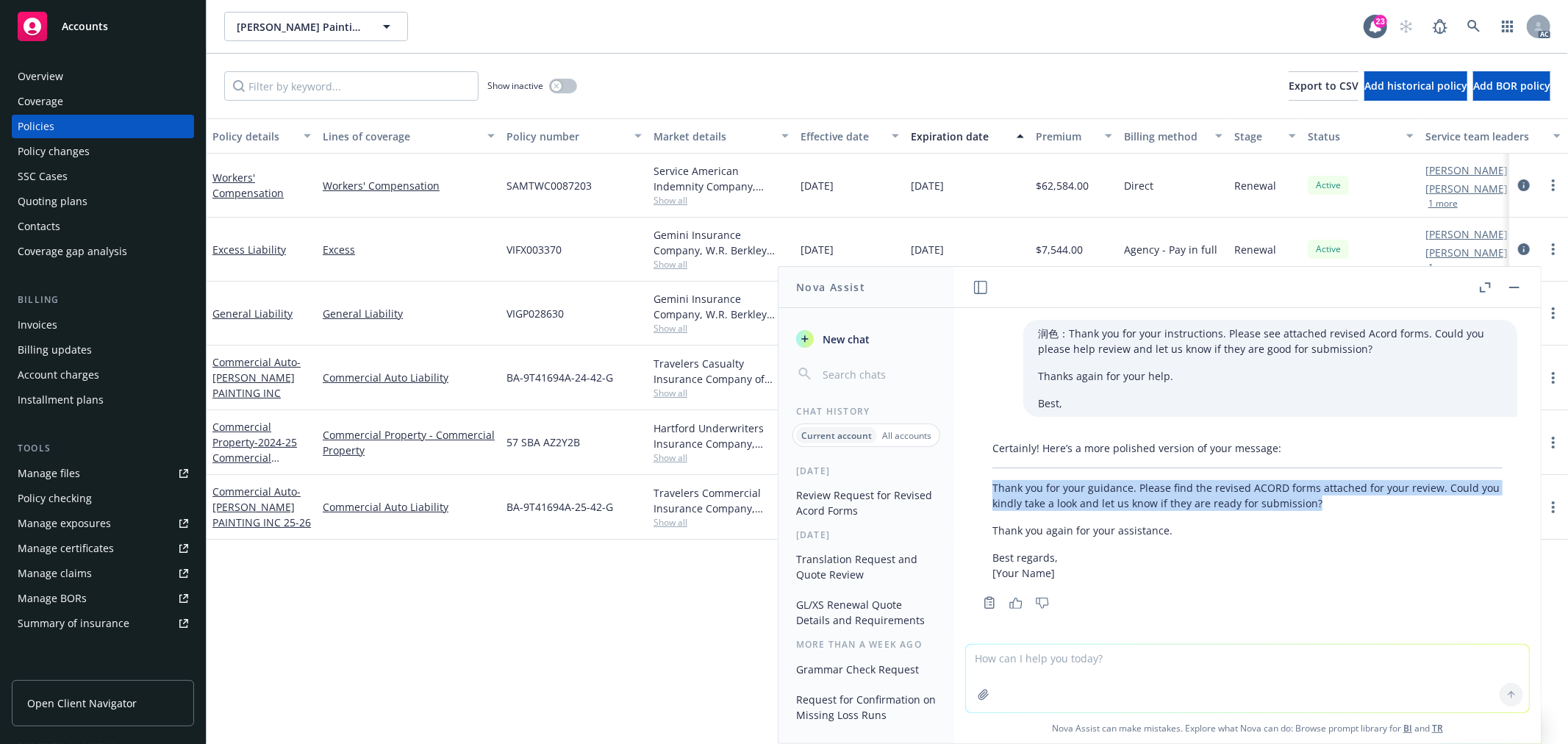
scroll to position [4, 0]
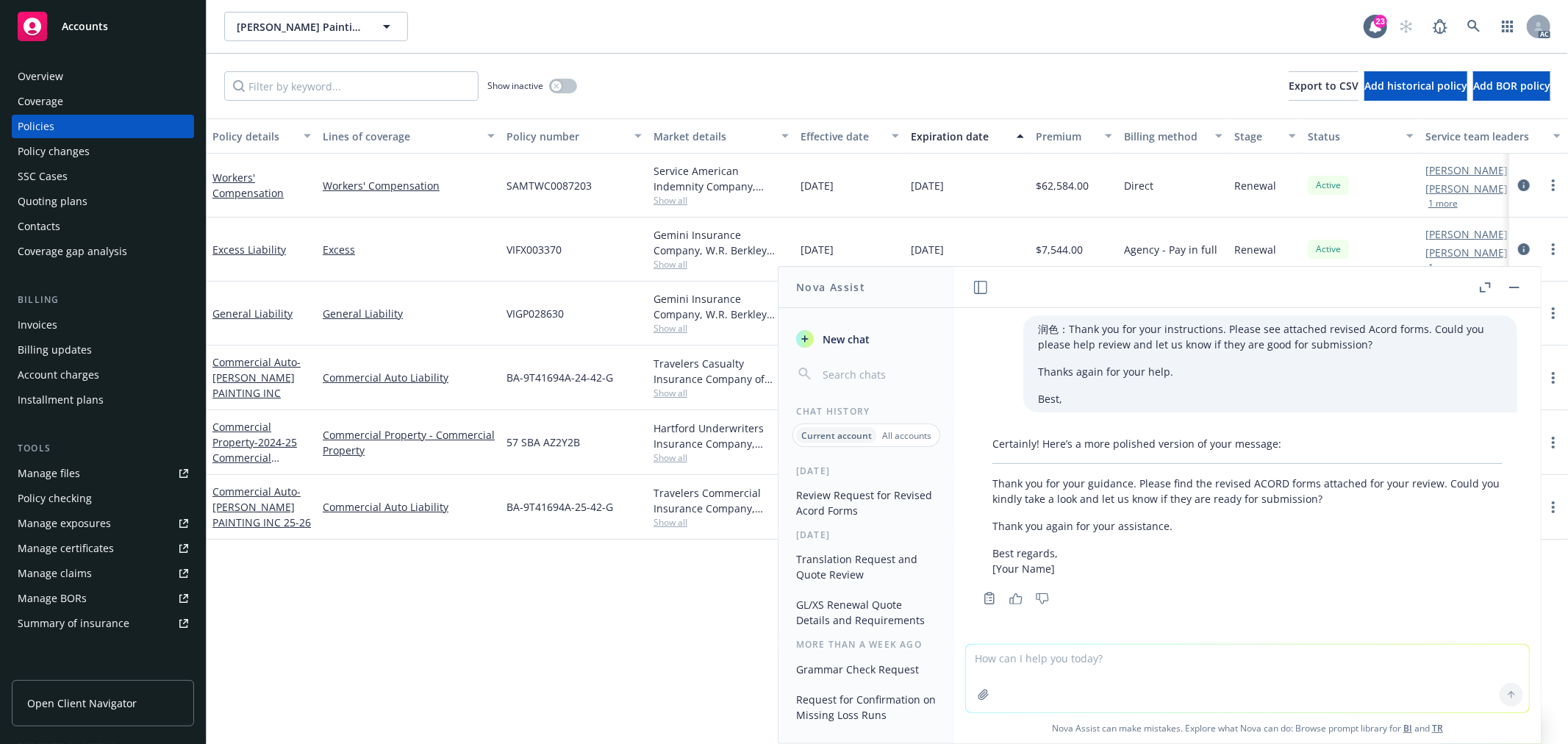
click at [1035, 659] on textarea at bounding box center [1247, 679] width 563 height 68
click at [1035, 659] on textarea "帮我draft一个短消息给[PERSON_NAME]，我们已经把task Send Remarketing Submission的procedure发给他了，…" at bounding box center [1247, 678] width 563 height 69
click at [1121, 658] on textarea "帮我draft一个英文短消息给adnan，我们已经把task Send Remarketing Submission的procedure发给他了，但是一直没有…" at bounding box center [1247, 678] width 563 height 69
click at [1220, 658] on textarea "帮我draft一个英文短消息给adnan，口语化一点，我们已经把task Send Remarketing Submission的procedure发给他了，…" at bounding box center [1247, 678] width 563 height 69
type textarea "帮我draft一个英文短消息给adnan，口语化一点，友好点：我们已经把task Send Remarketing Submission的procedure发…"
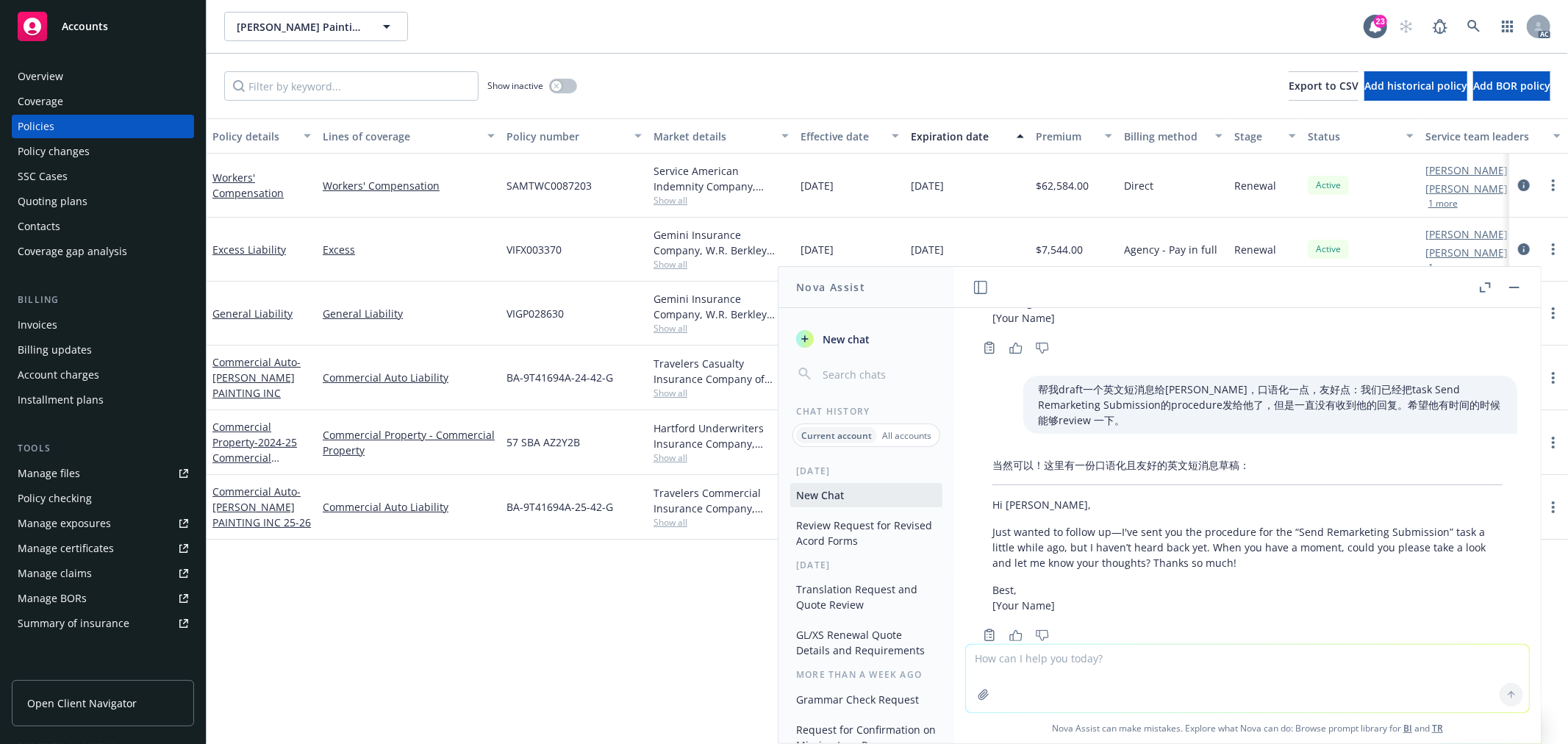
scroll to position [291, 0]
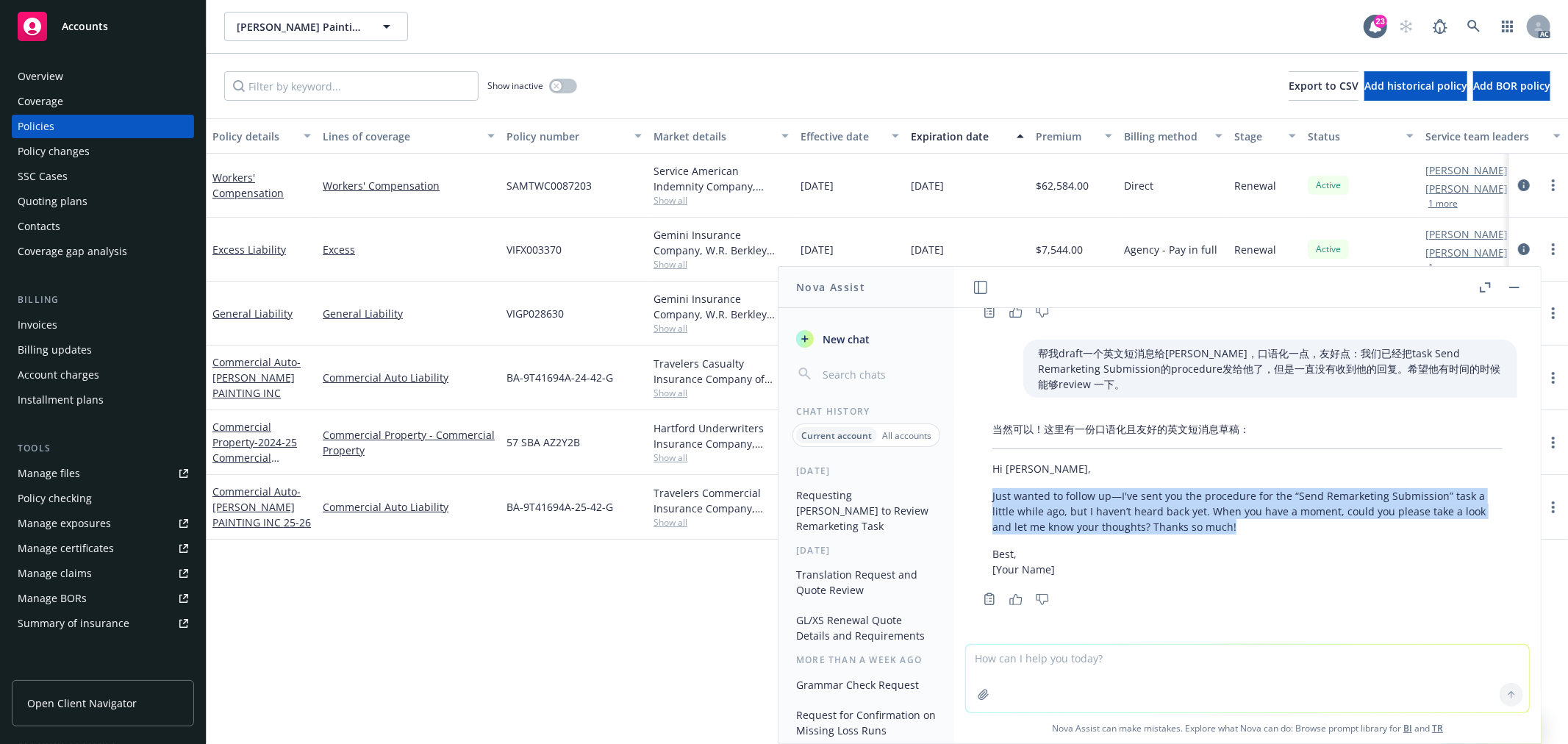
drag, startPoint x: 1236, startPoint y: 530, endPoint x: 989, endPoint y: 502, distance: 248.6
click at [989, 502] on div "当然可以！这里有一份口语化且友好的英文短消息草稿： Hi Adnan, Just wanted to follow up—I've sent you the …" at bounding box center [1247, 499] width 539 height 167
copy p "Just wanted to follow up—I've sent you the procedure for the “Send Remarketing …"
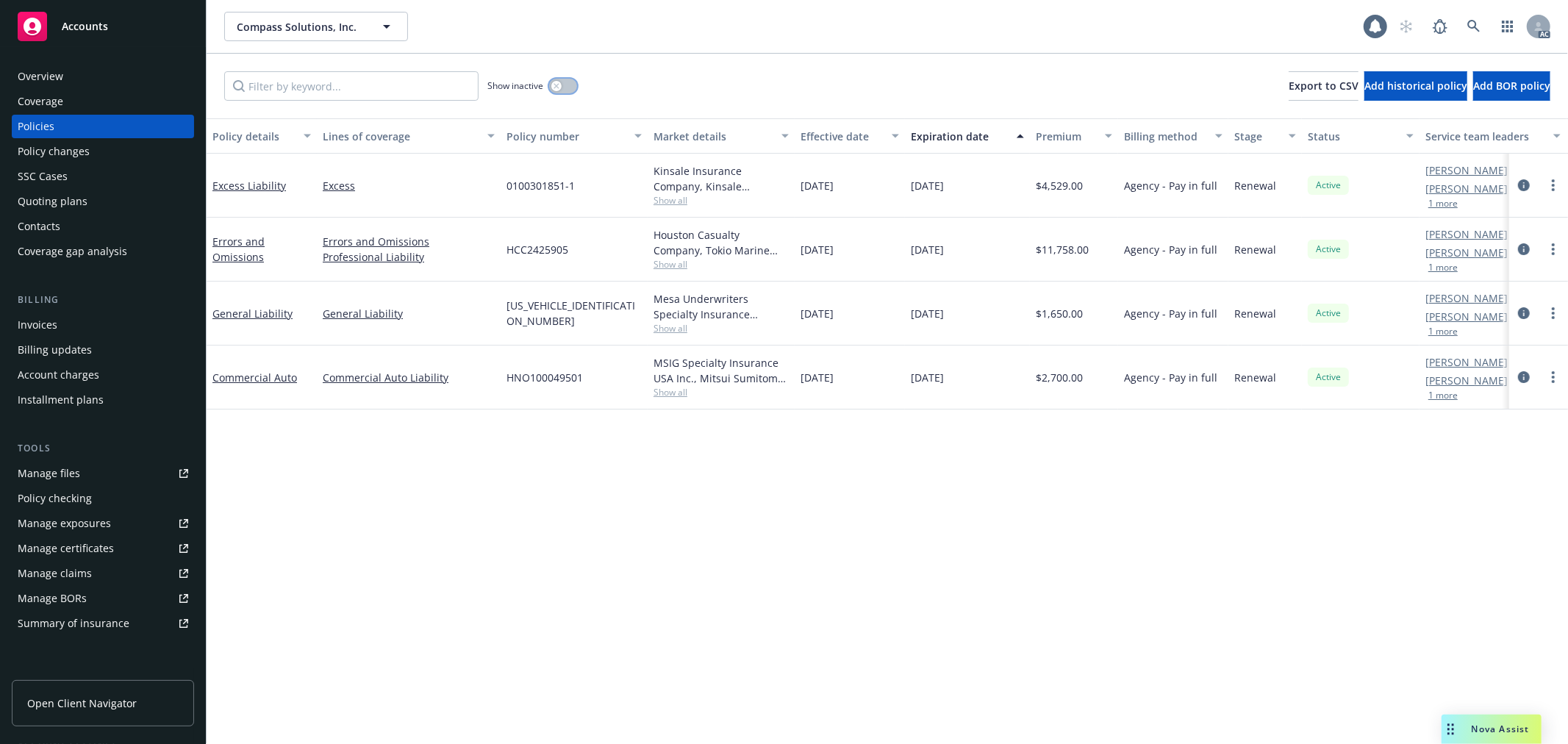
click at [567, 89] on button "button" at bounding box center [563, 86] width 28 height 14
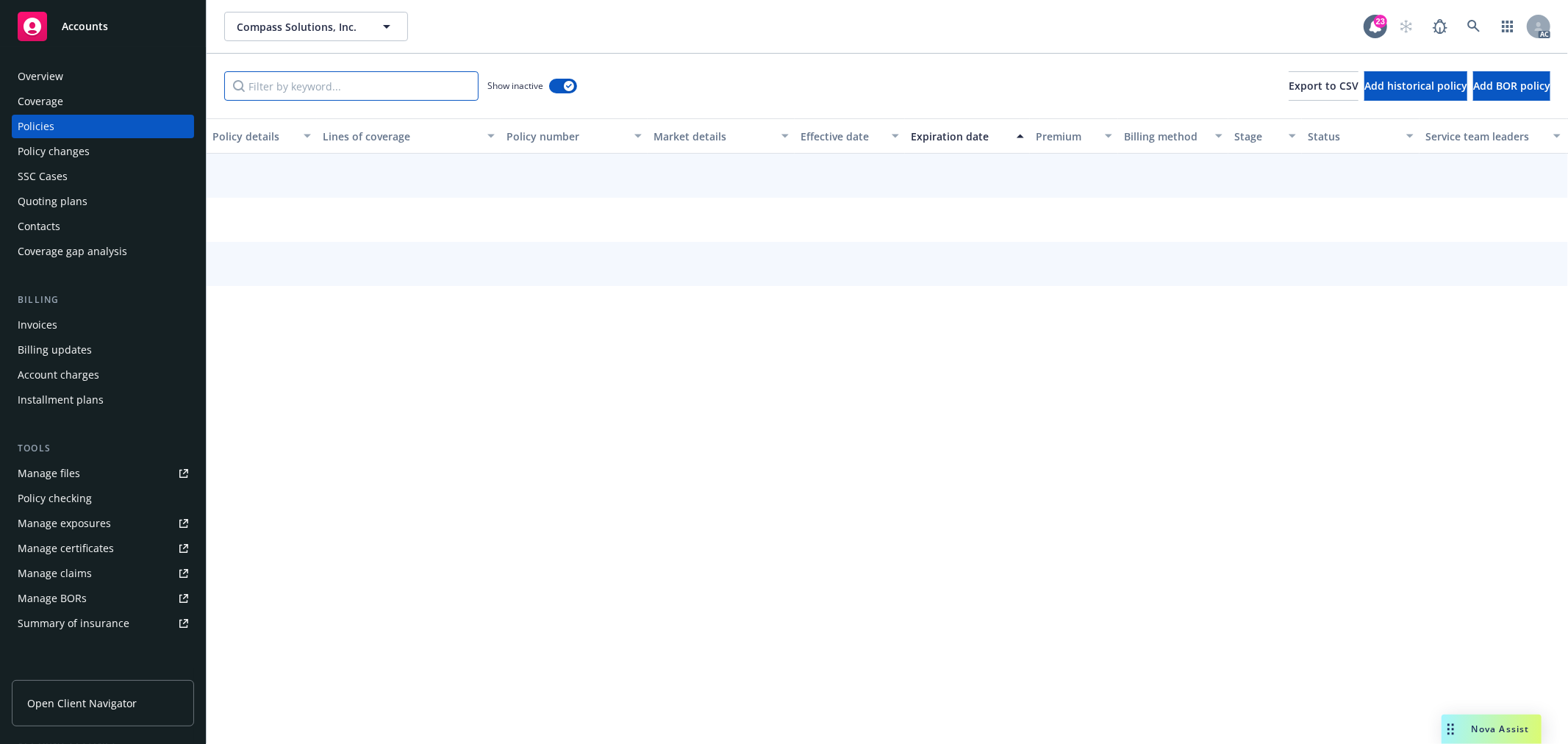
click at [376, 89] on input "Filter by keyword..." at bounding box center [351, 86] width 254 height 30
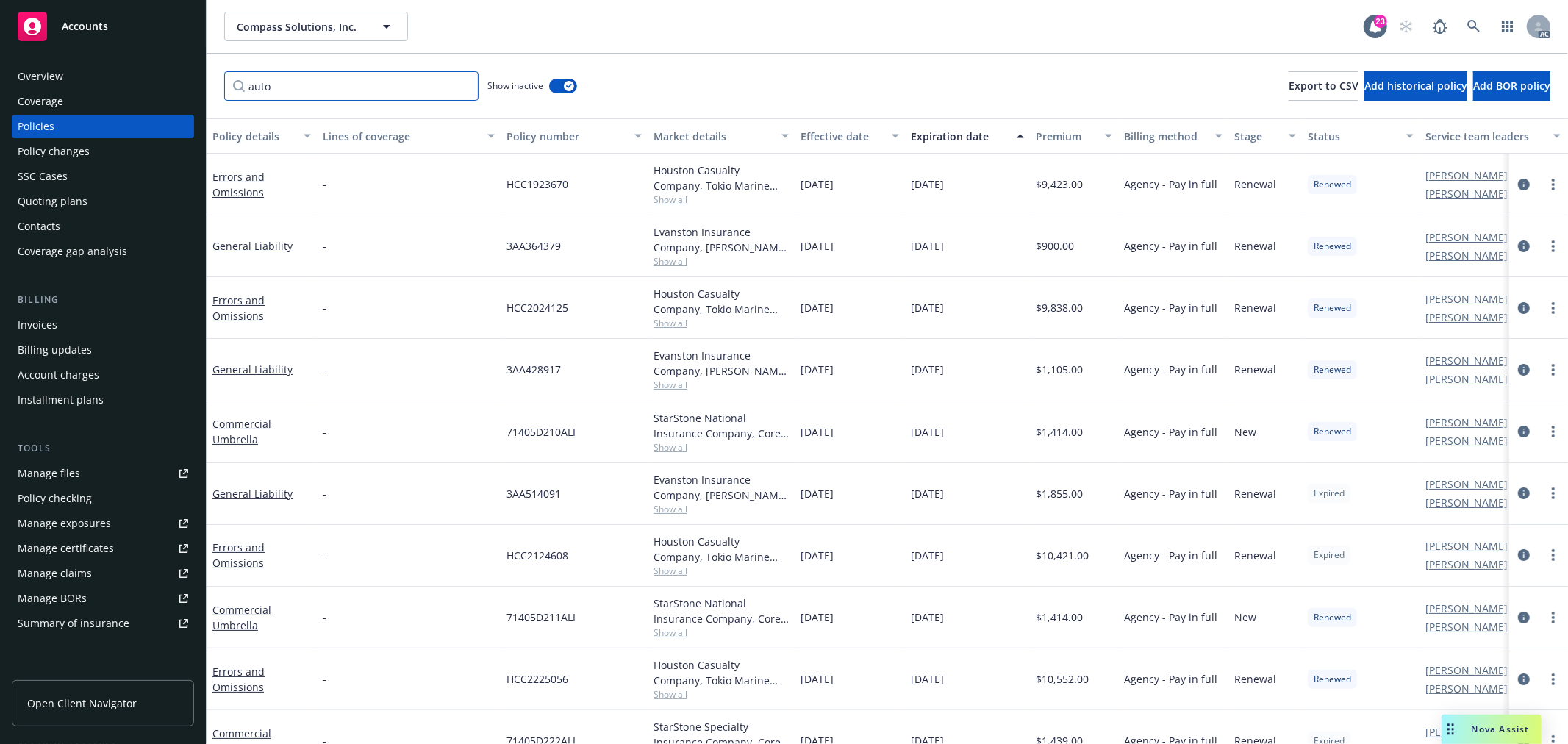
type input "auto"
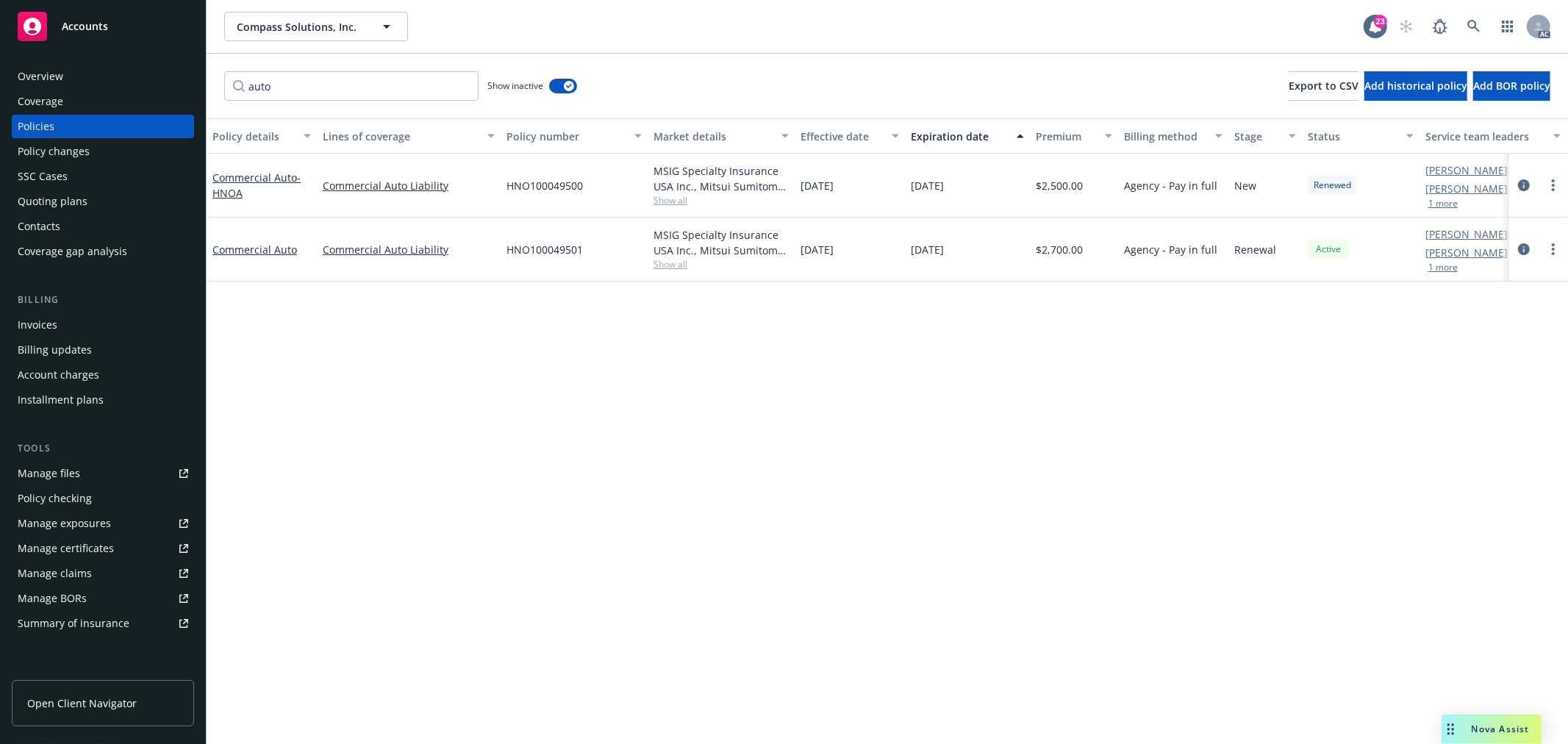
click at [680, 203] on span "Show all" at bounding box center [721, 200] width 135 height 13
click at [854, 360] on div "Policy details Lines of coverage Policy number Market details Effective date Ex…" at bounding box center [887, 431] width 1361 height 626
click at [675, 267] on span "Show all" at bounding box center [721, 264] width 135 height 13
click at [907, 397] on div "Policy details Lines of coverage Policy number Market details Effective date Ex…" at bounding box center [887, 431] width 1361 height 626
